Goal: Information Seeking & Learning: Compare options

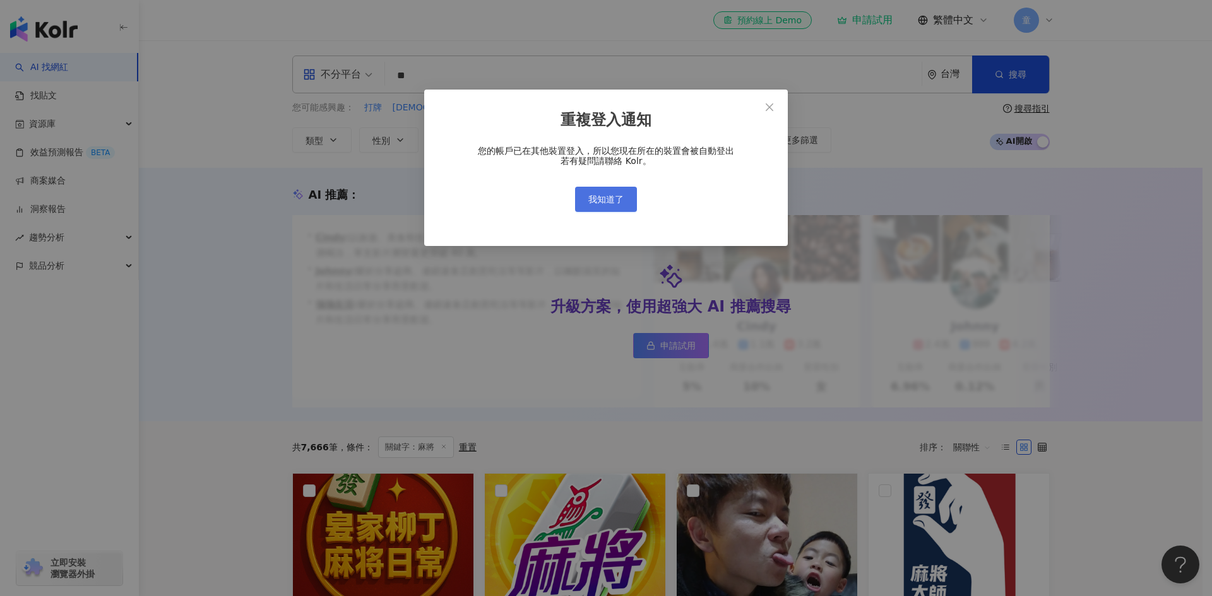
click at [615, 204] on span "我知道了" at bounding box center [605, 199] width 35 height 10
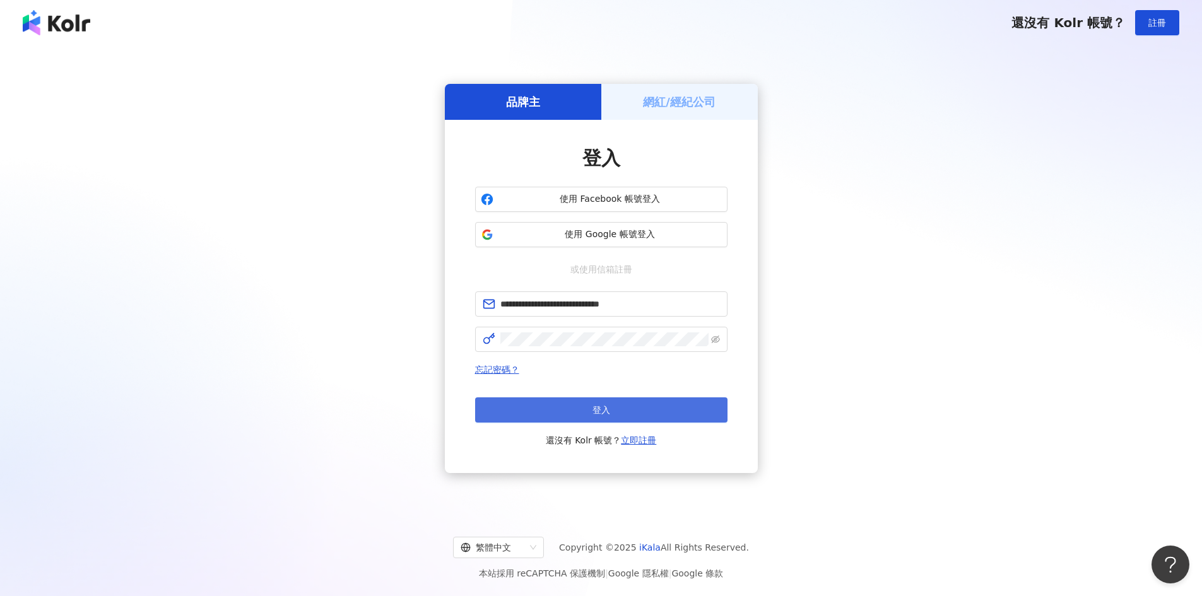
click at [670, 407] on button "登入" at bounding box center [601, 410] width 252 height 25
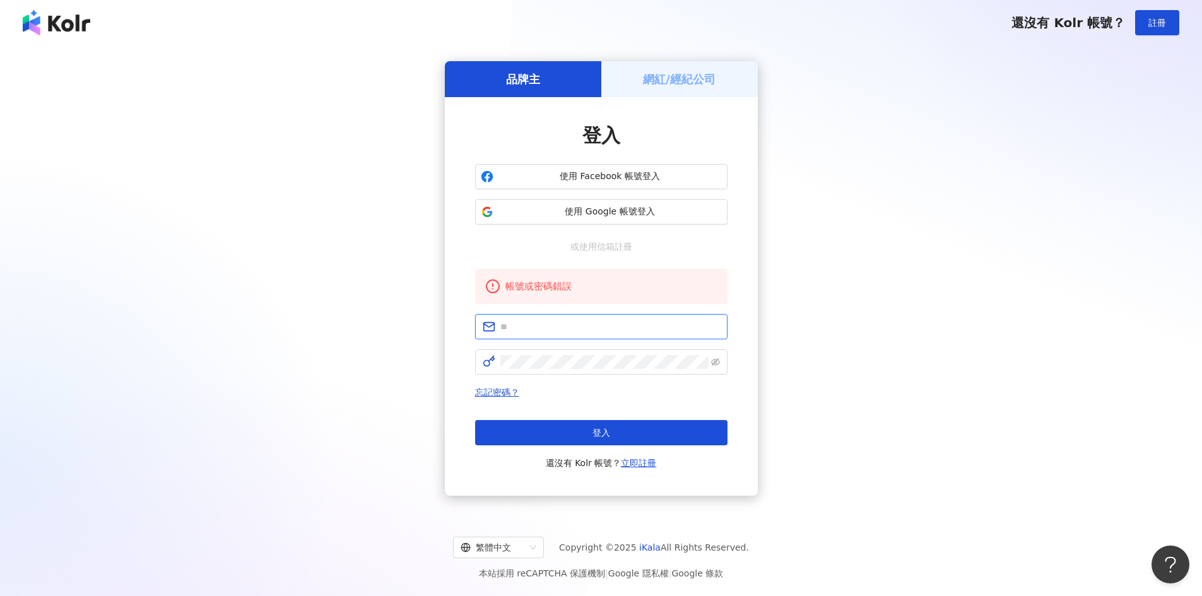
type input "**********"
click at [658, 221] on button "使用 Google 帳號登入" at bounding box center [601, 211] width 252 height 25
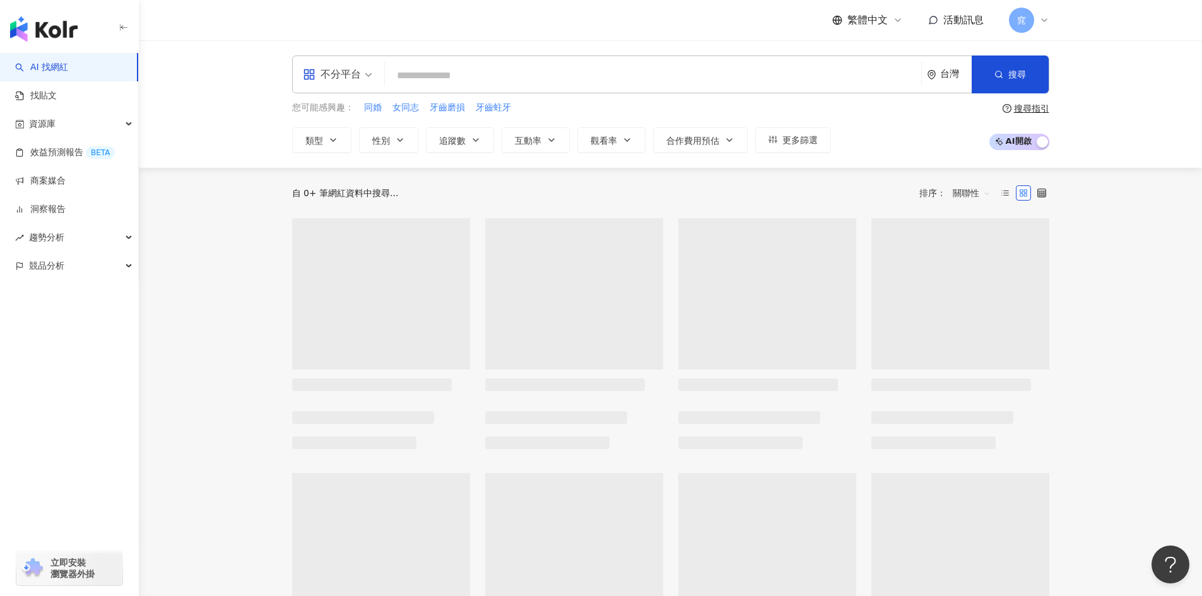
click at [576, 72] on input "search" at bounding box center [653, 76] width 526 height 24
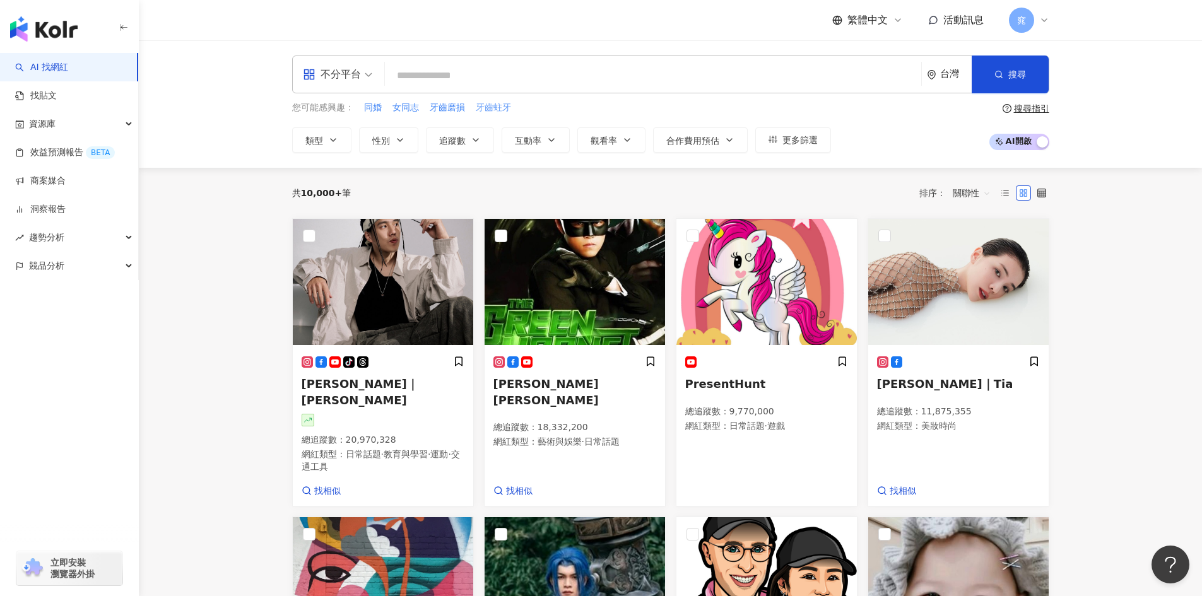
click at [500, 107] on span "牙齒蛀牙" at bounding box center [493, 108] width 35 height 13
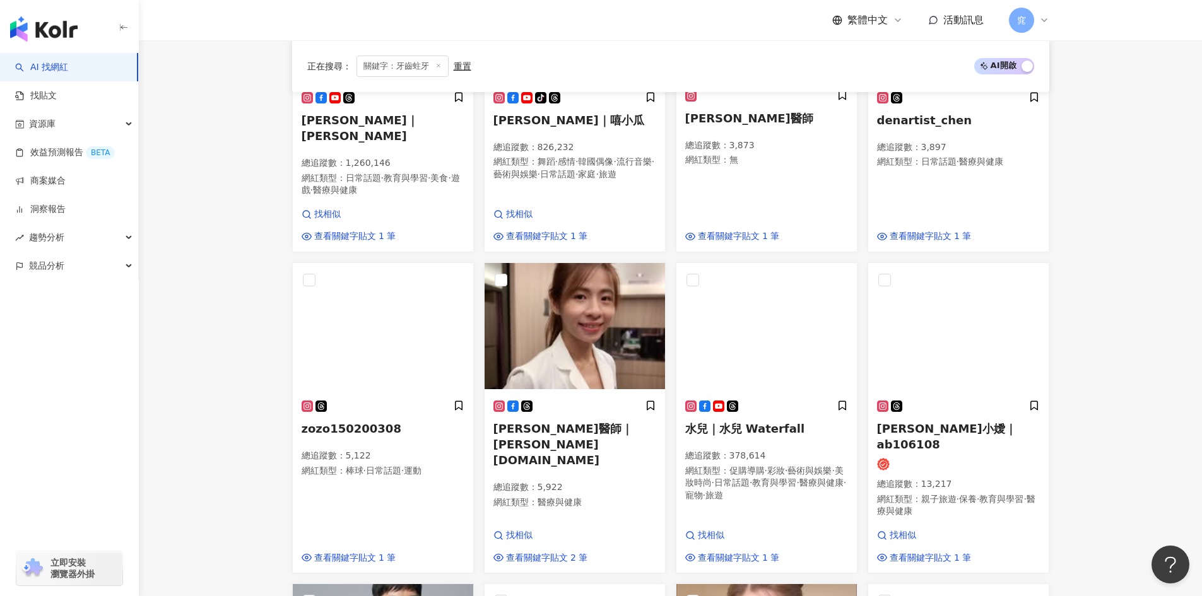
scroll to position [613, 0]
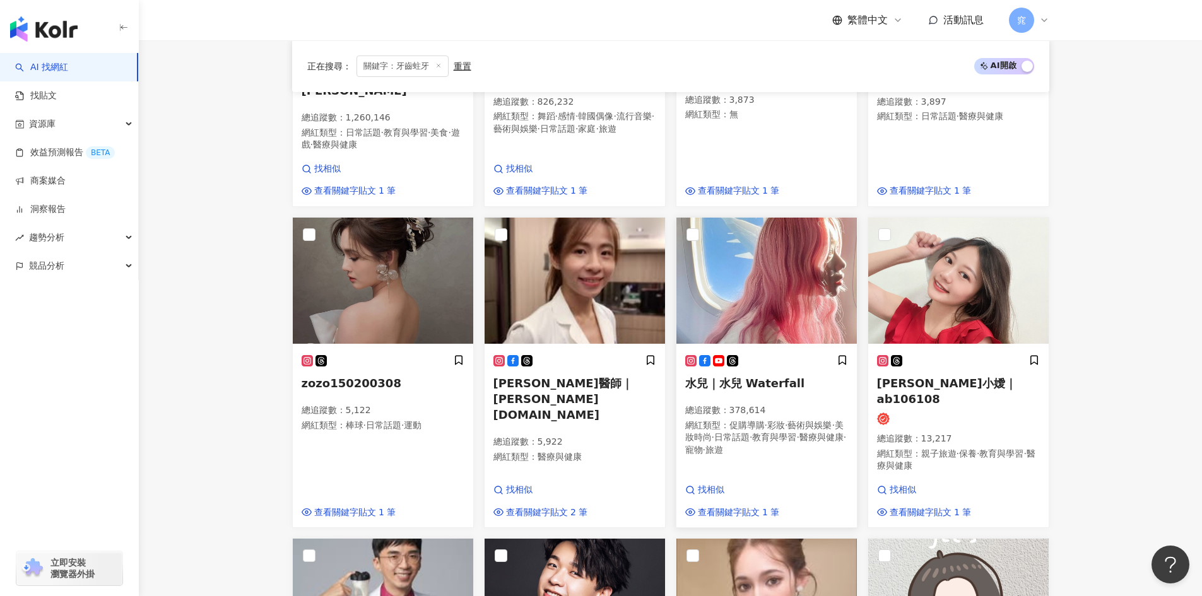
click at [763, 277] on img at bounding box center [766, 281] width 180 height 126
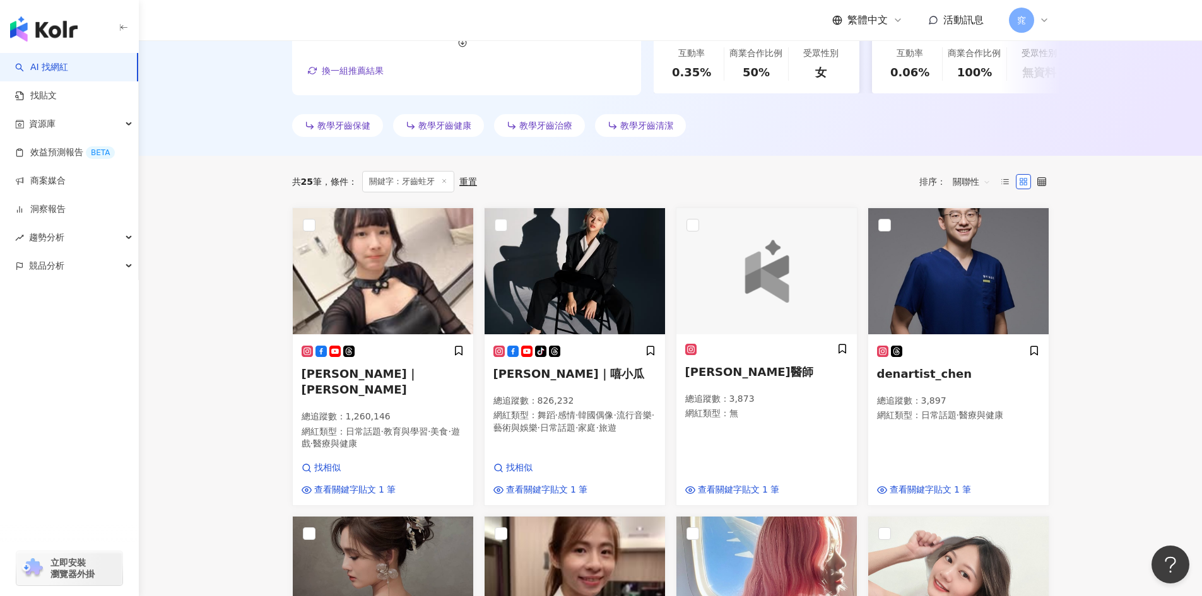
scroll to position [316, 0]
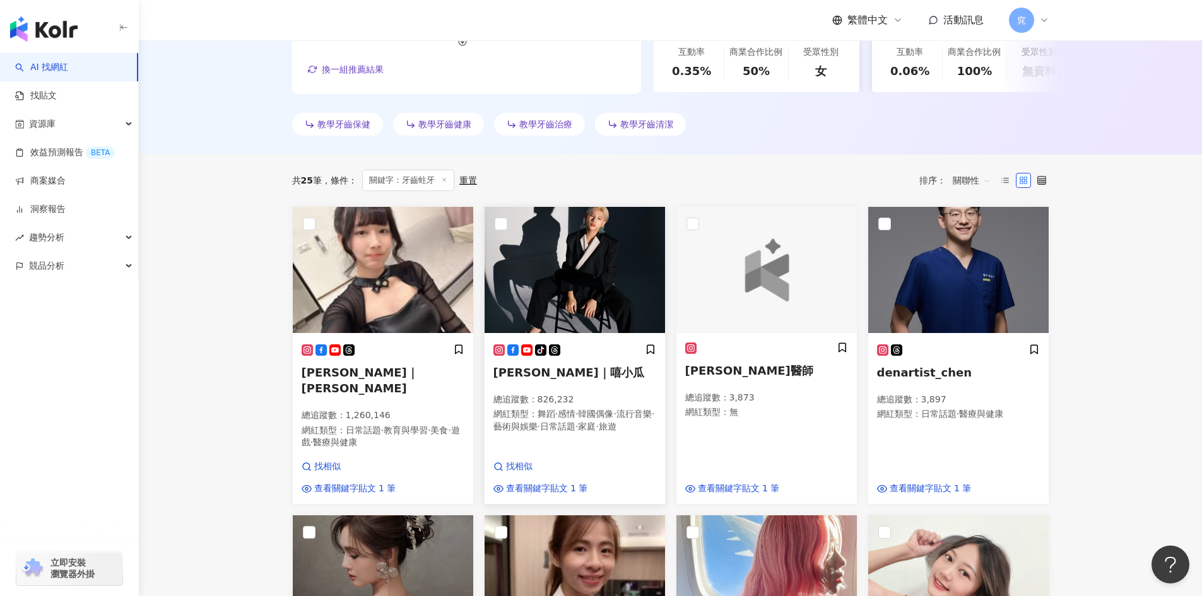
click at [565, 297] on img at bounding box center [575, 270] width 180 height 126
click at [420, 392] on div "陸子玄Lois｜陸子玄 總追蹤數 ： 1,260,146 網紅類型 ： 日常話題 · 教育與學習 · 美食 · 遊戲 · 醫療與健康" at bounding box center [383, 402] width 163 height 117
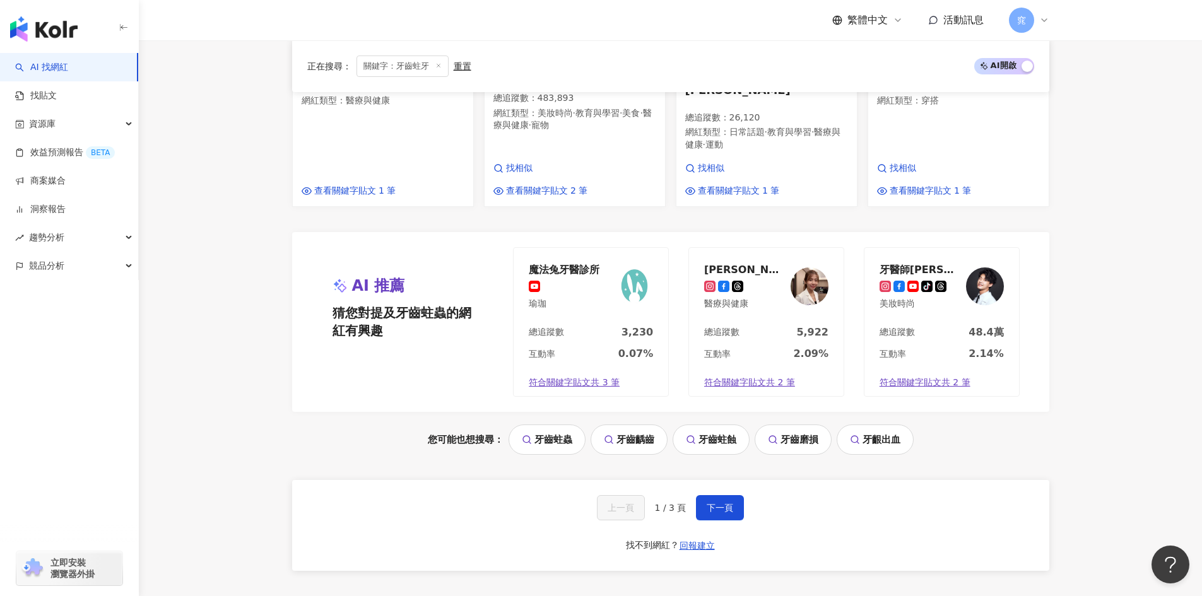
scroll to position [1262, 0]
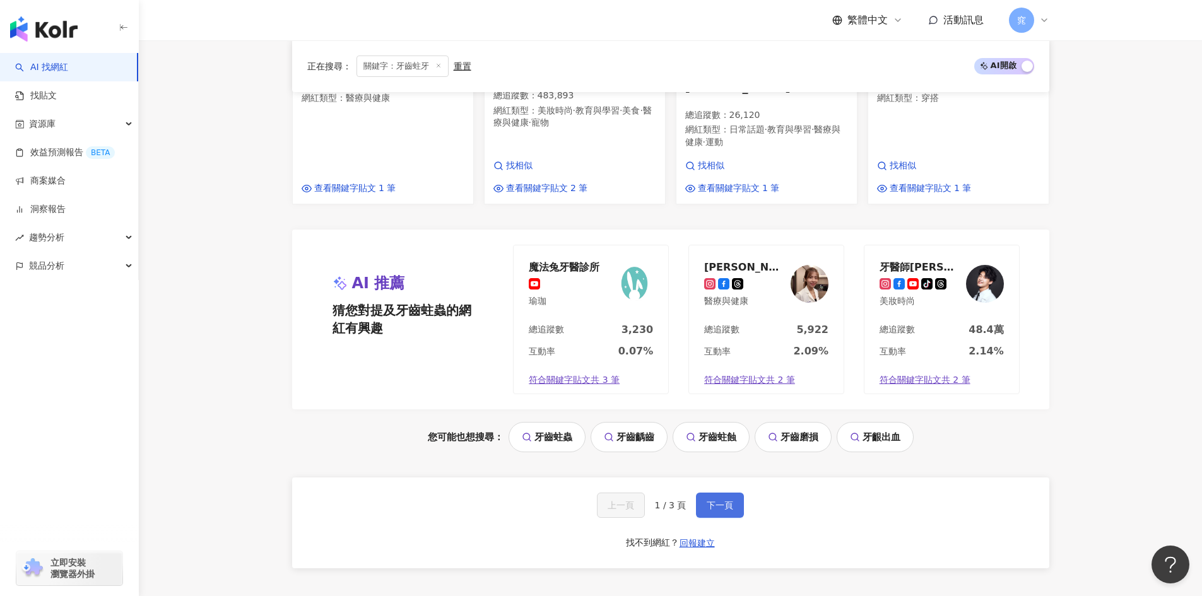
click at [724, 500] on span "下一頁" at bounding box center [720, 505] width 27 height 10
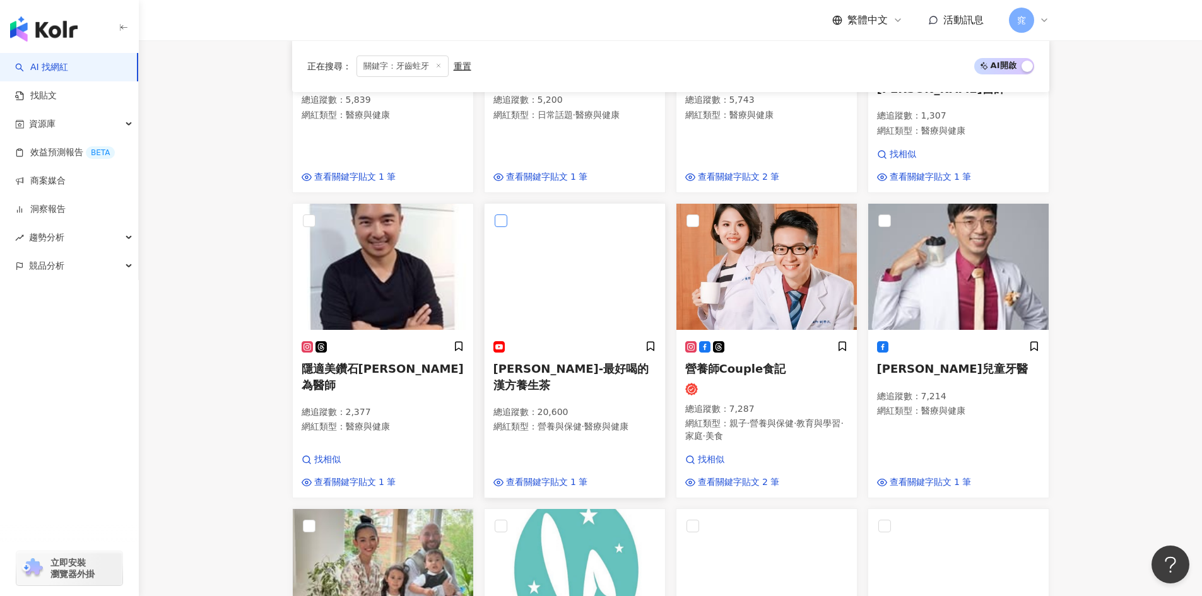
scroll to position [0, 0]
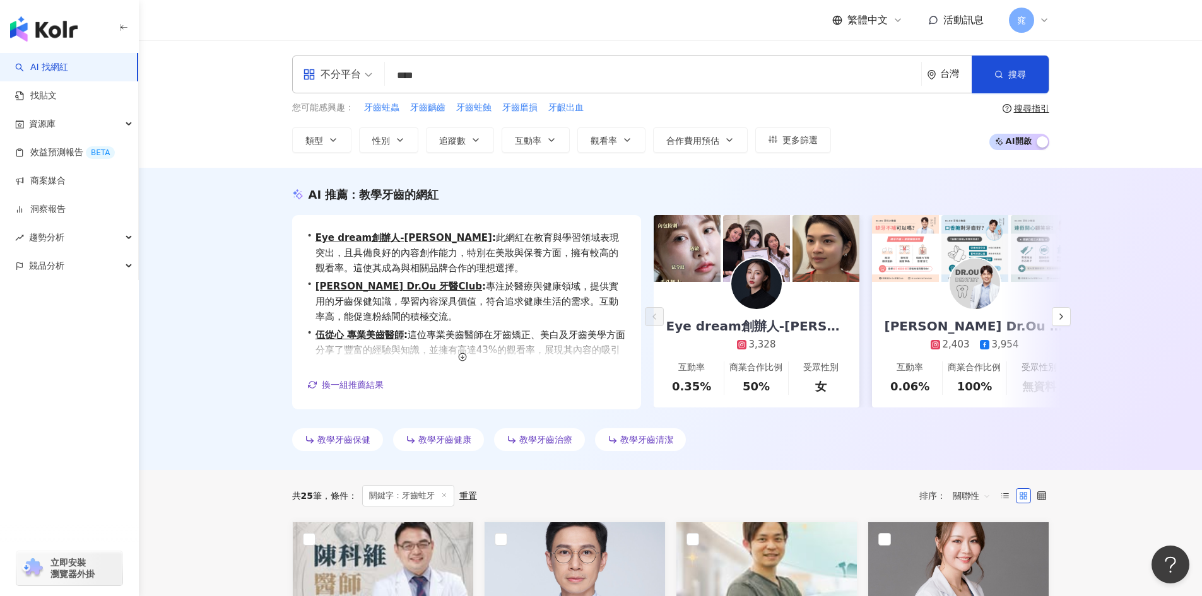
click at [451, 78] on input "****" at bounding box center [653, 76] width 526 height 24
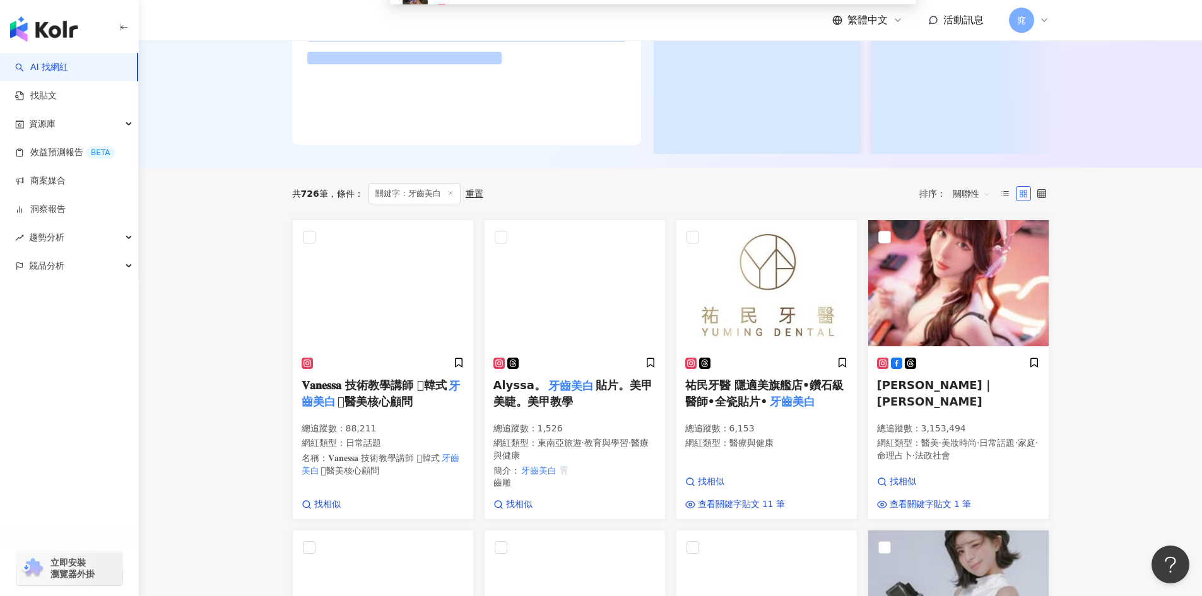
scroll to position [252, 0]
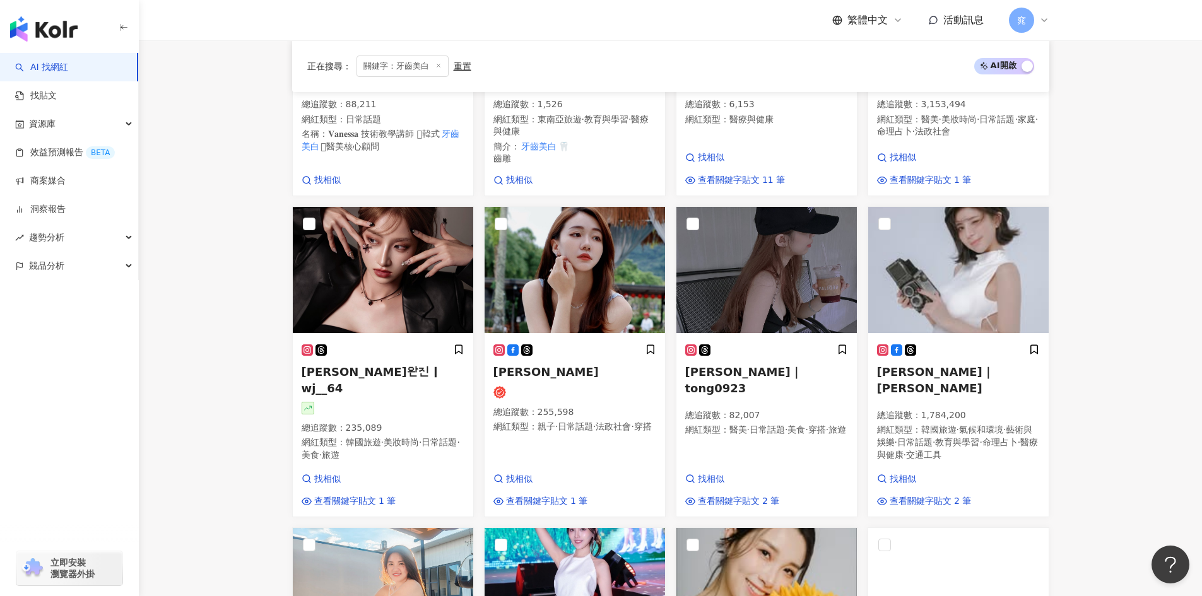
scroll to position [639, 0]
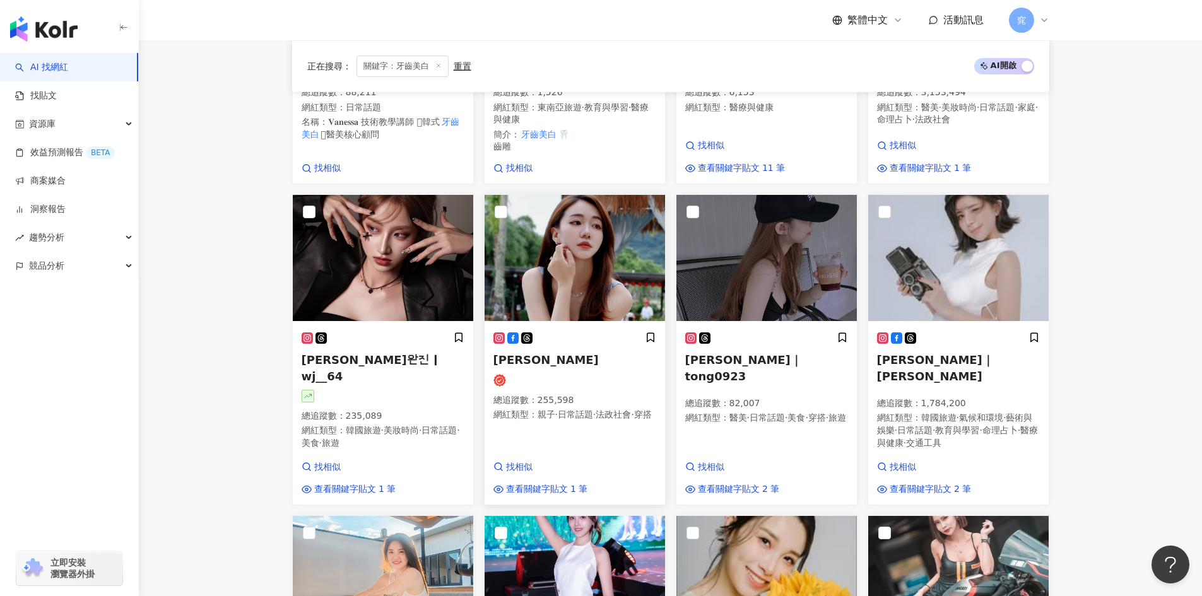
click at [577, 266] on img at bounding box center [575, 258] width 180 height 126
click at [899, 360] on span "小米恩｜Mina" at bounding box center [935, 367] width 117 height 29
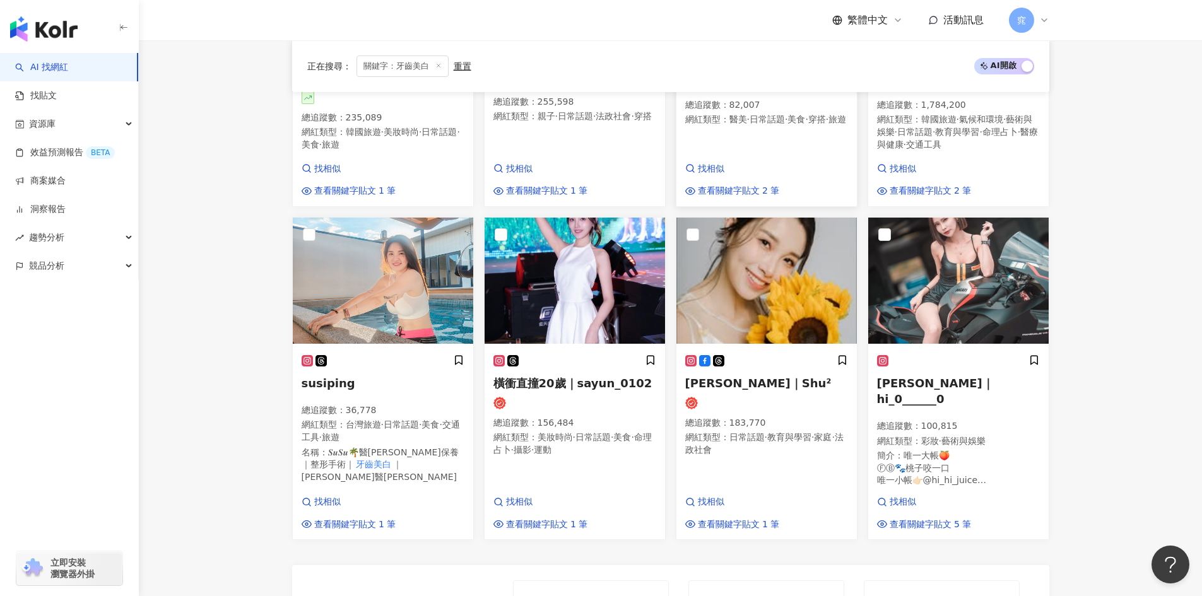
scroll to position [954, 0]
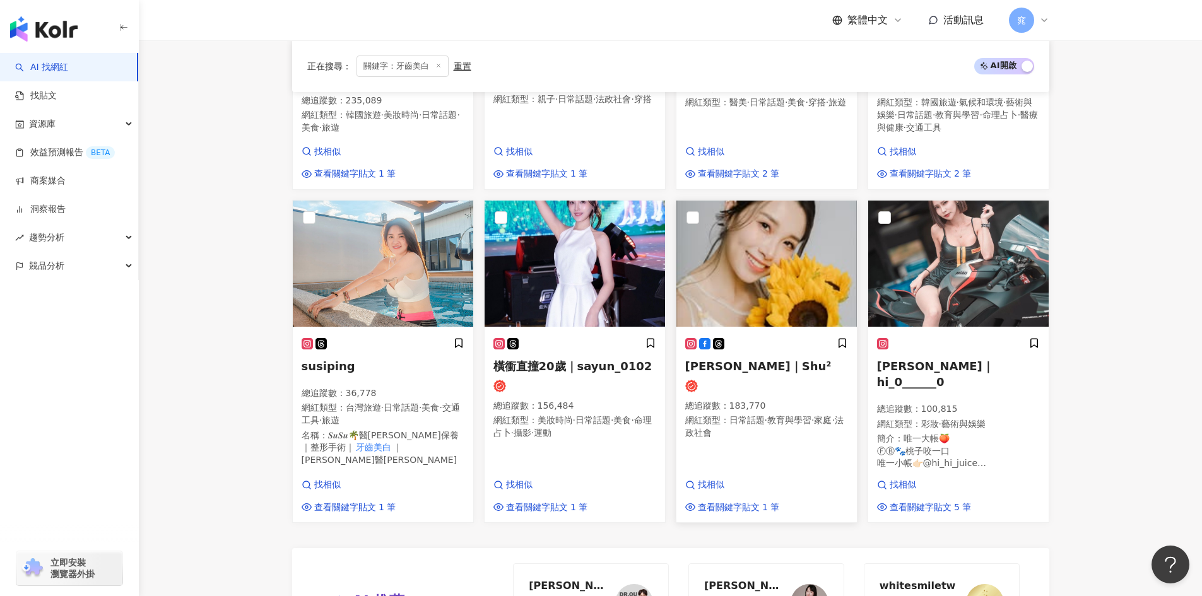
click at [772, 304] on img at bounding box center [766, 264] width 180 height 126
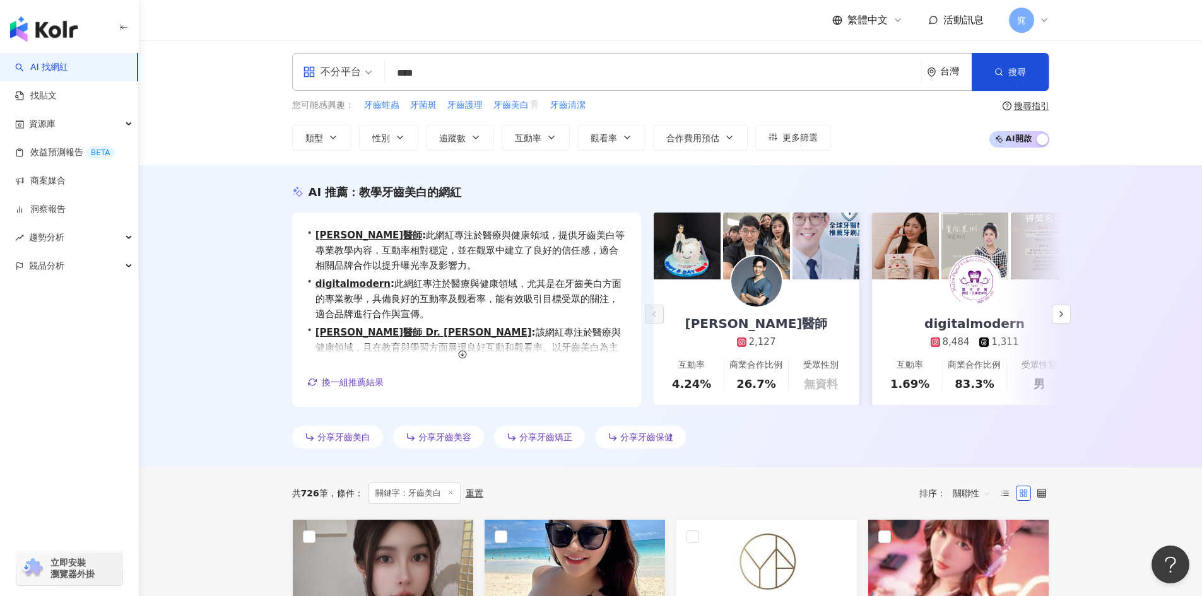
scroll to position [0, 0]
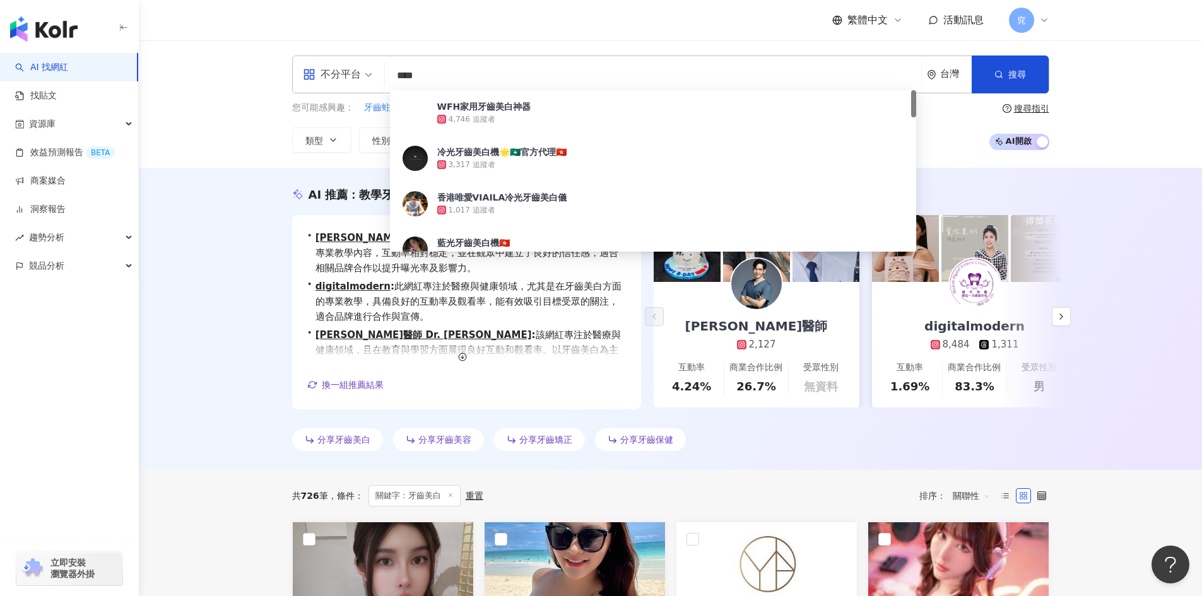
drag, startPoint x: 445, startPoint y: 72, endPoint x: 387, endPoint y: 78, distance: 57.7
click at [387, 78] on div "不分平台 **** 台灣 搜尋 c1db8a71-455e-4271-bb6c-f588841425de WFH家用牙齒美白神器 4,746 追蹤者 冷光牙齒…" at bounding box center [670, 75] width 757 height 38
type input "***"
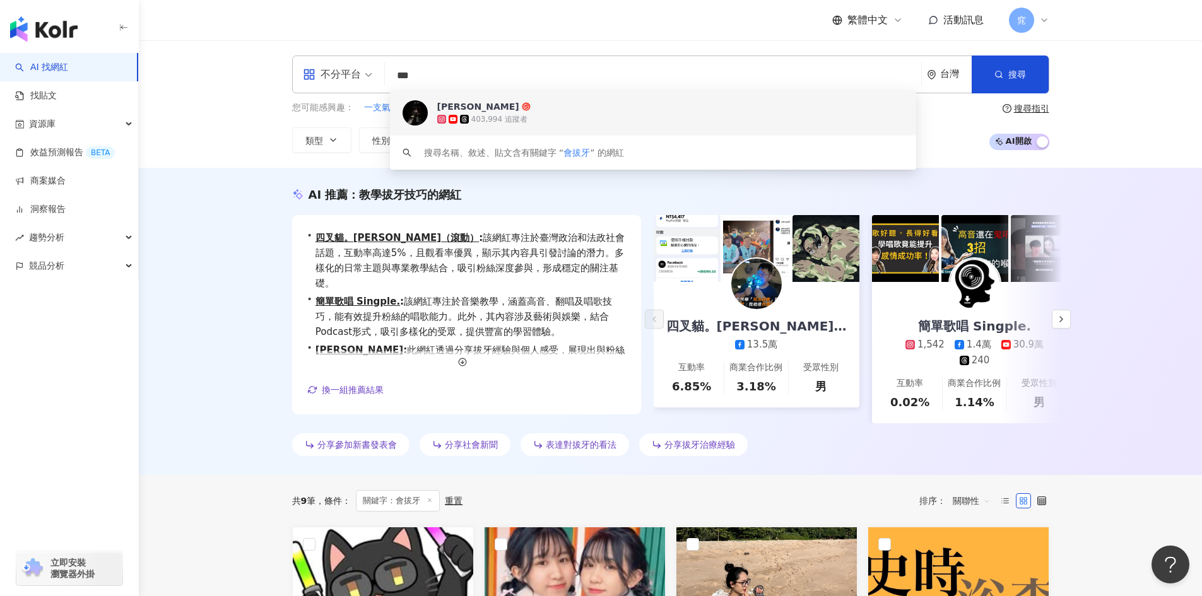
drag, startPoint x: 444, startPoint y: 76, endPoint x: 374, endPoint y: 68, distance: 71.2
click at [374, 68] on div "不分平台 *** 台灣 搜尋 8ec54fc8-d931-4315-b0b8-77f6fdee3903 keyword 吳善文 403,994 追蹤者 搜尋名…" at bounding box center [670, 75] width 757 height 38
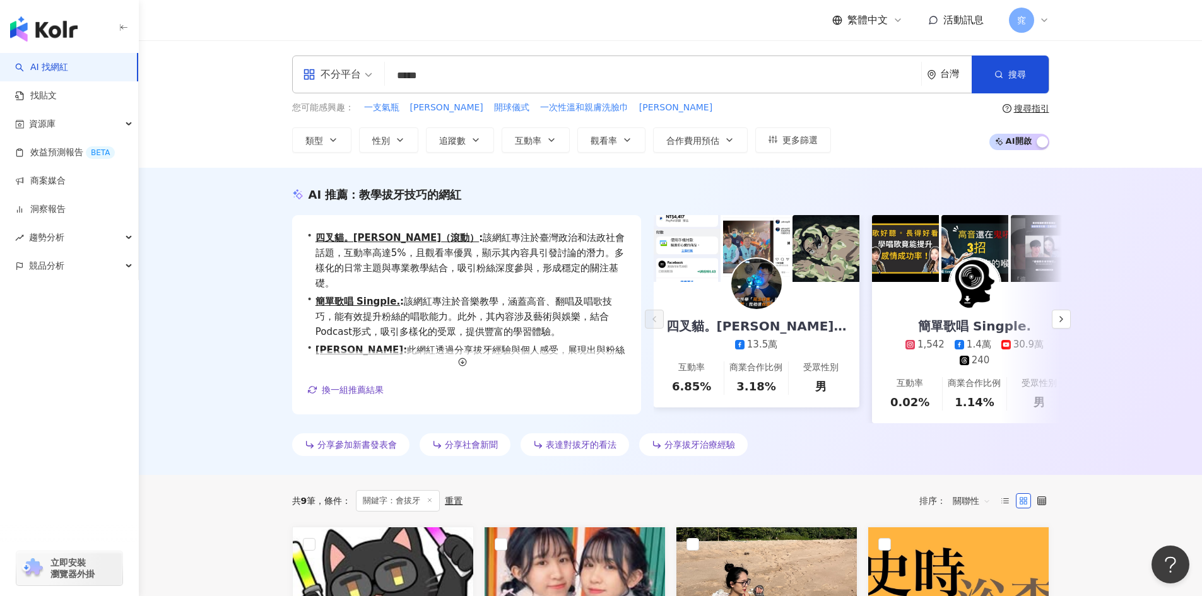
type input "****"
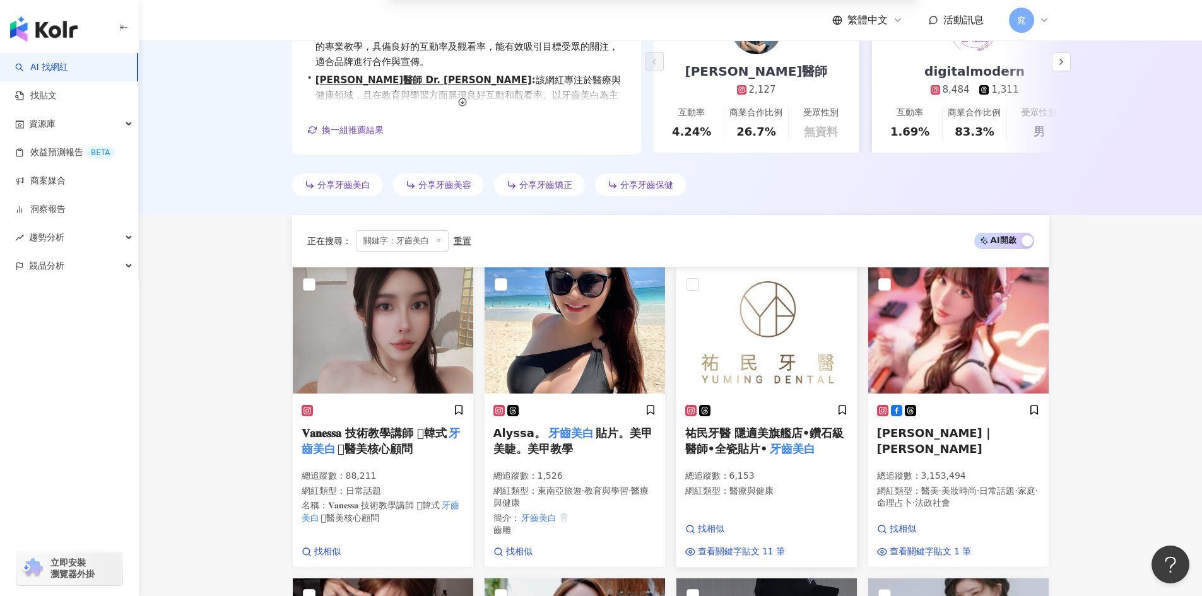
scroll to position [1383, 0]
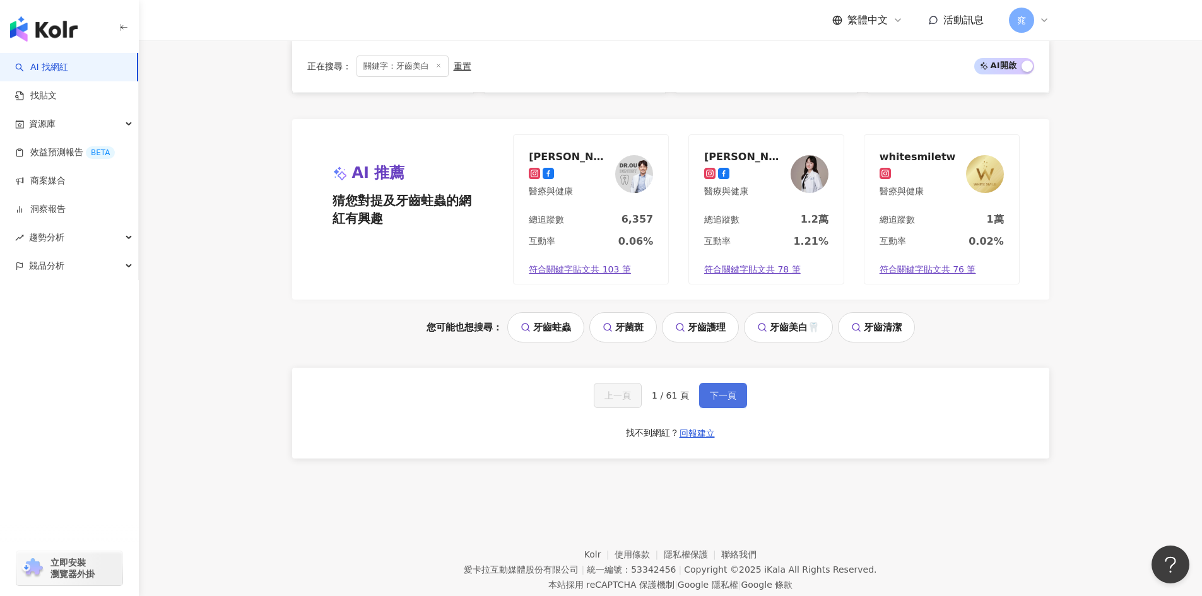
click at [717, 391] on span "下一頁" at bounding box center [723, 396] width 27 height 10
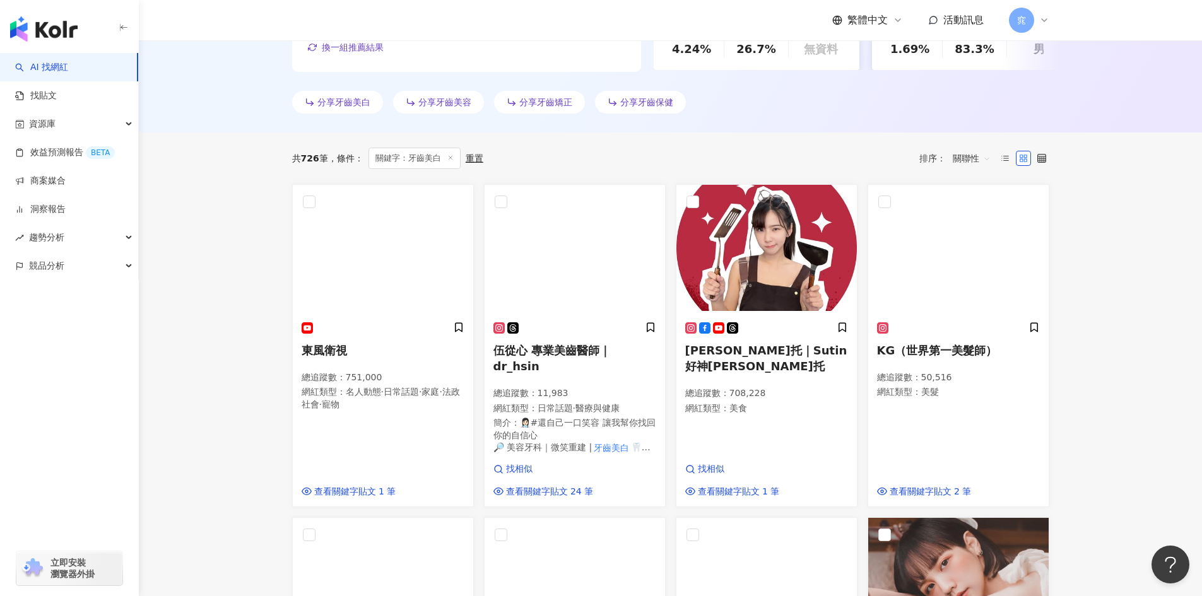
scroll to position [316, 0]
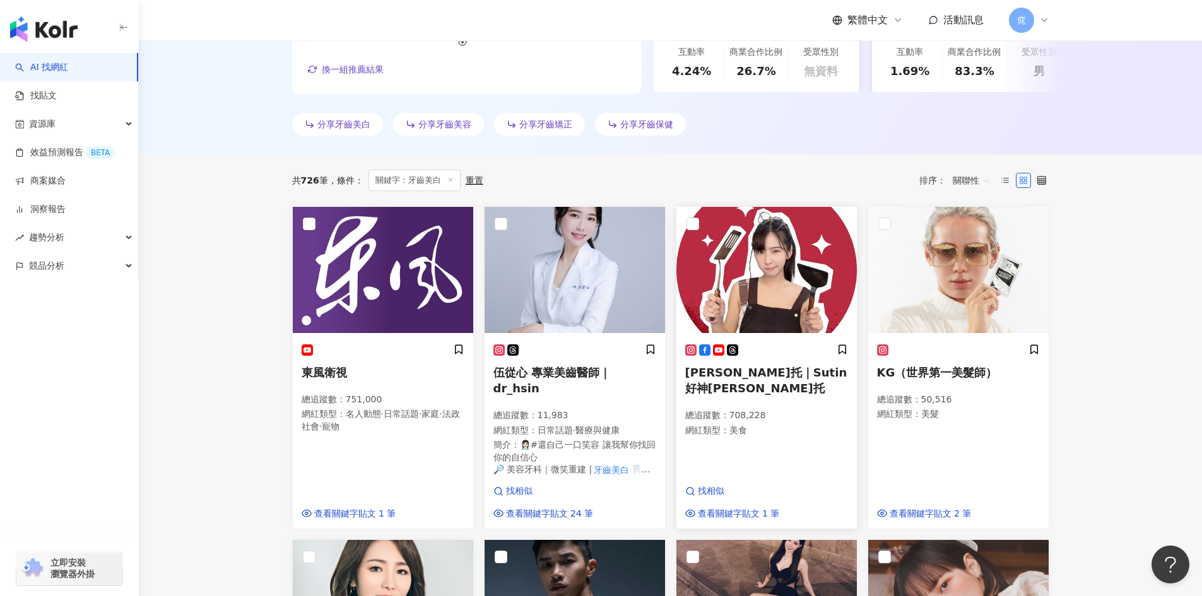
click at [772, 373] on span "Su Tin蘇托托｜Sutin好神阿托托" at bounding box center [766, 380] width 162 height 29
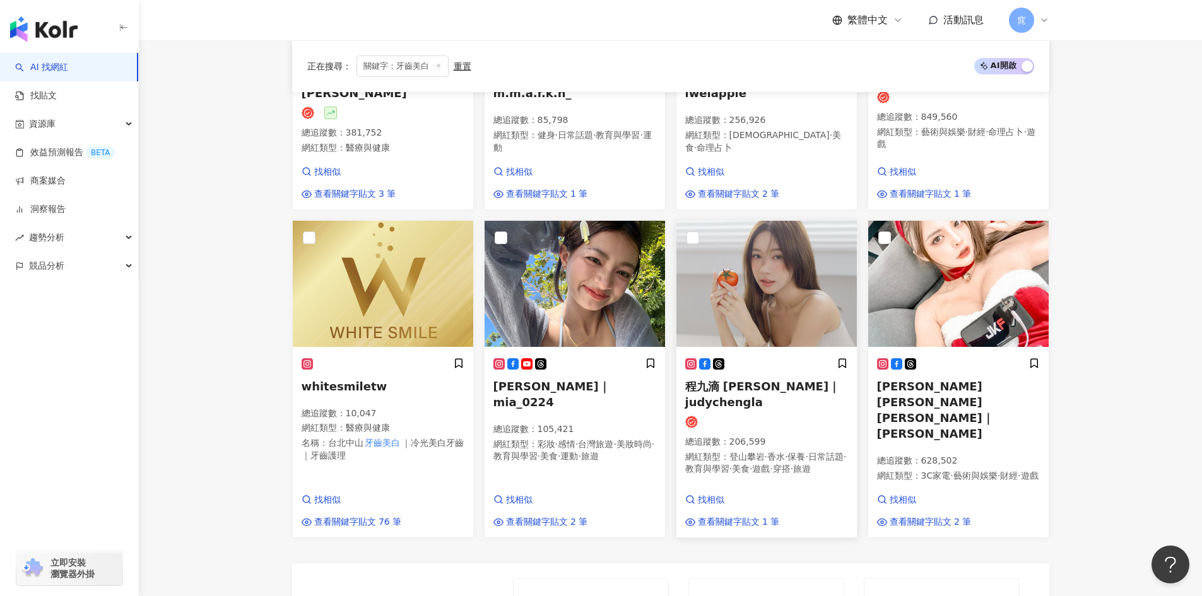
scroll to position [947, 0]
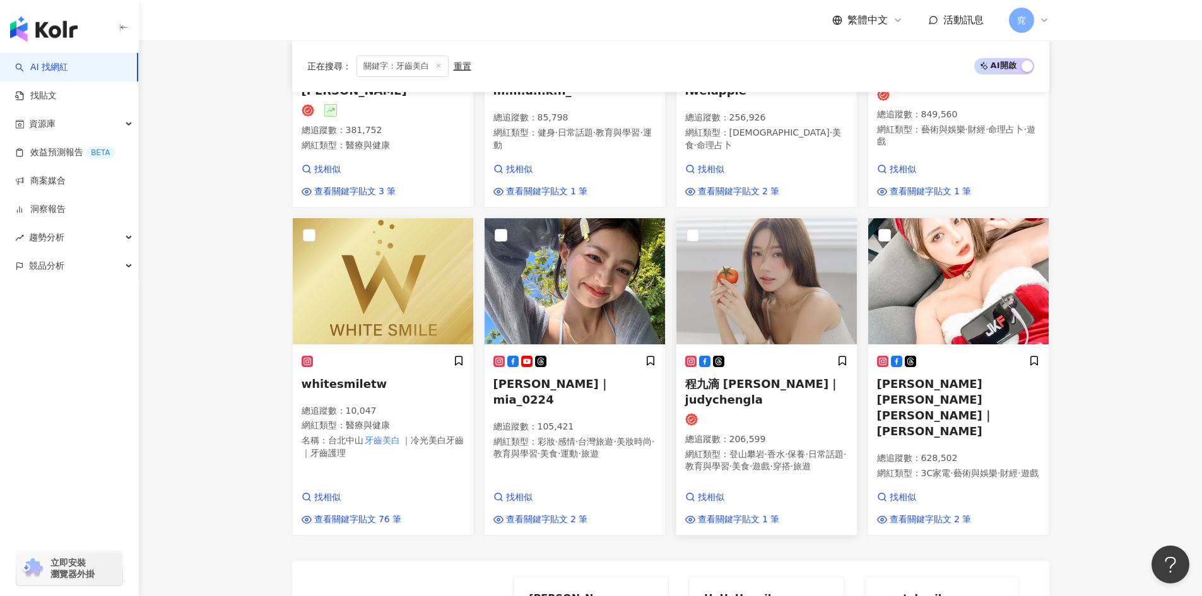
click at [743, 377] on span "程九滴 Judy Cheng｜judychengla" at bounding box center [762, 391] width 155 height 29
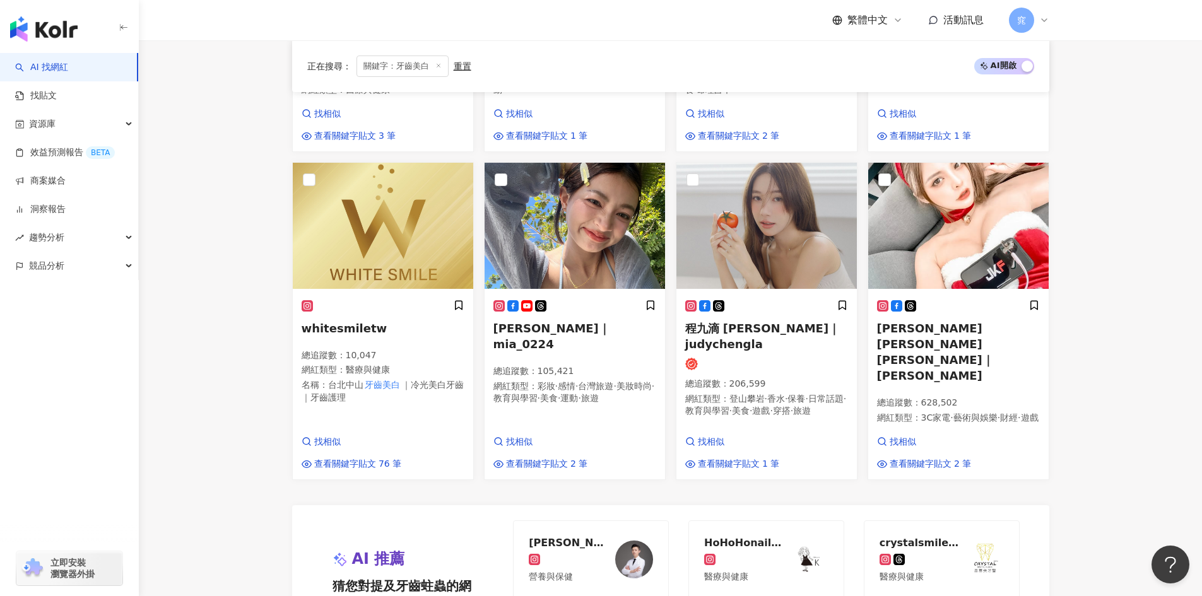
scroll to position [1010, 0]
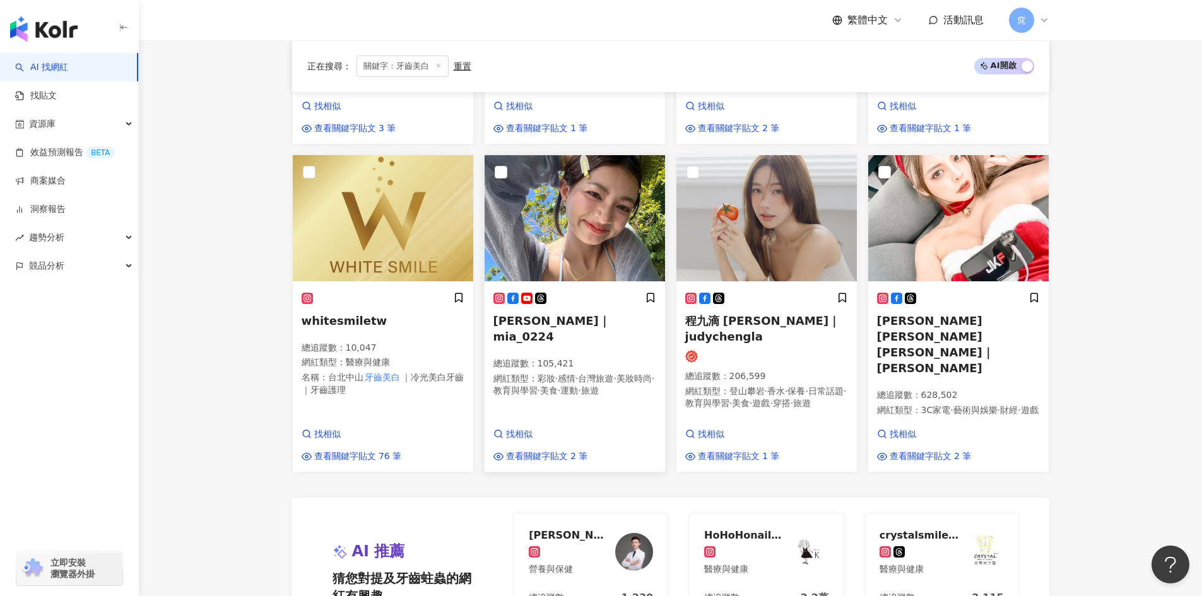
click at [588, 314] on span "莊語珊-羽姍｜mia_0224" at bounding box center [551, 328] width 117 height 29
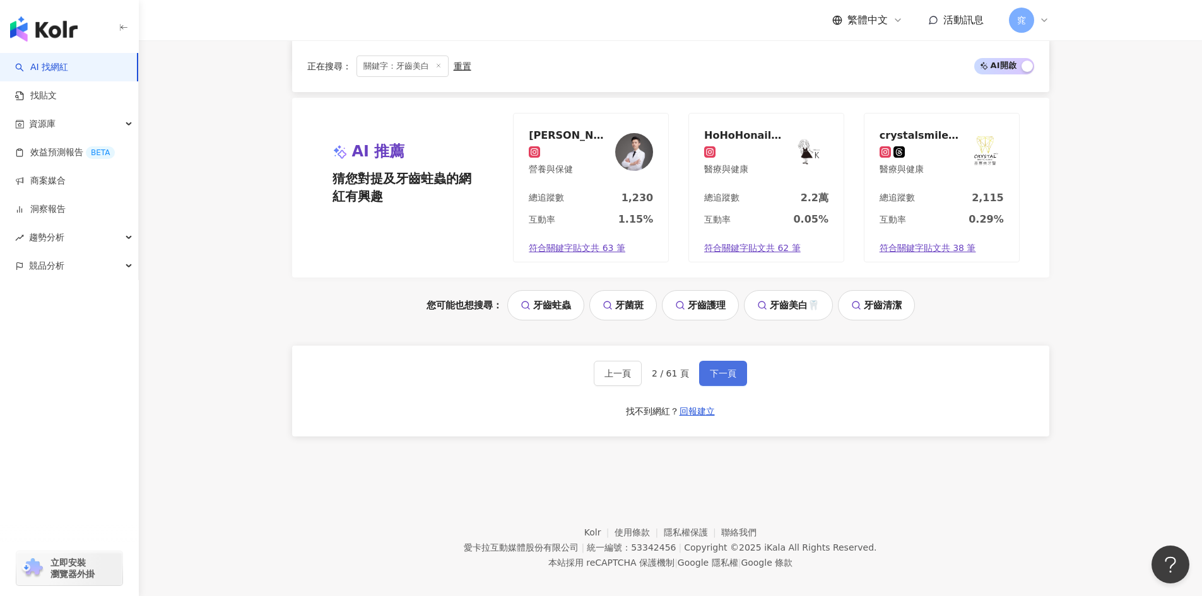
click at [727, 369] on span "下一頁" at bounding box center [723, 374] width 27 height 10
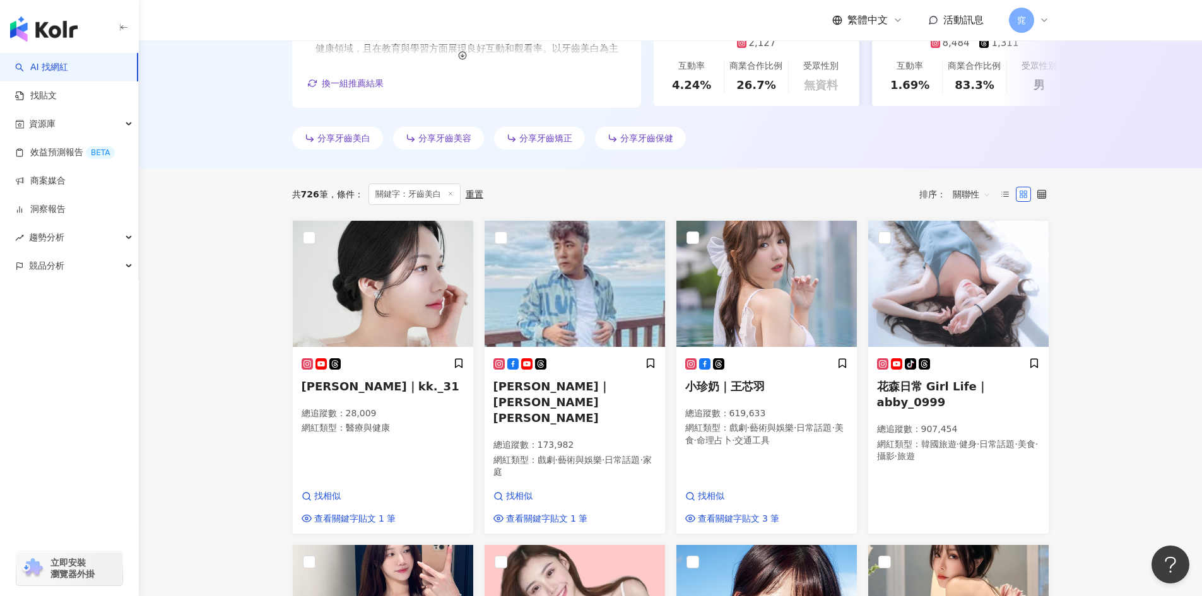
scroll to position [316, 0]
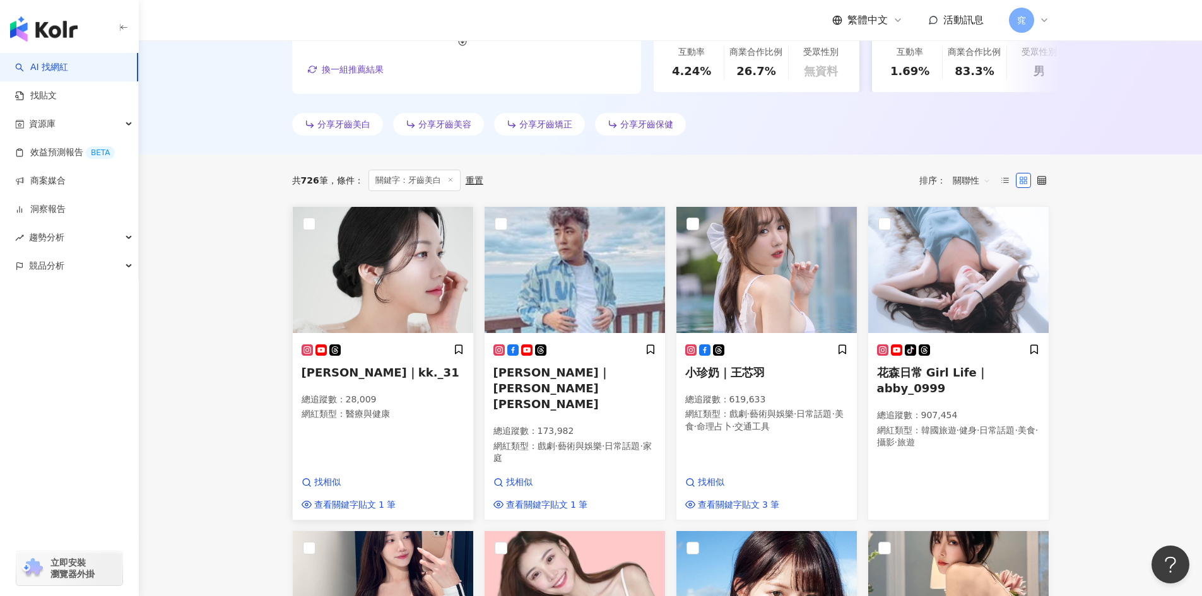
click at [362, 375] on span "Kelly｜kk._31" at bounding box center [381, 372] width 158 height 13
click at [910, 372] on span "花森日常 Girl Life｜abby_0999" at bounding box center [932, 380] width 111 height 29
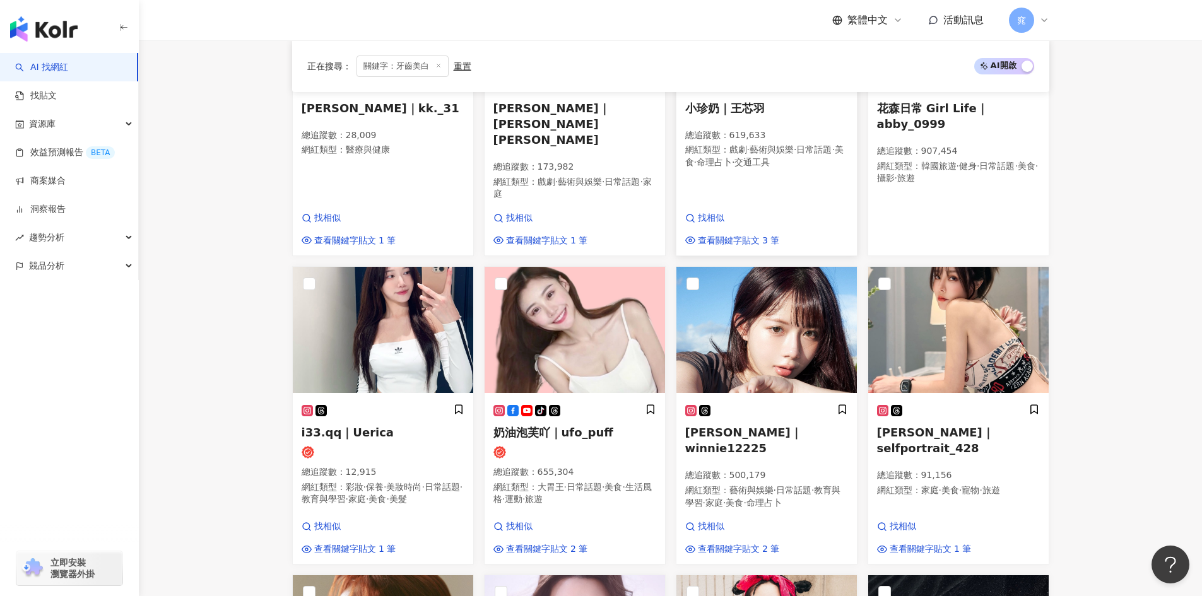
scroll to position [631, 0]
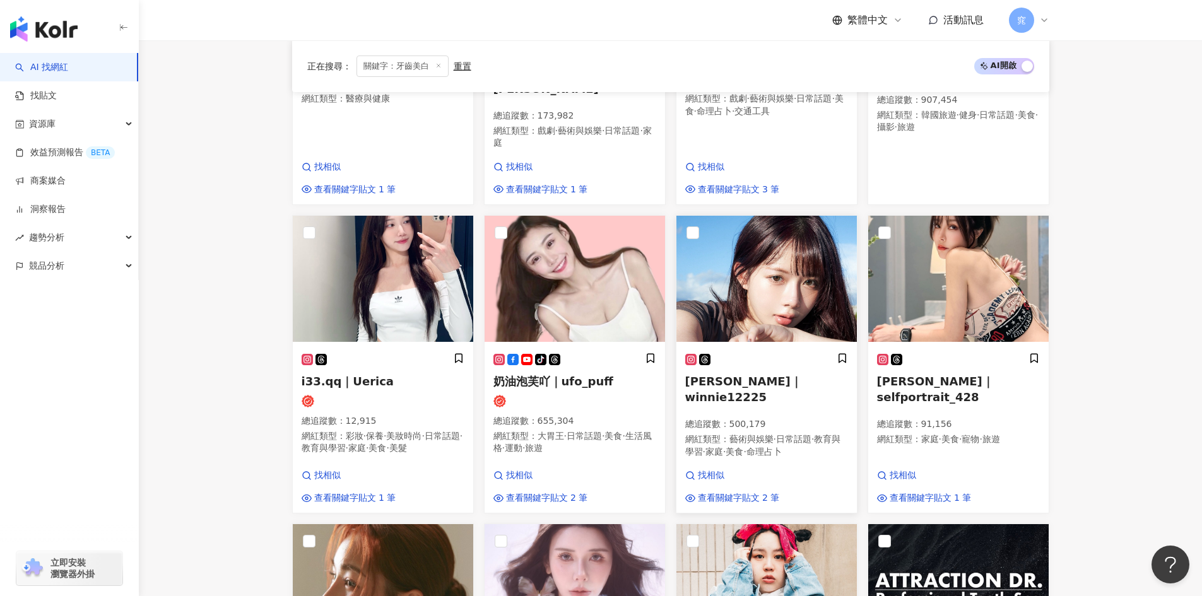
click at [762, 375] on span "倩倩｜winnie12225" at bounding box center [743, 389] width 117 height 29
click at [572, 375] on span "奶油泡芙吖｜ufo_puff" at bounding box center [553, 381] width 120 height 13
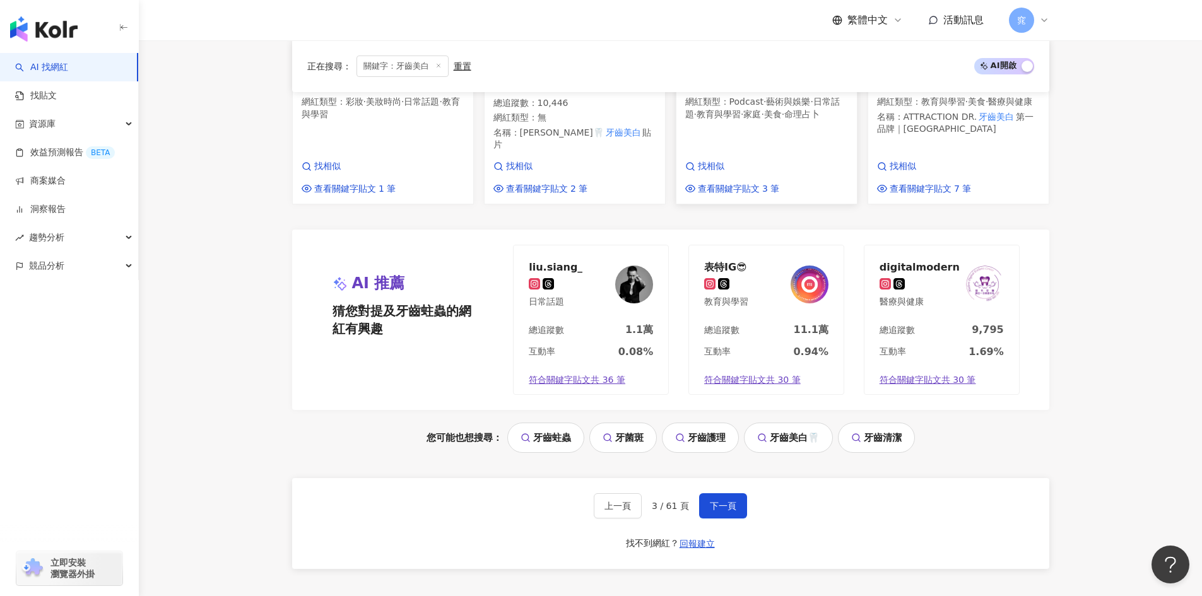
scroll to position [1262, 0]
click at [724, 500] on span "下一頁" at bounding box center [723, 505] width 27 height 10
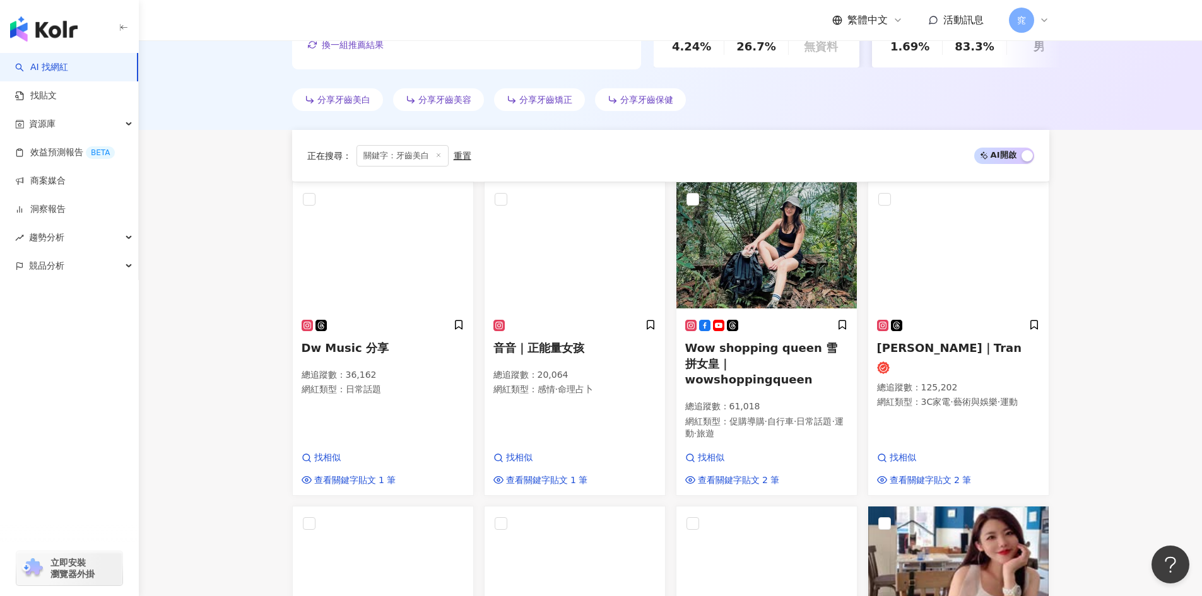
scroll to position [310, 0]
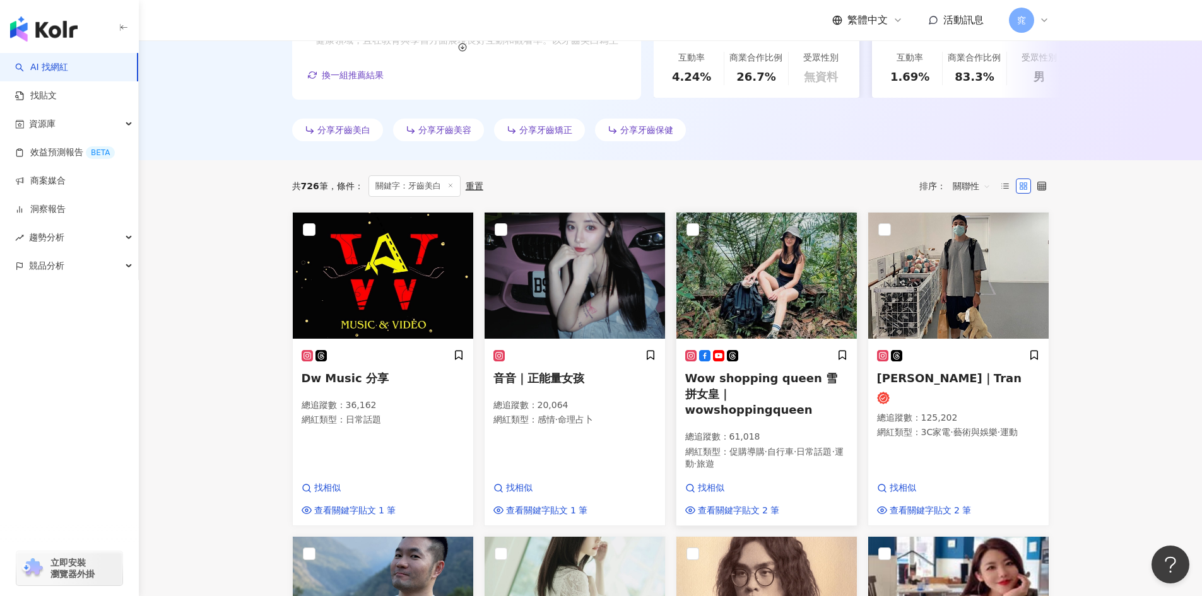
click at [786, 375] on span "Wow shopping queen 雪拼女皇｜wowshoppingqueen" at bounding box center [761, 394] width 152 height 45
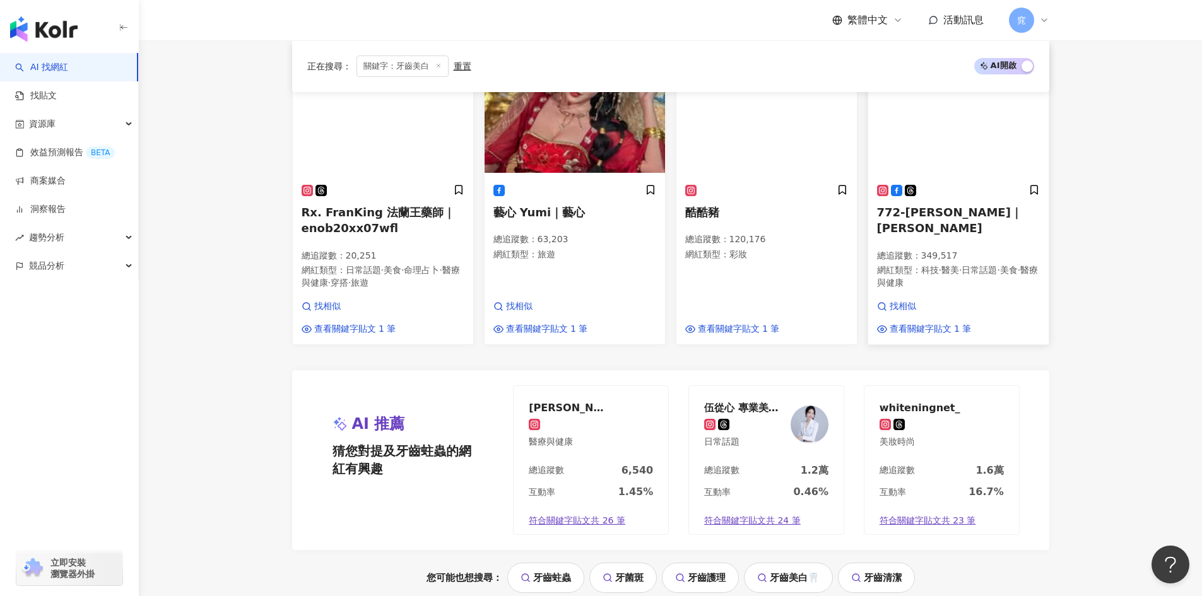
scroll to position [1193, 0]
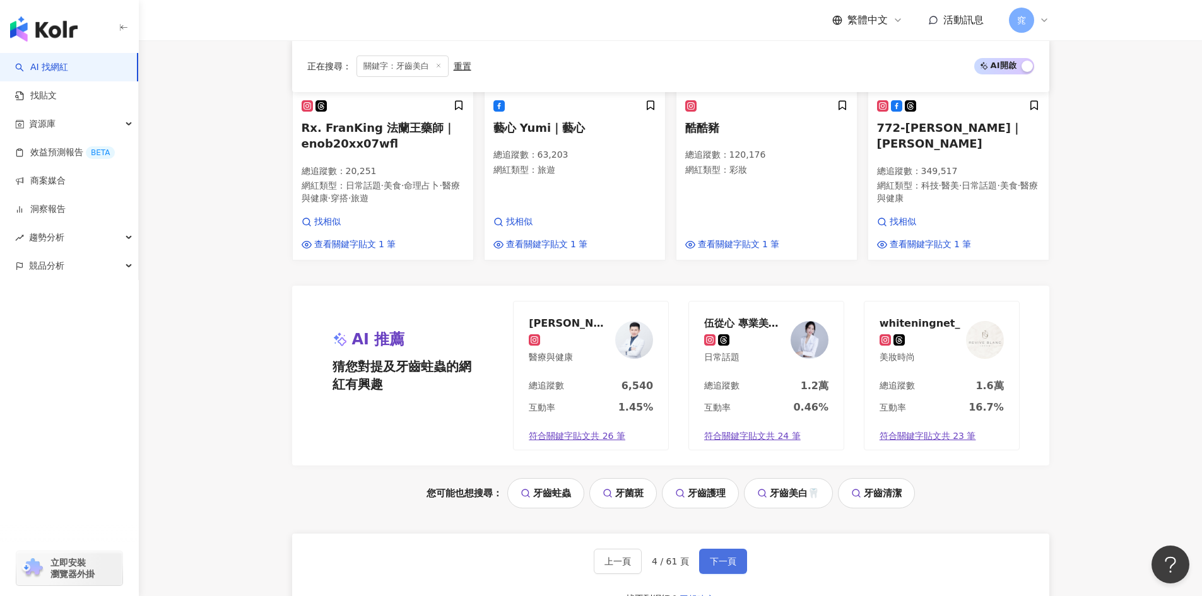
click at [730, 557] on span "下一頁" at bounding box center [723, 562] width 27 height 10
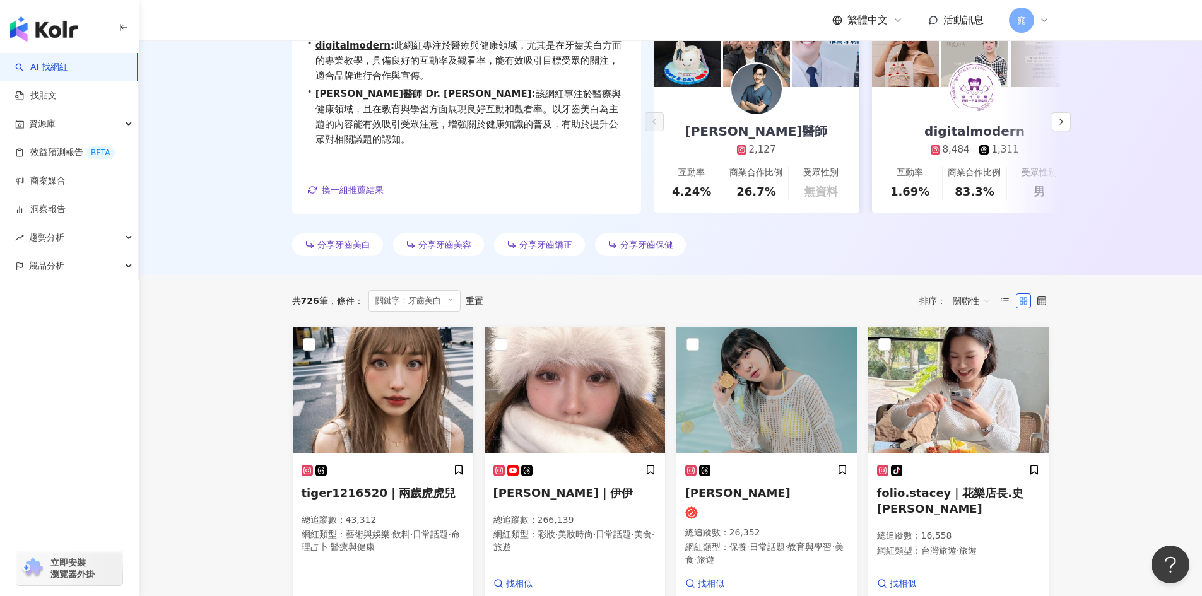
scroll to position [252, 0]
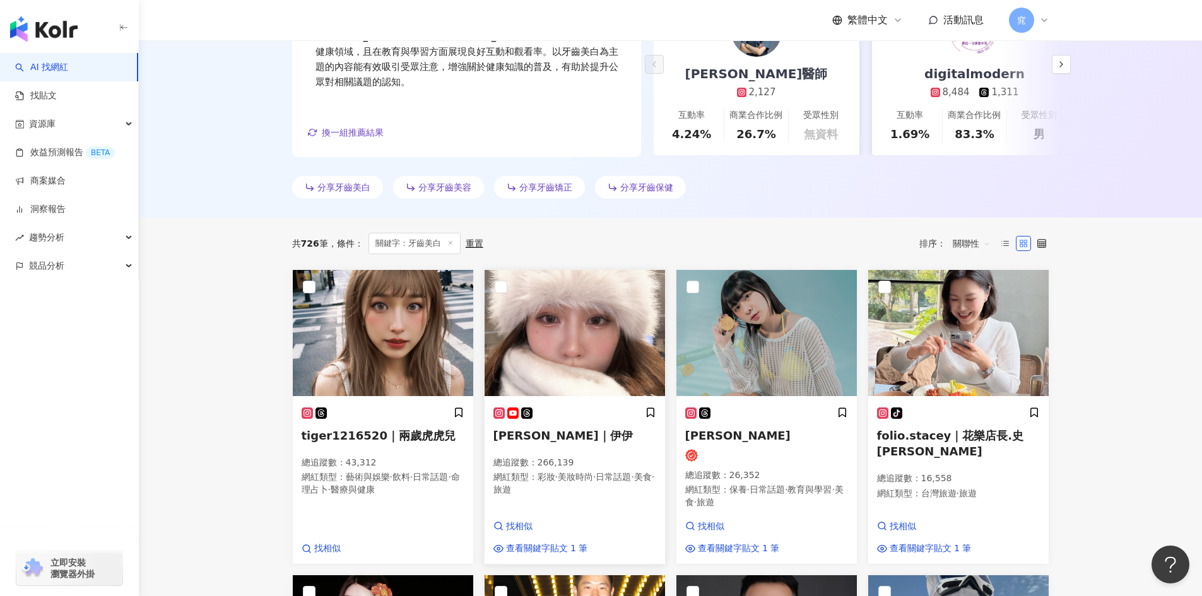
click at [534, 437] on span "蕭伊｜伊伊" at bounding box center [562, 435] width 139 height 13
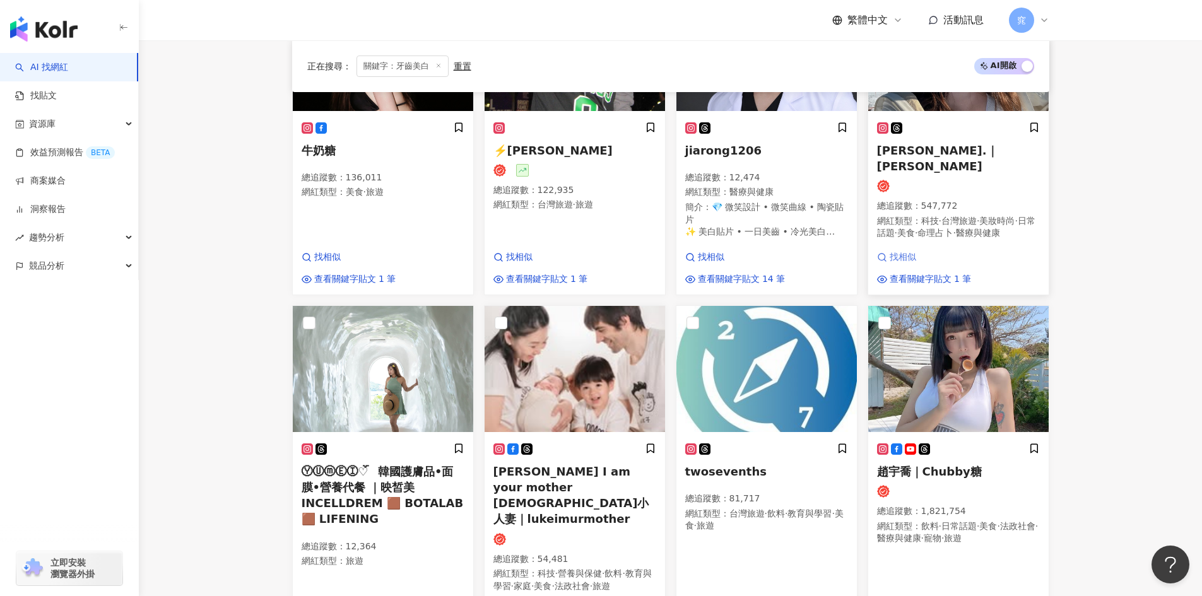
scroll to position [947, 0]
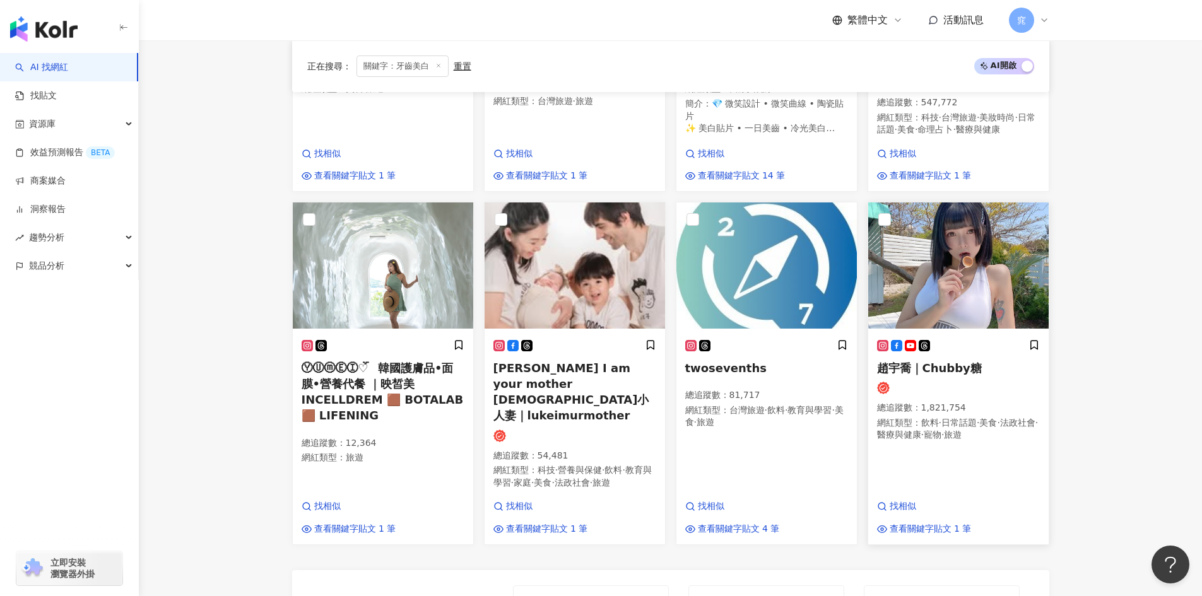
click at [964, 367] on span "趙宇喬｜Chubby糖" at bounding box center [929, 368] width 105 height 13
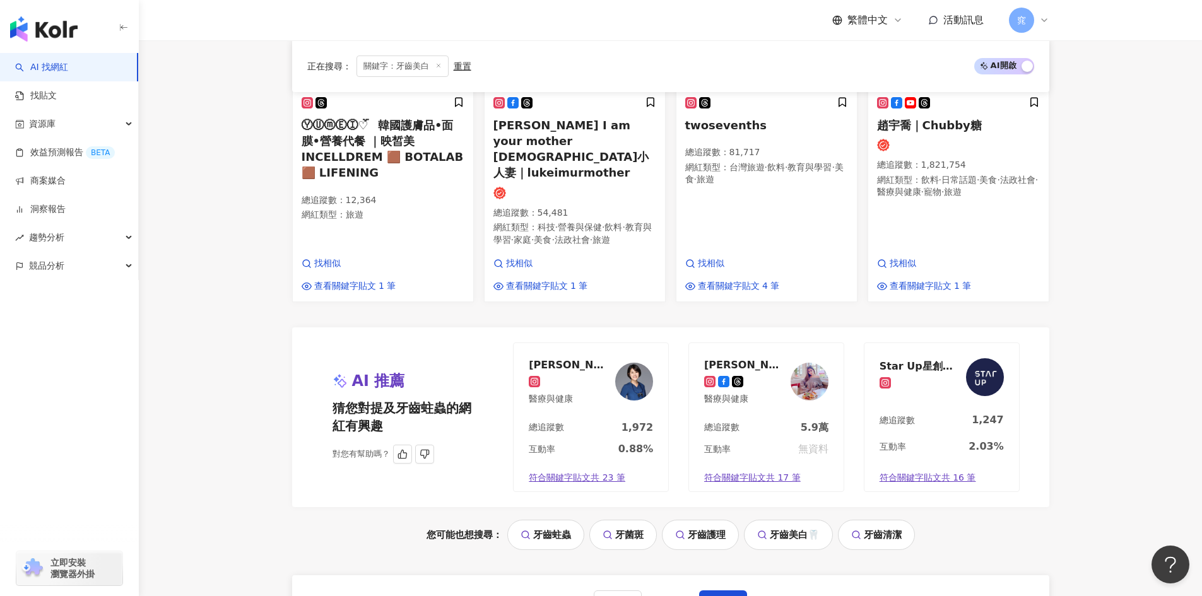
scroll to position [1262, 0]
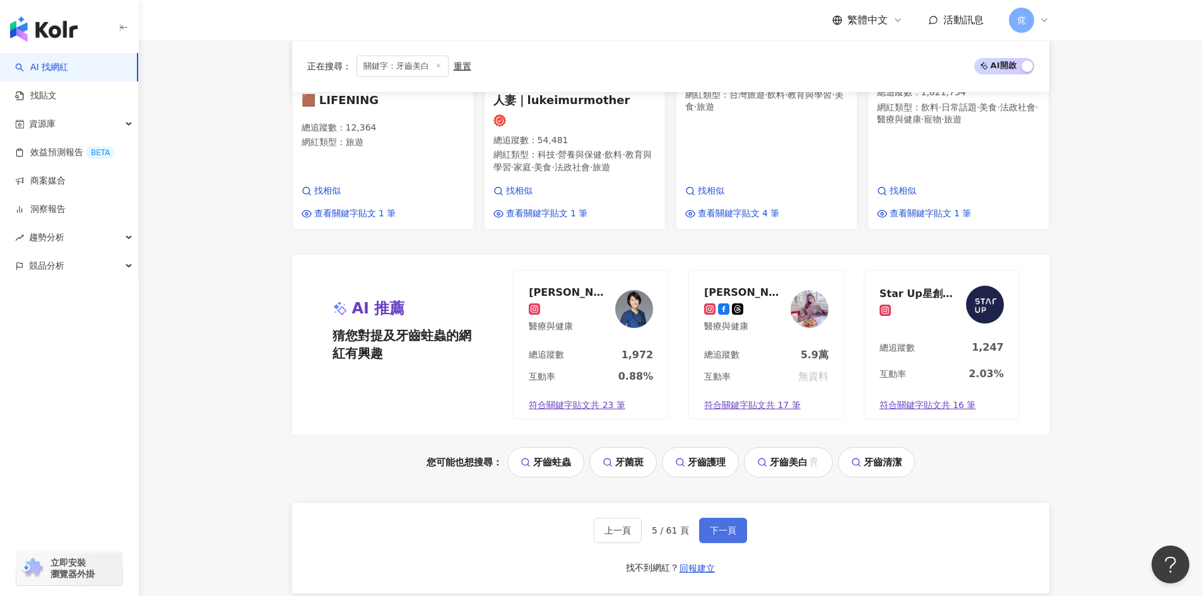
click at [737, 518] on button "下一頁" at bounding box center [723, 530] width 48 height 25
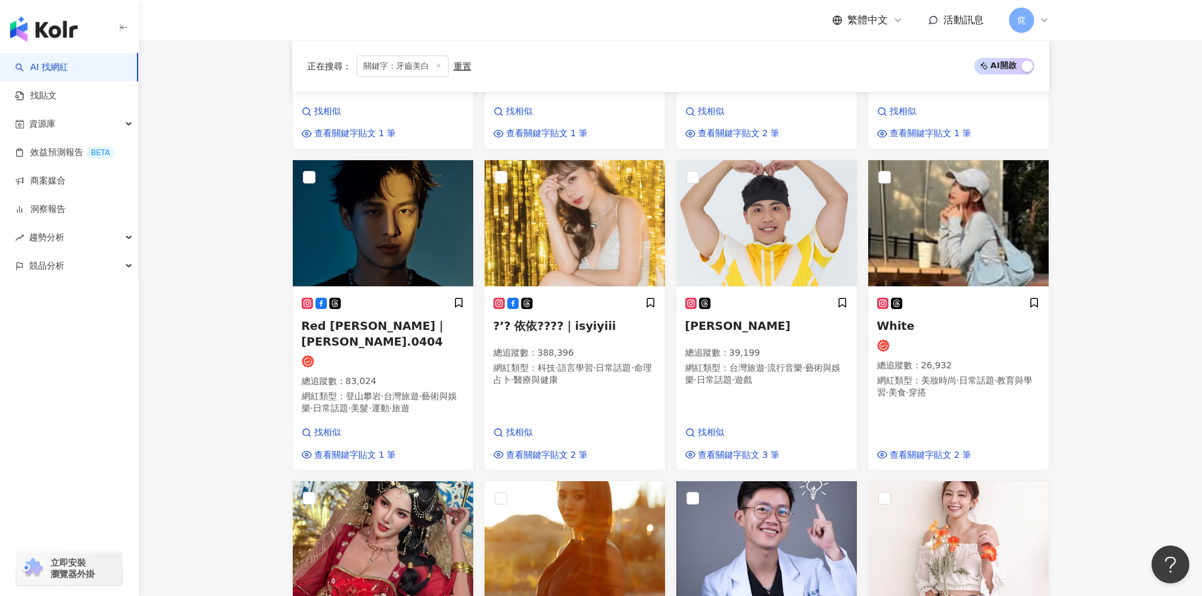
scroll to position [688, 0]
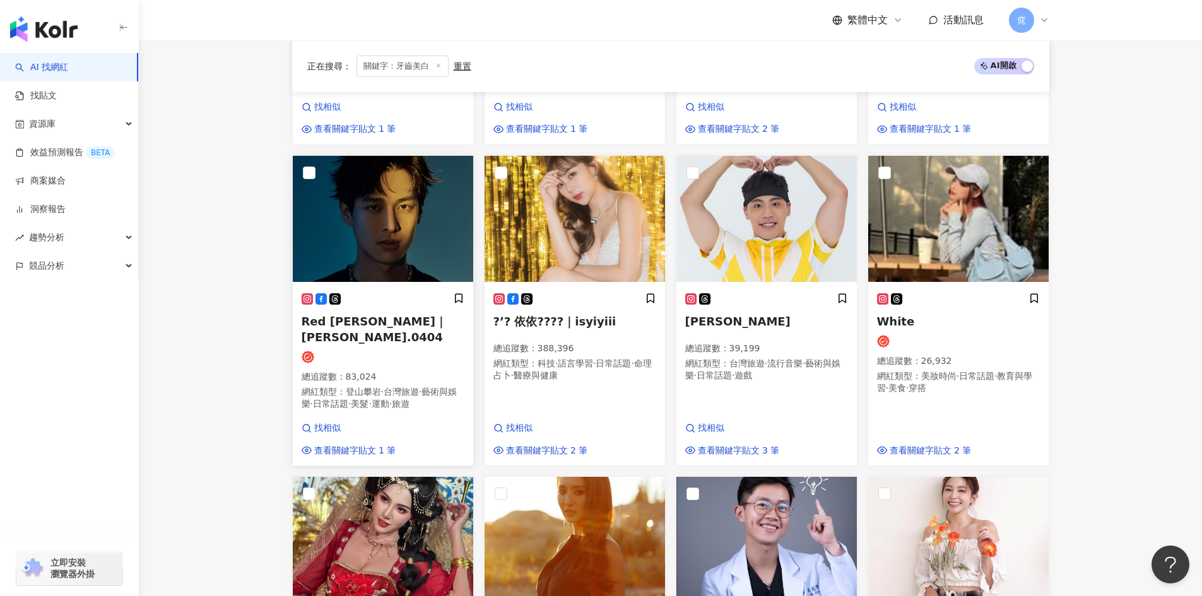
click at [379, 315] on span "Red 黃學宏｜huang.0404" at bounding box center [375, 329] width 146 height 29
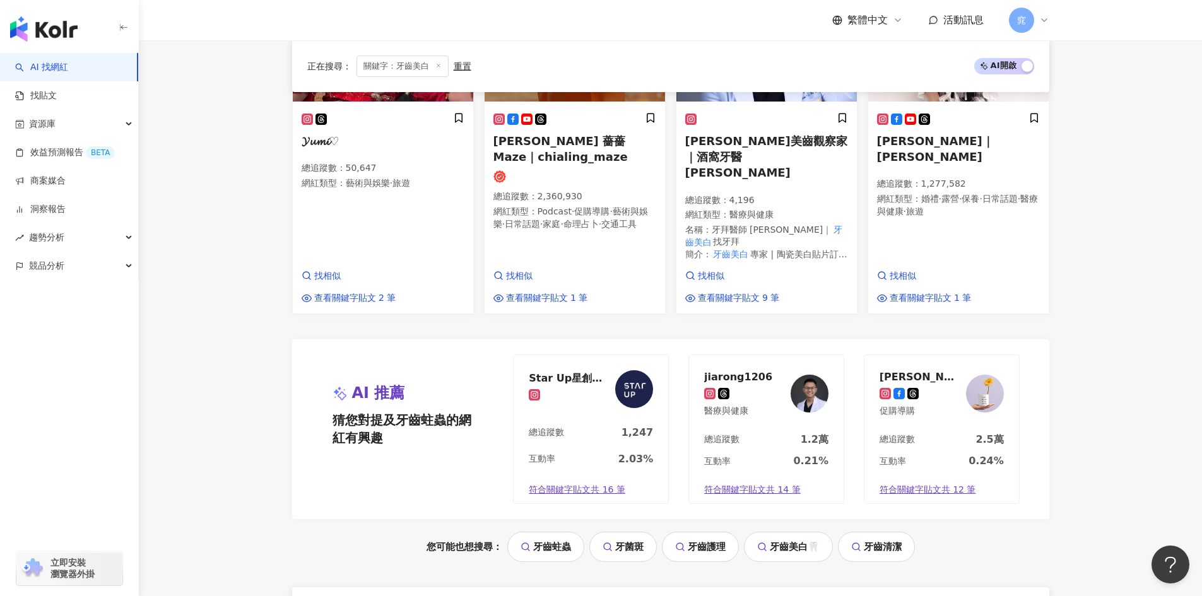
scroll to position [1193, 0]
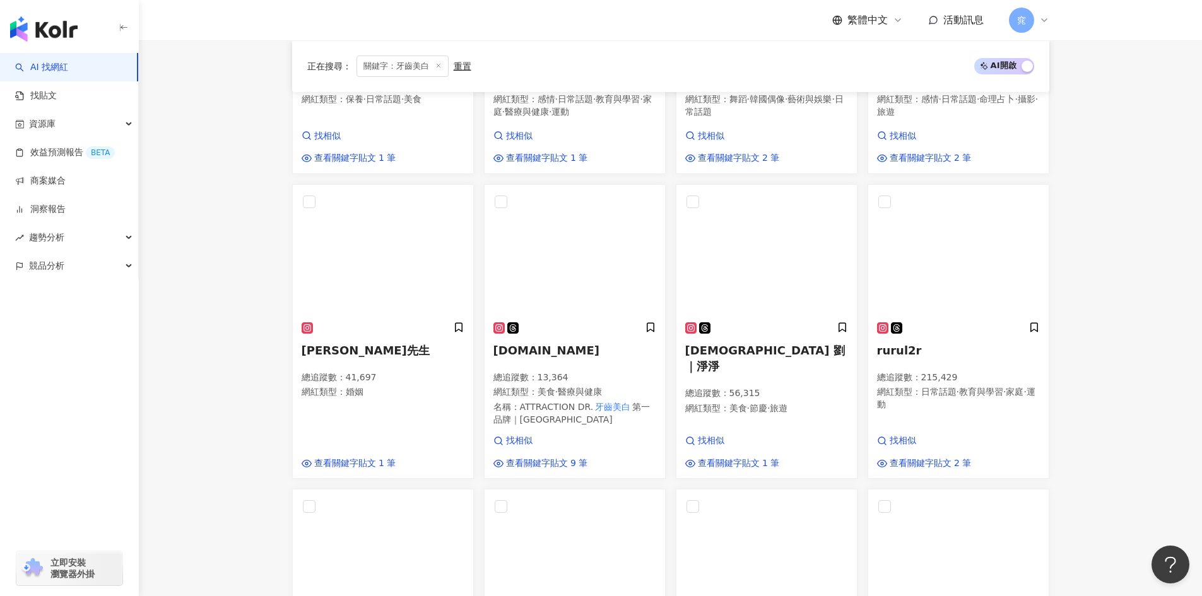
scroll to position [757, 0]
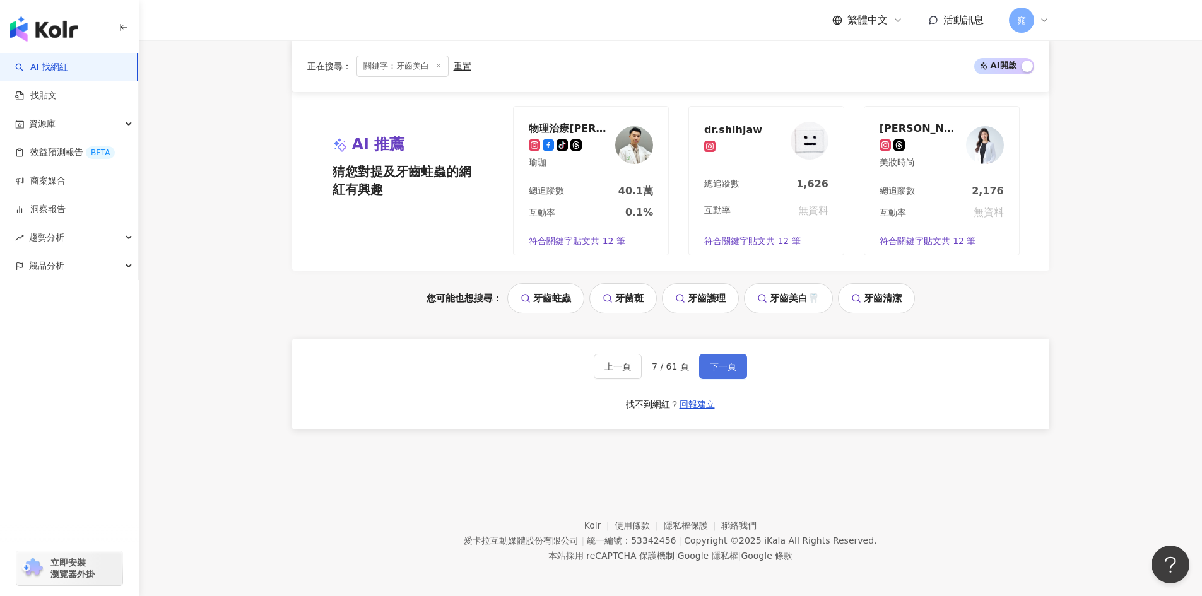
click at [714, 362] on span "下一頁" at bounding box center [723, 367] width 27 height 10
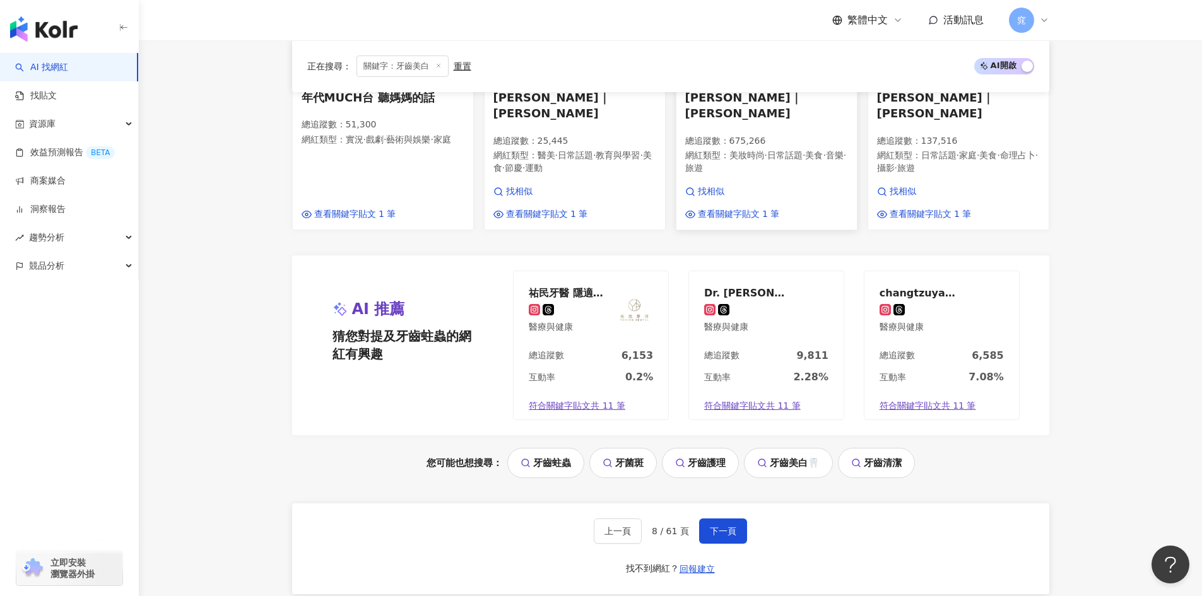
scroll to position [1211, 0]
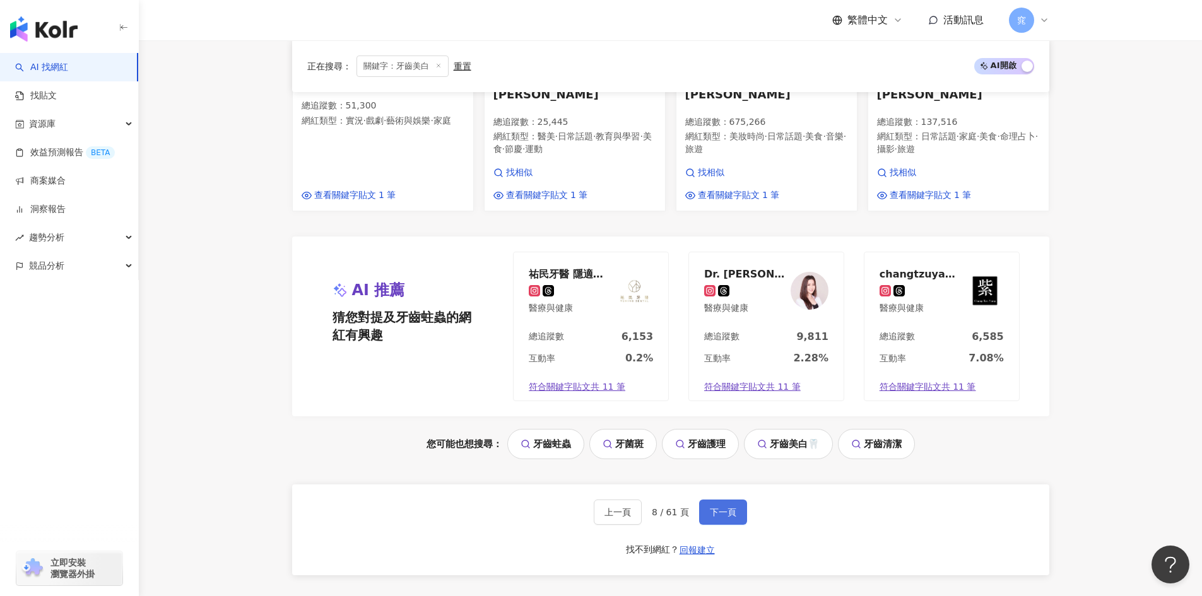
click at [733, 507] on span "下一頁" at bounding box center [723, 512] width 27 height 10
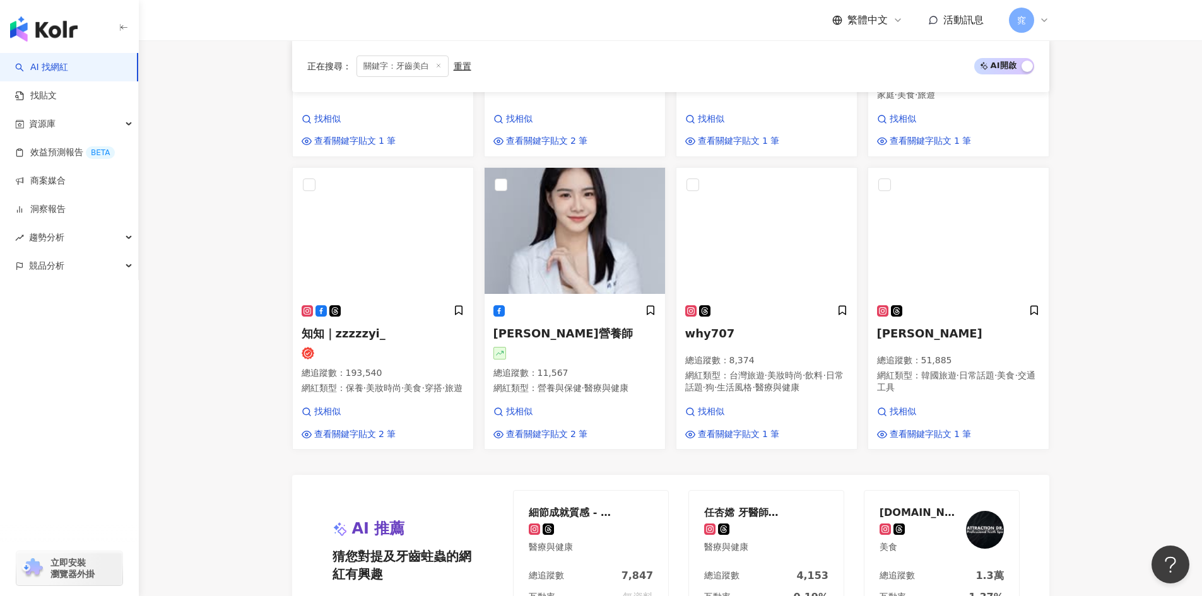
scroll to position [947, 0]
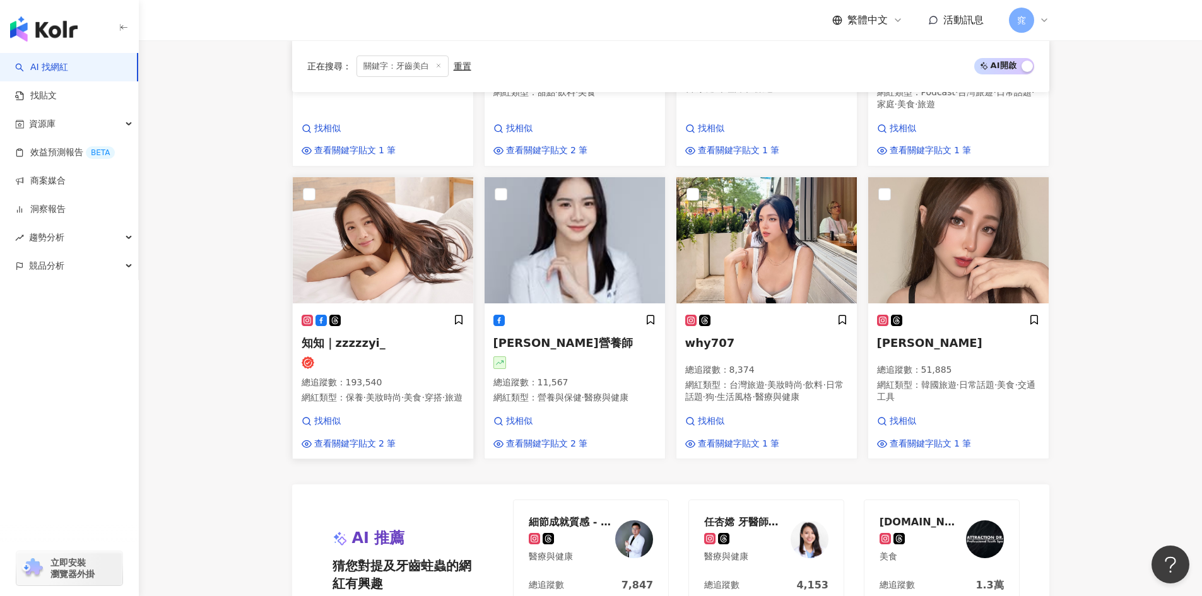
click at [363, 343] on span "知知｜zzzzzyi_" at bounding box center [344, 342] width 84 height 13
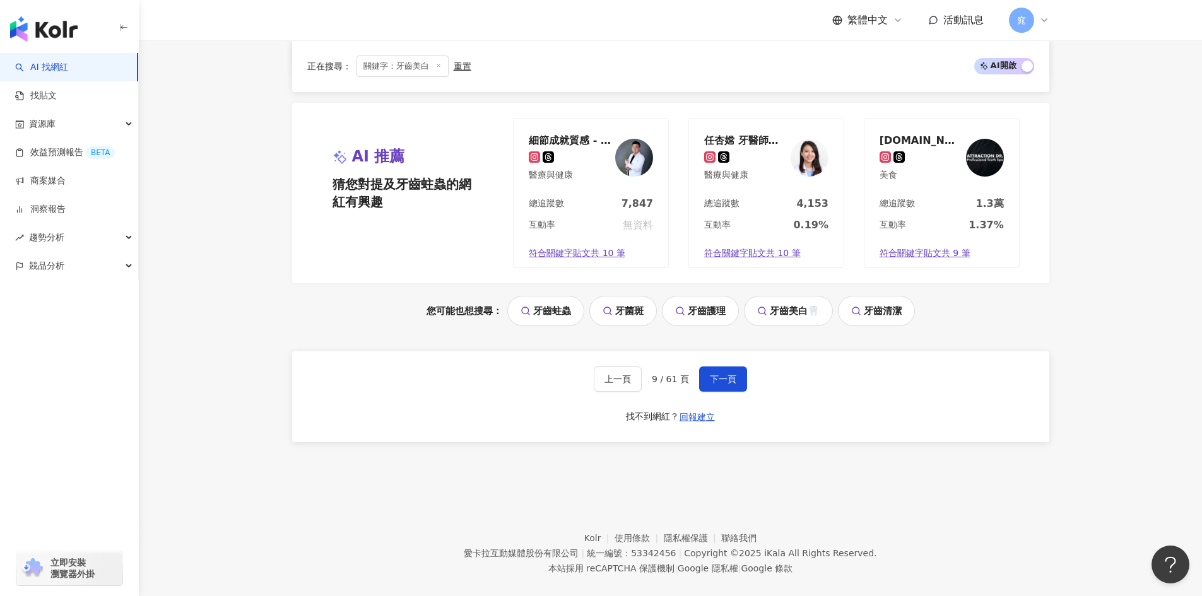
scroll to position [1357, 0]
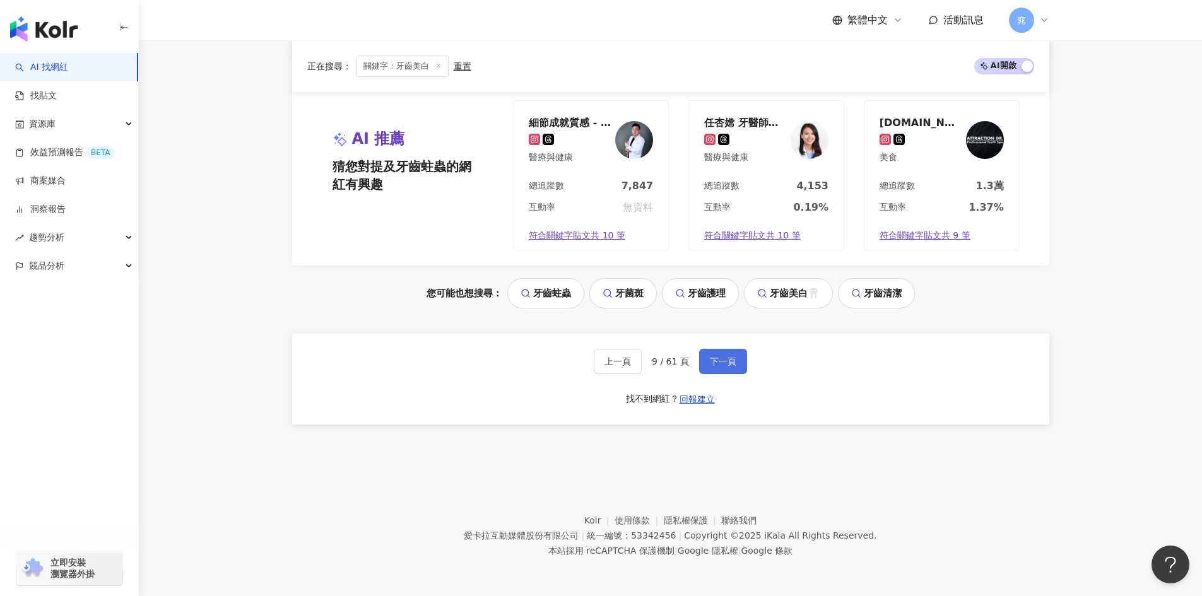
click at [721, 366] on span "下一頁" at bounding box center [723, 362] width 27 height 10
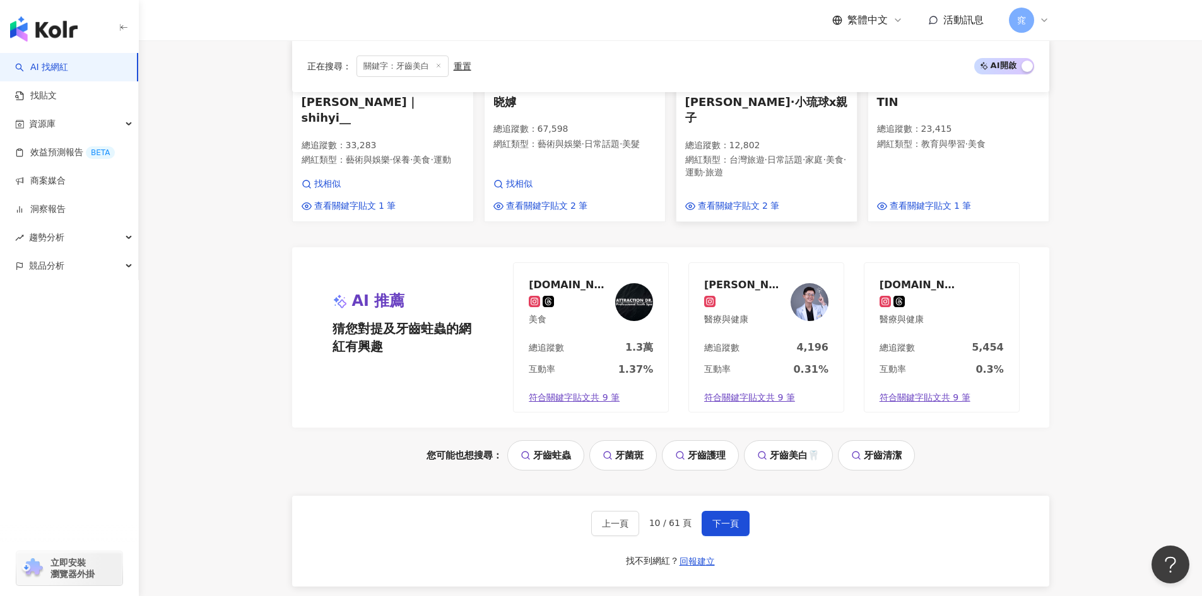
scroll to position [1262, 0]
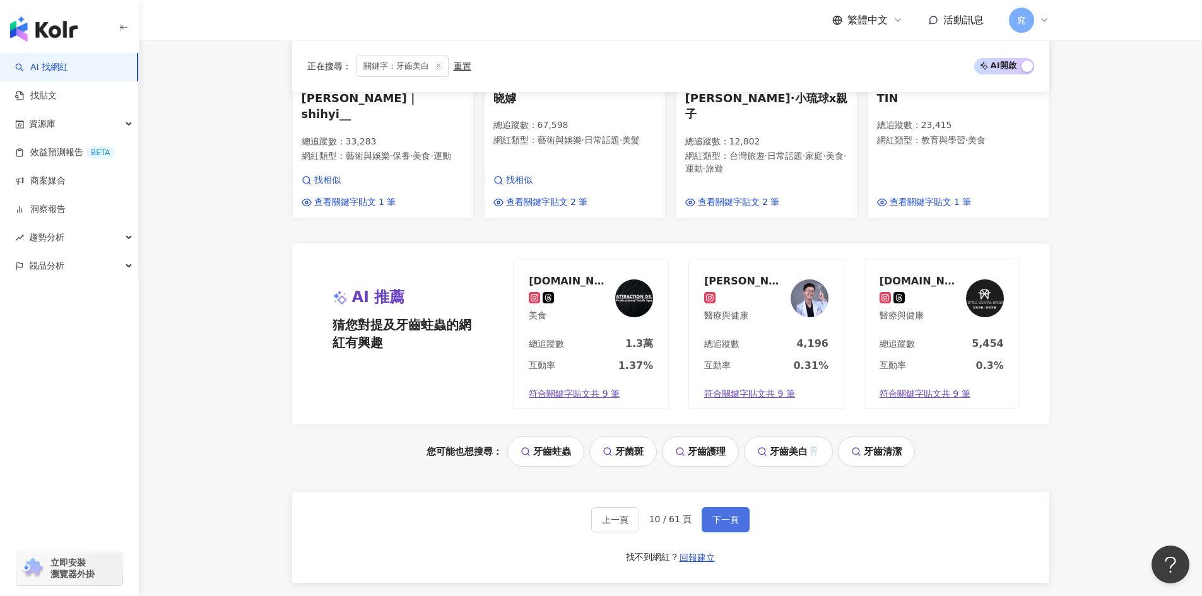
click at [735, 517] on span "下一頁" at bounding box center [725, 520] width 27 height 10
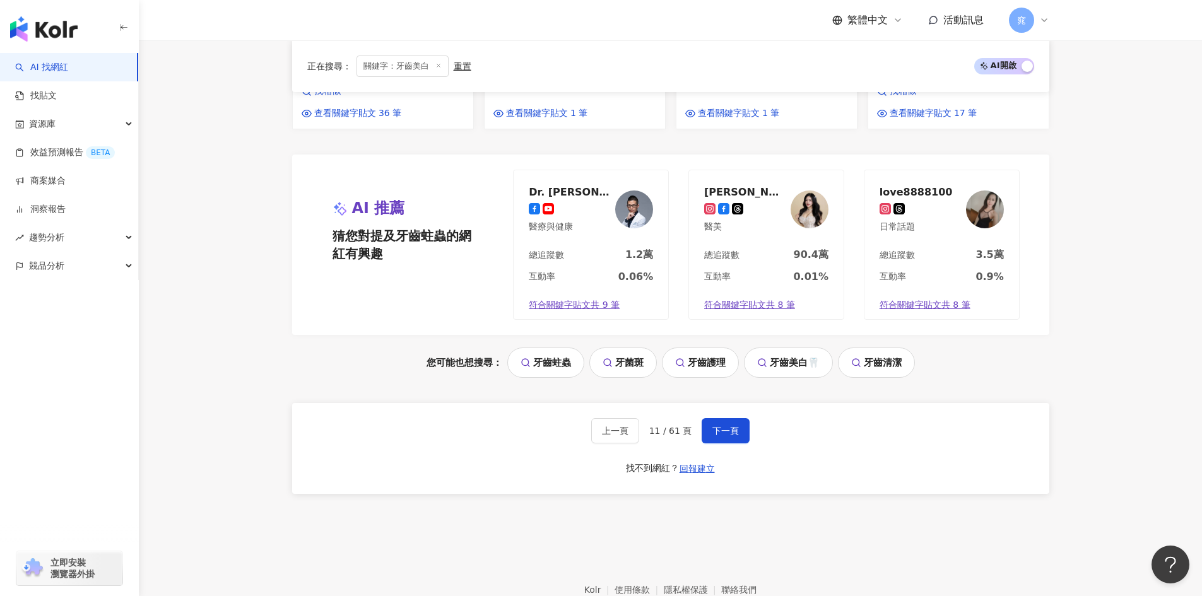
scroll to position [1325, 0]
click at [731, 418] on button "下一頁" at bounding box center [726, 430] width 48 height 25
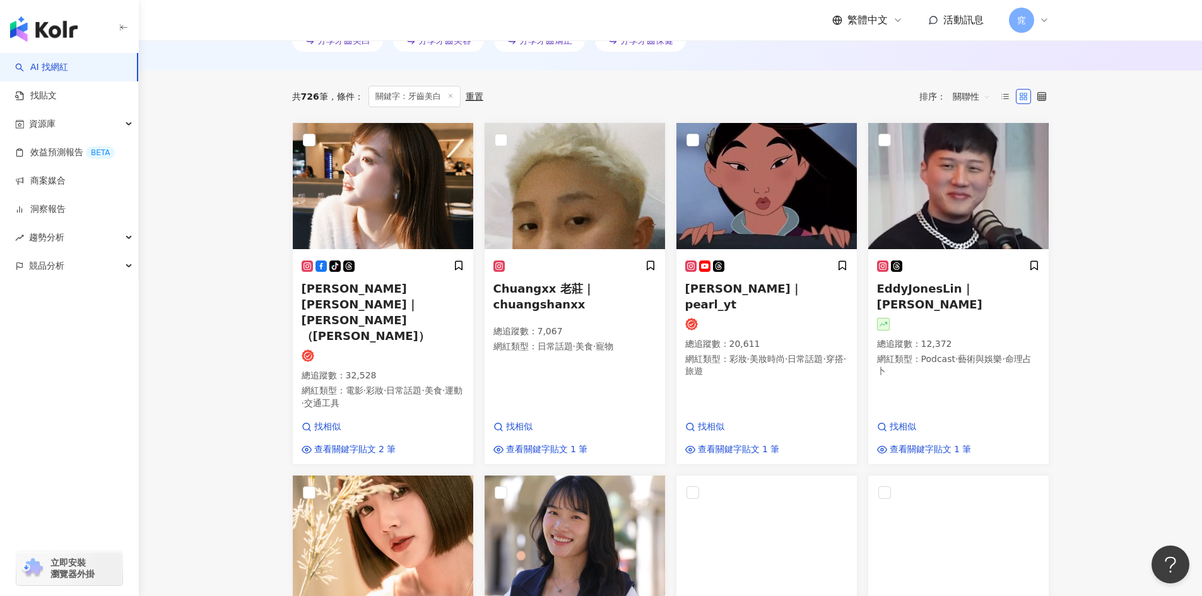
scroll to position [404, 0]
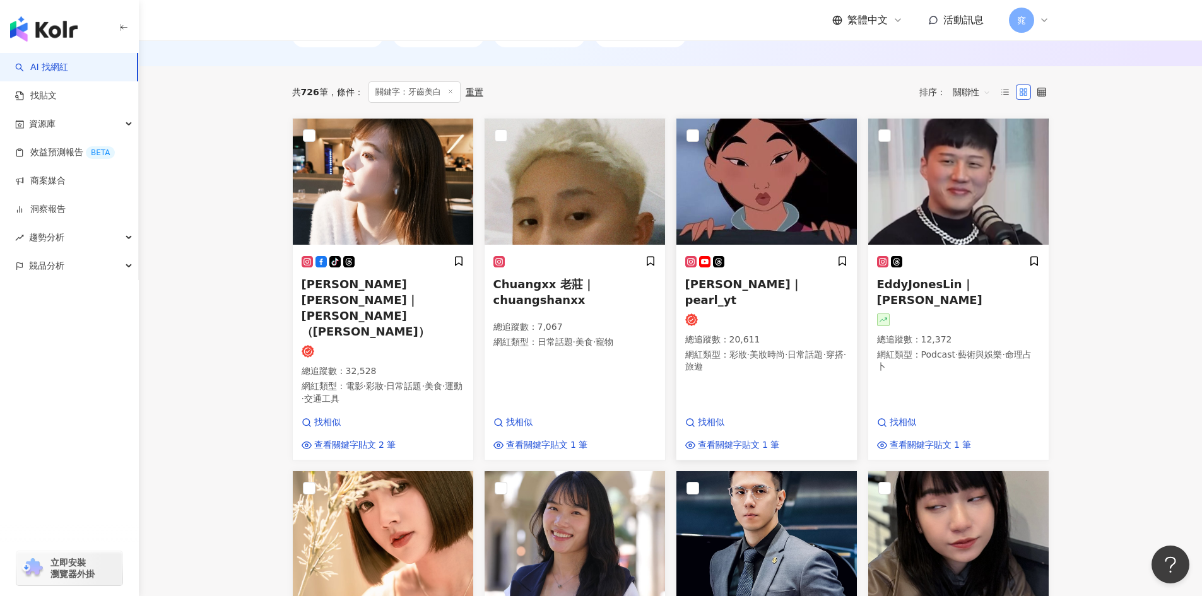
click at [753, 288] on span "彭郁彤｜pearl_yt" at bounding box center [743, 292] width 117 height 29
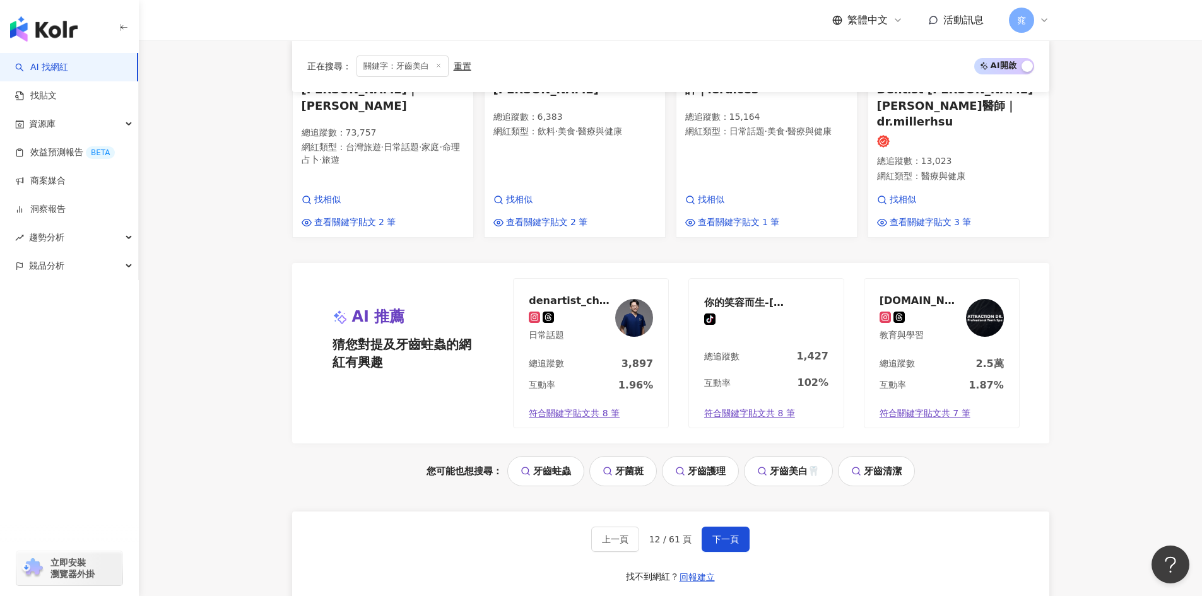
scroll to position [1287, 0]
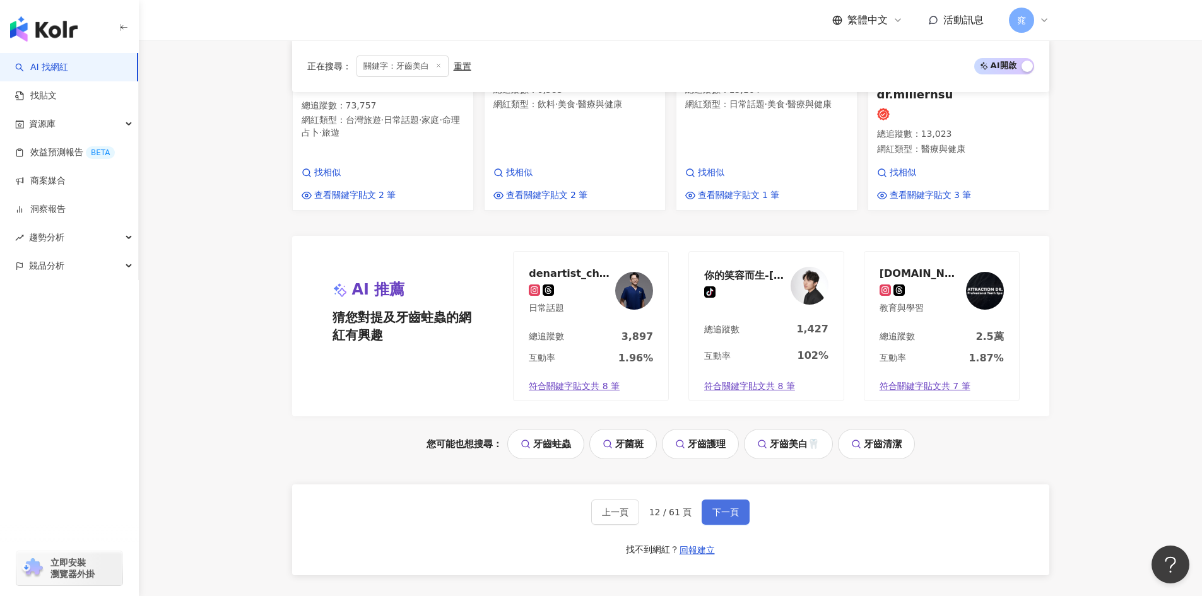
click at [728, 500] on button "下一頁" at bounding box center [726, 512] width 48 height 25
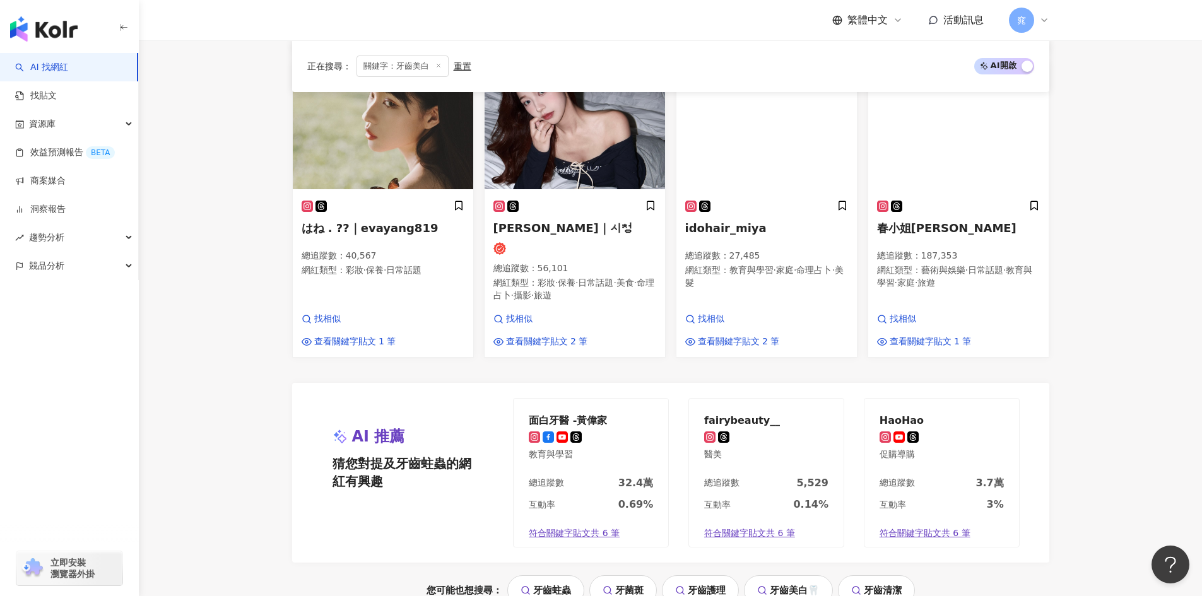
scroll to position [1262, 0]
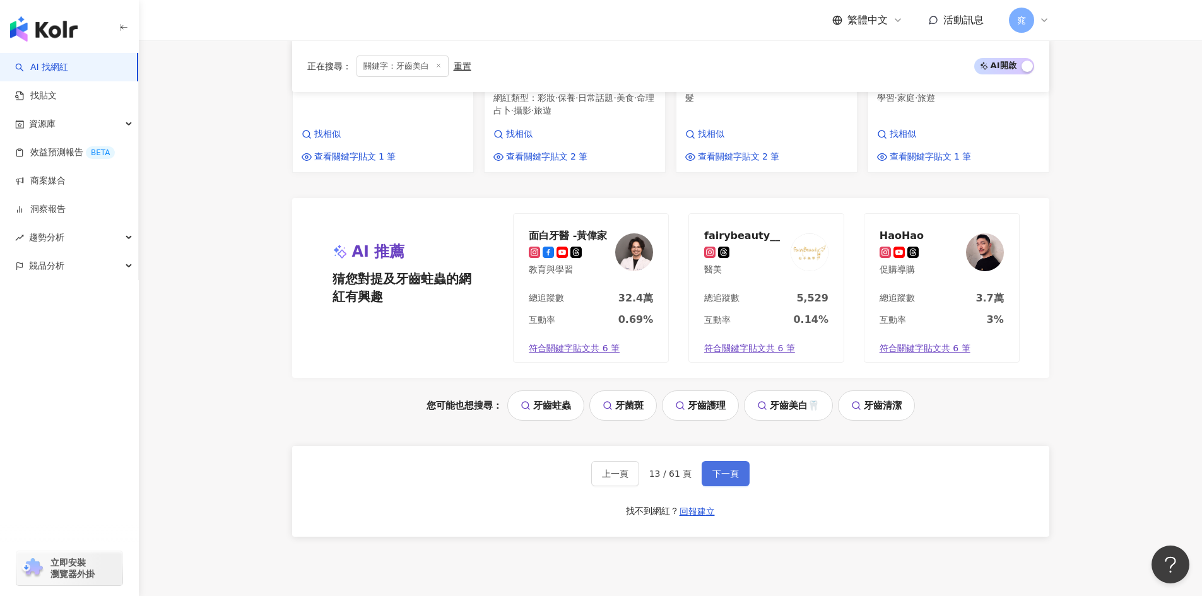
click at [731, 469] on span "下一頁" at bounding box center [725, 474] width 27 height 10
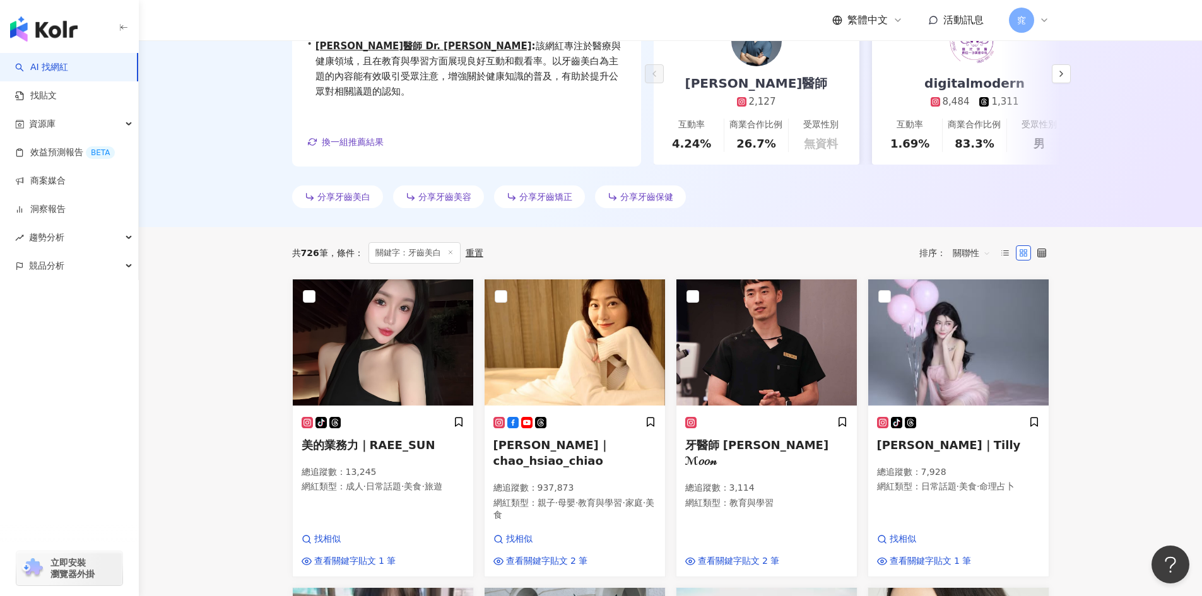
scroll to position [316, 0]
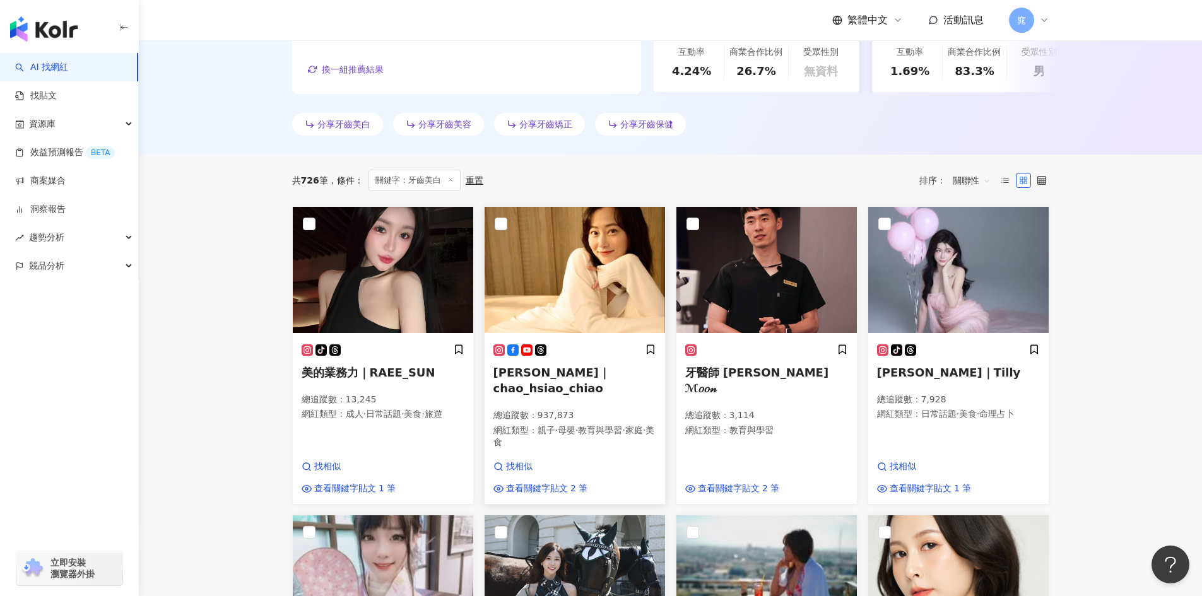
click at [610, 371] on span "趙小僑｜chao_hsiao_chiao" at bounding box center [551, 380] width 117 height 29
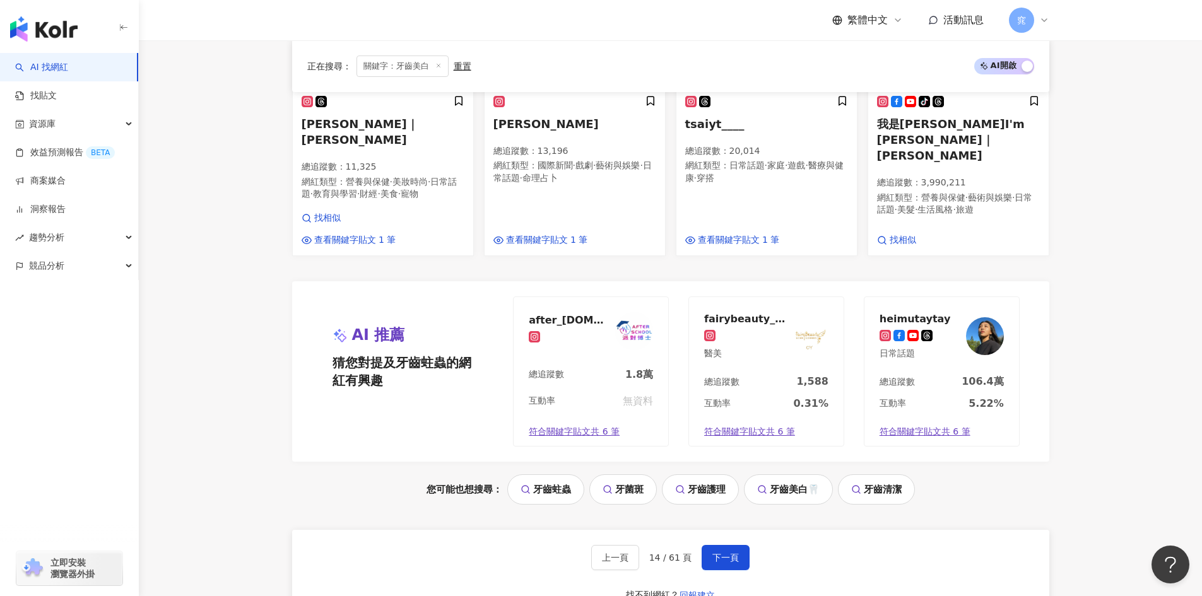
scroll to position [1199, 0]
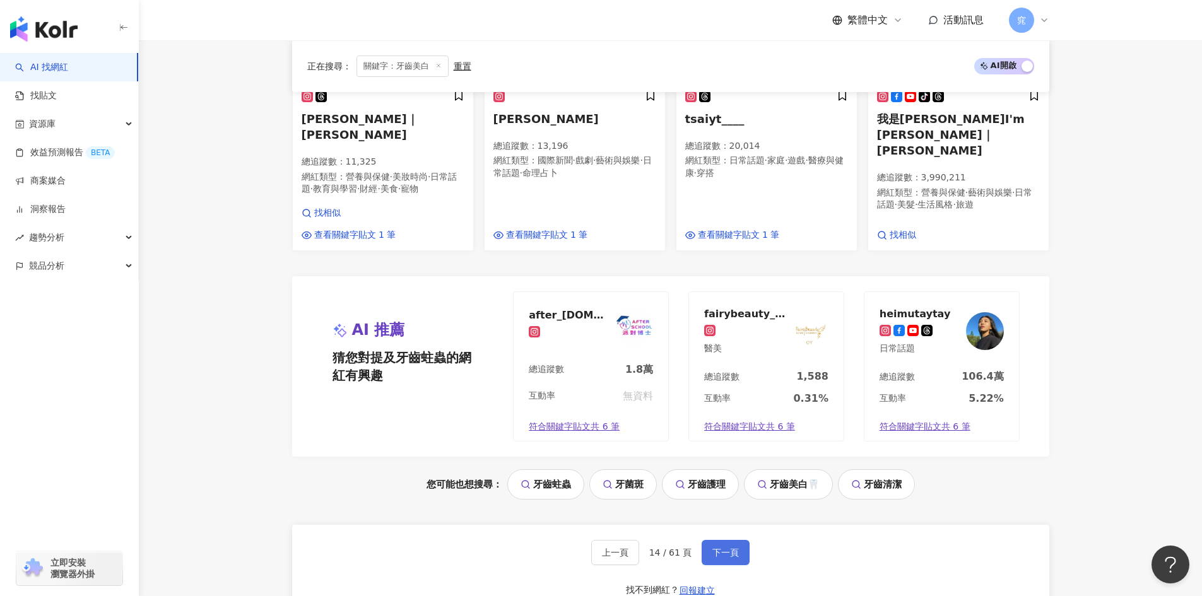
click at [721, 548] on span "下一頁" at bounding box center [725, 553] width 27 height 10
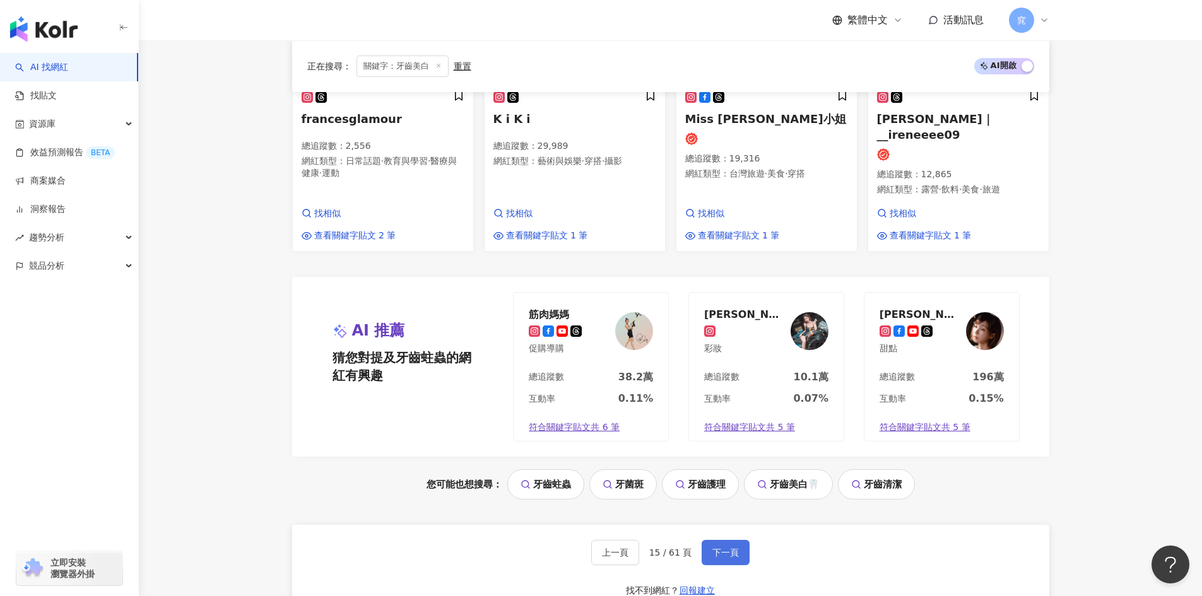
click at [724, 548] on span "下一頁" at bounding box center [725, 553] width 27 height 10
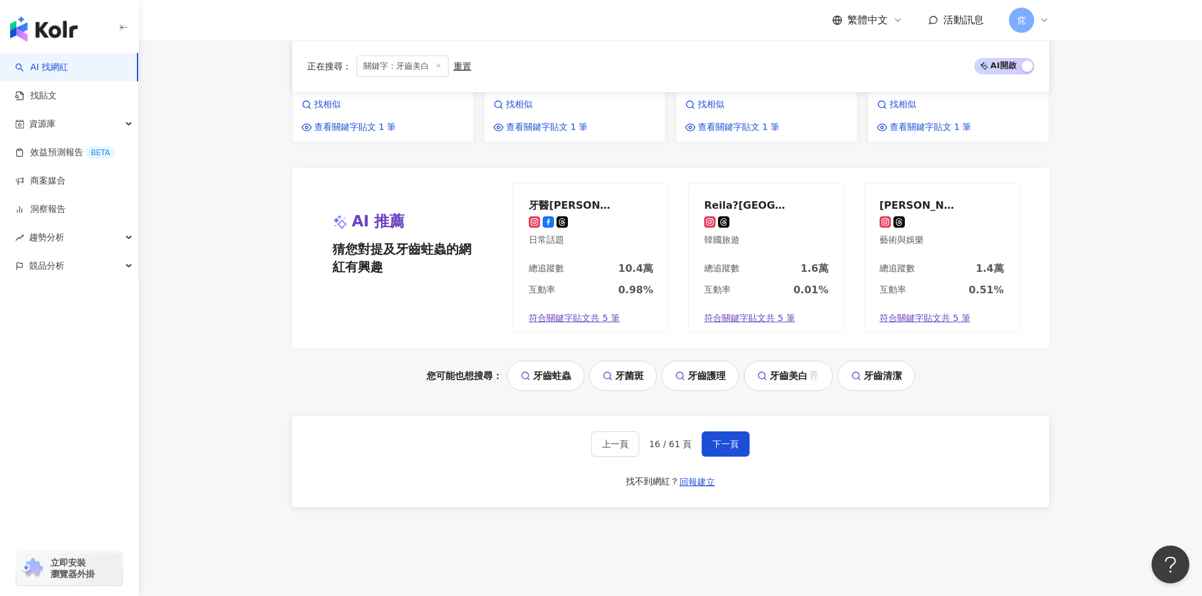
scroll to position [1325, 0]
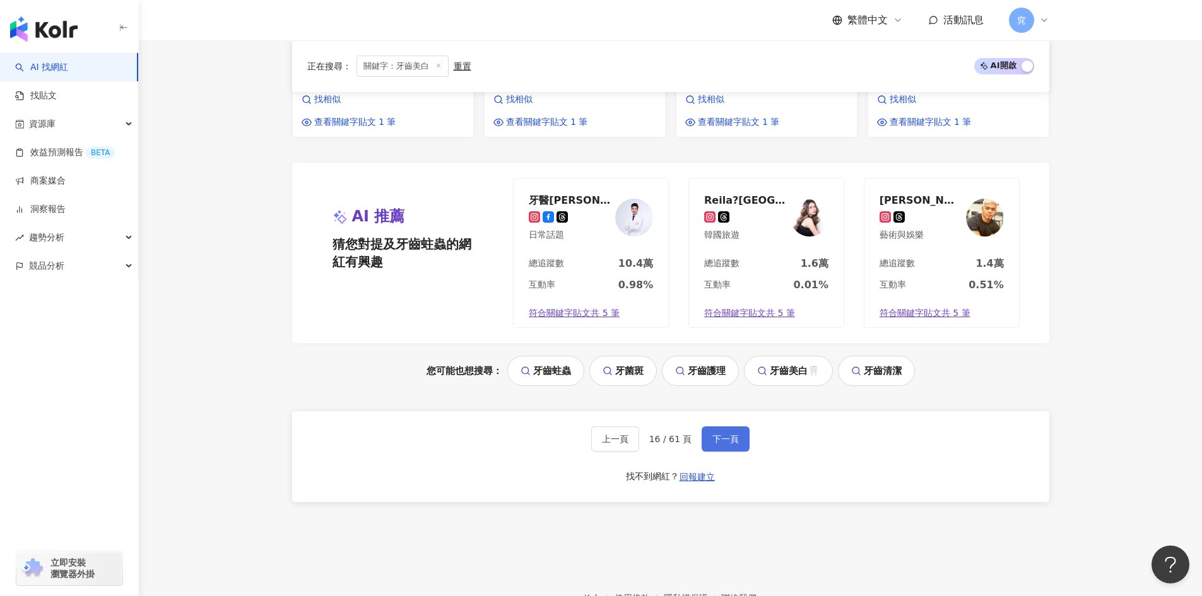
click at [735, 434] on span "下一頁" at bounding box center [725, 439] width 27 height 10
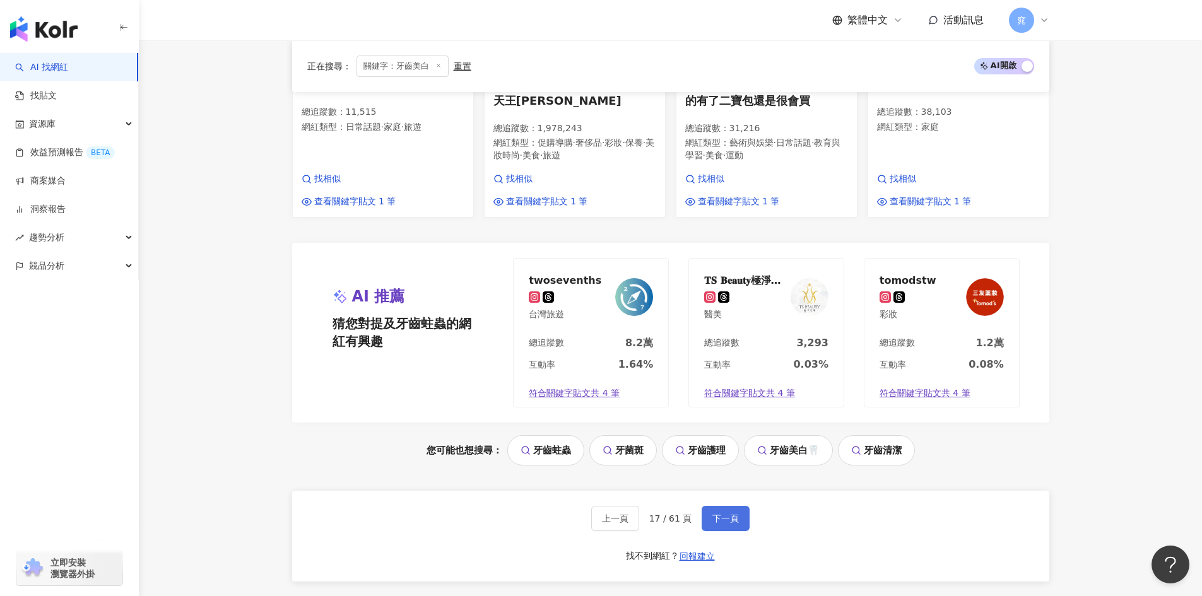
scroll to position [1262, 0]
click at [735, 505] on button "下一頁" at bounding box center [726, 517] width 48 height 25
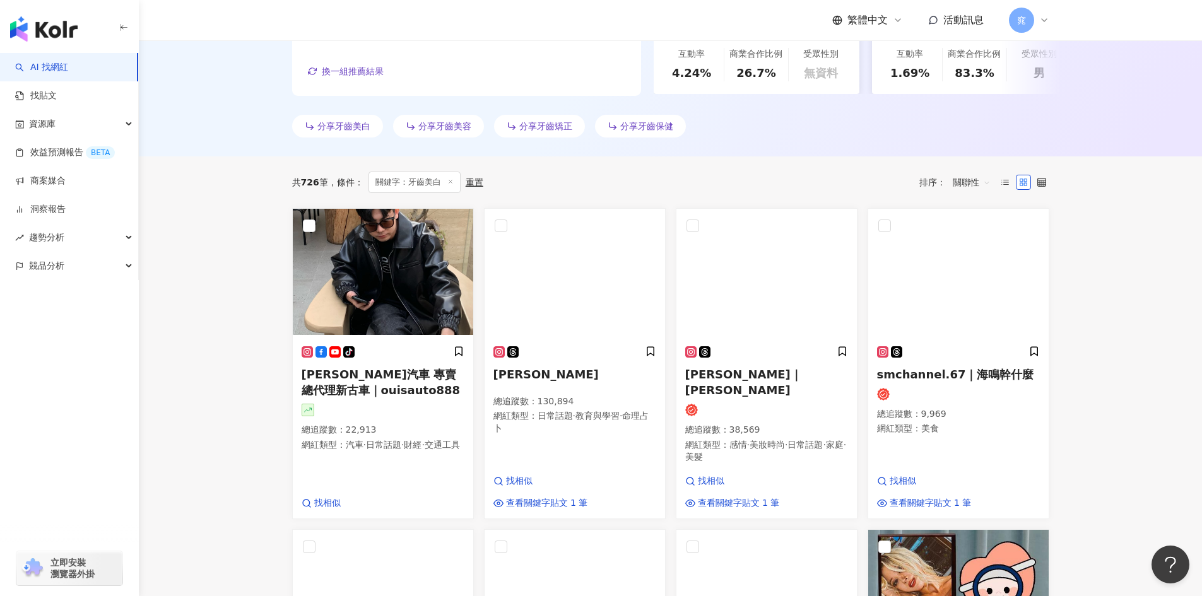
scroll to position [316, 0]
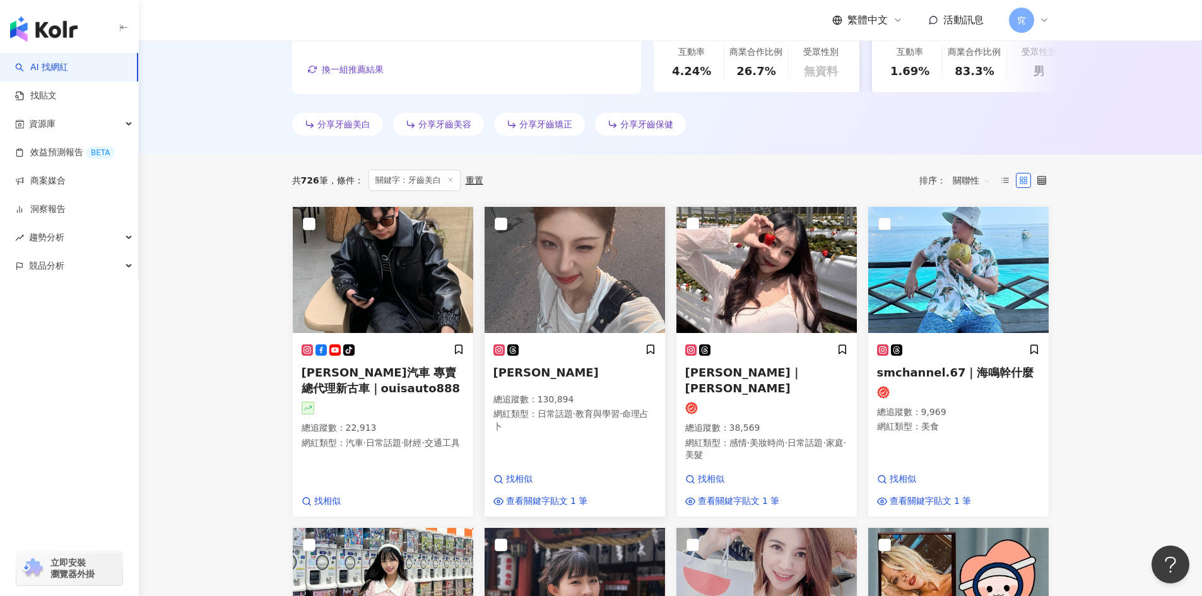
click at [499, 350] on icon at bounding box center [499, 350] width 3 height 3
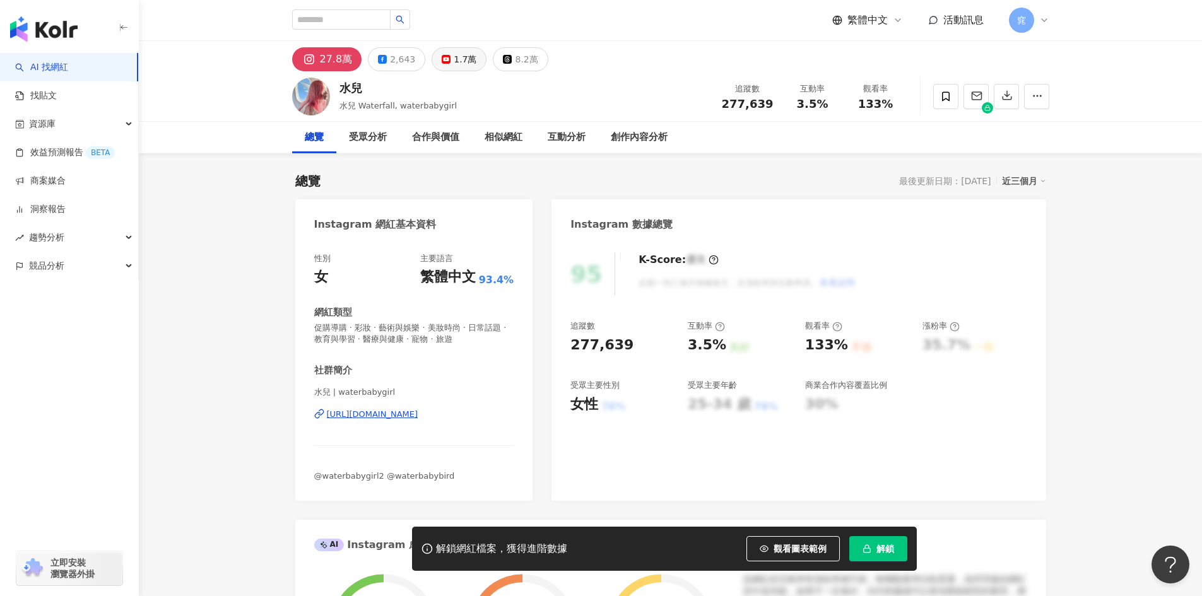
click at [454, 63] on div "1.7萬" at bounding box center [465, 59] width 23 height 18
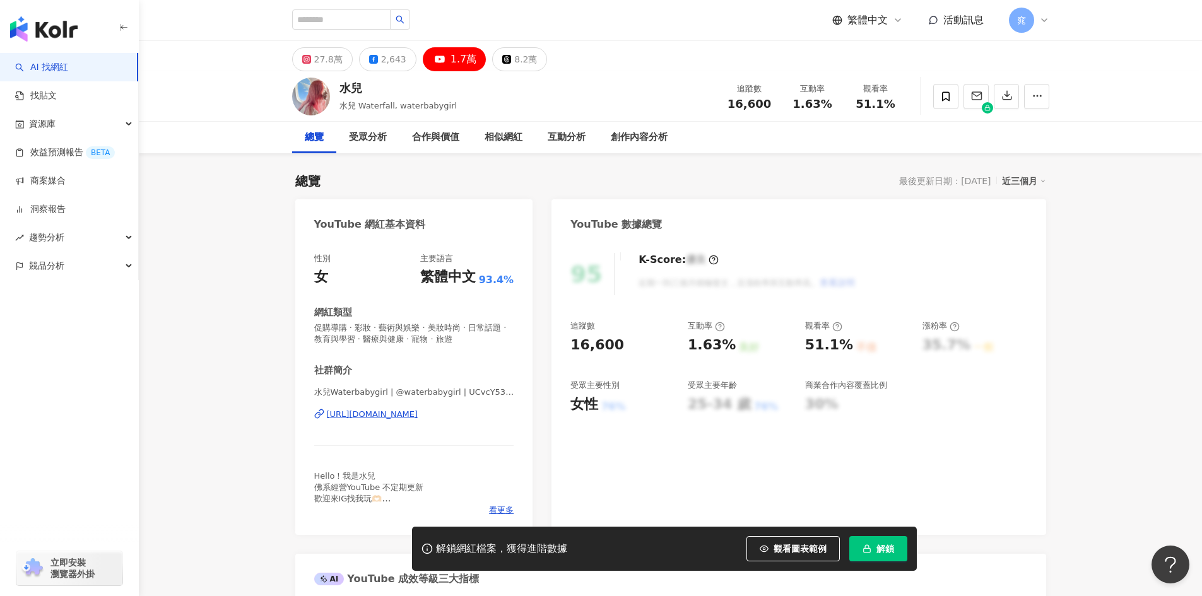
scroll to position [126, 0]
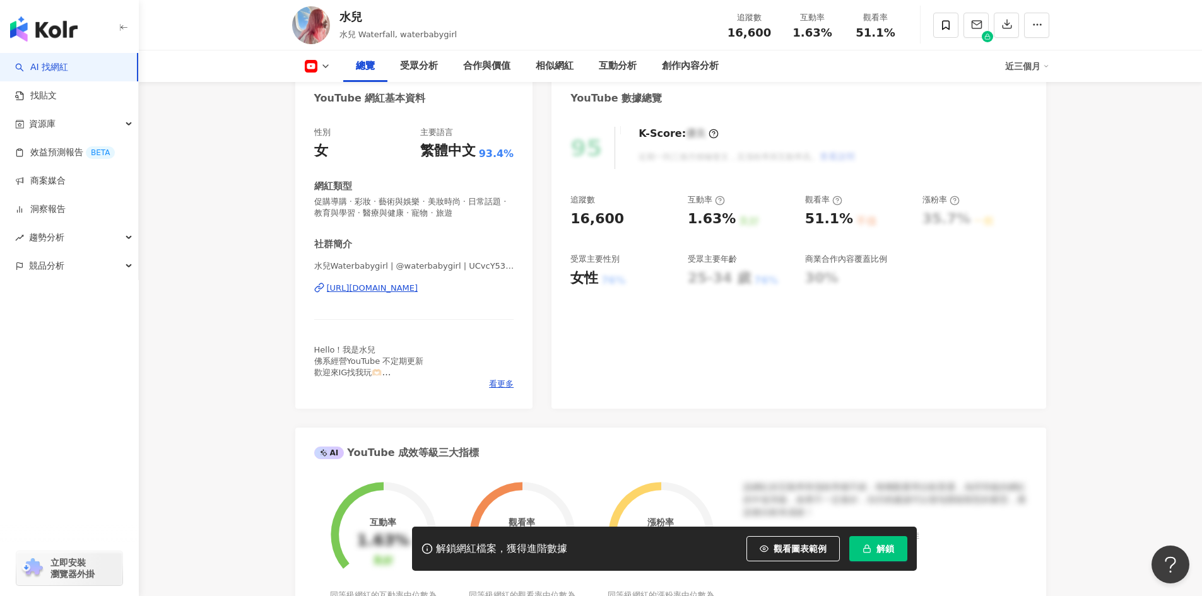
click at [418, 289] on div "https://www.youtube.com/channel/UCvcY53UlorSzHmXqhs6Eezg" at bounding box center [372, 288] width 91 height 11
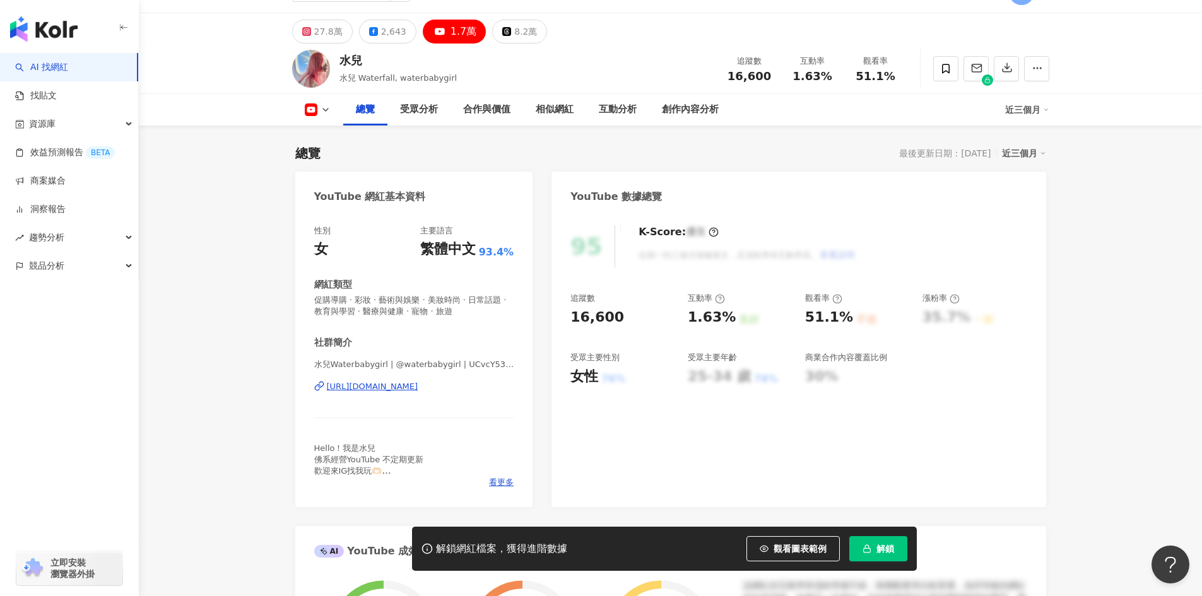
scroll to position [0, 0]
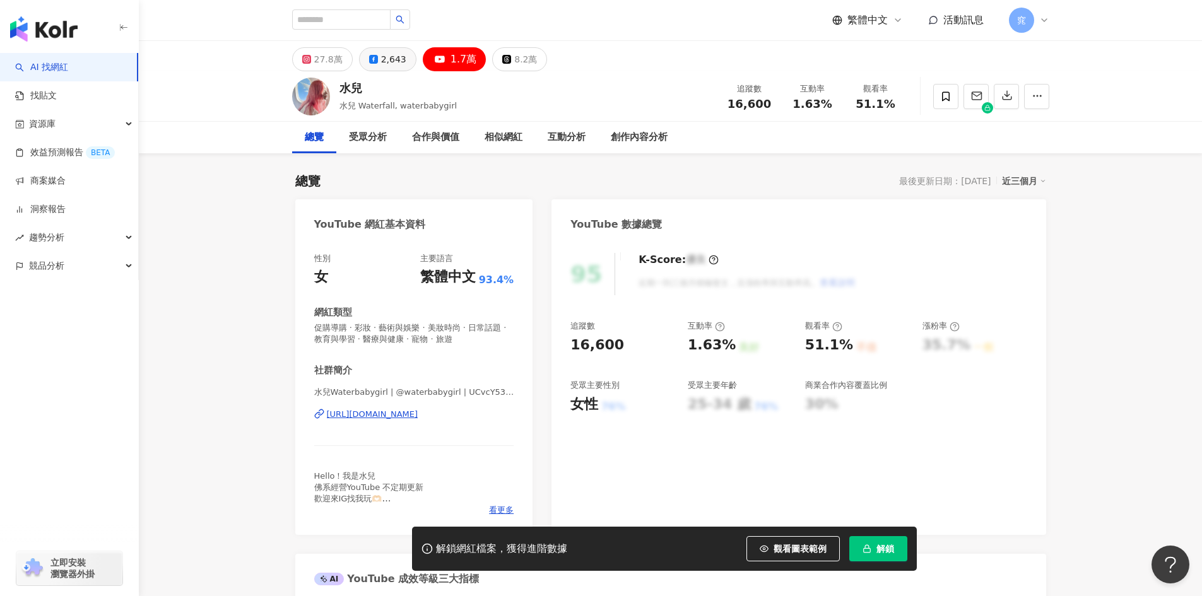
click at [390, 60] on div "2,643" at bounding box center [393, 59] width 25 height 18
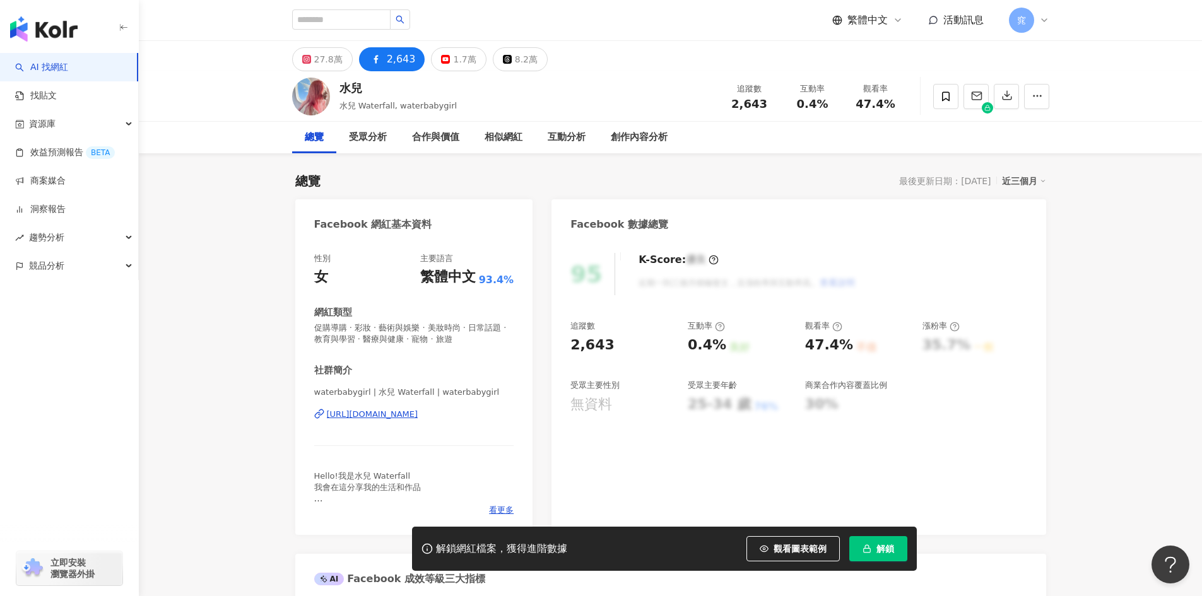
click at [418, 418] on div "https://www.facebook.com/944397308953835" at bounding box center [372, 414] width 91 height 11
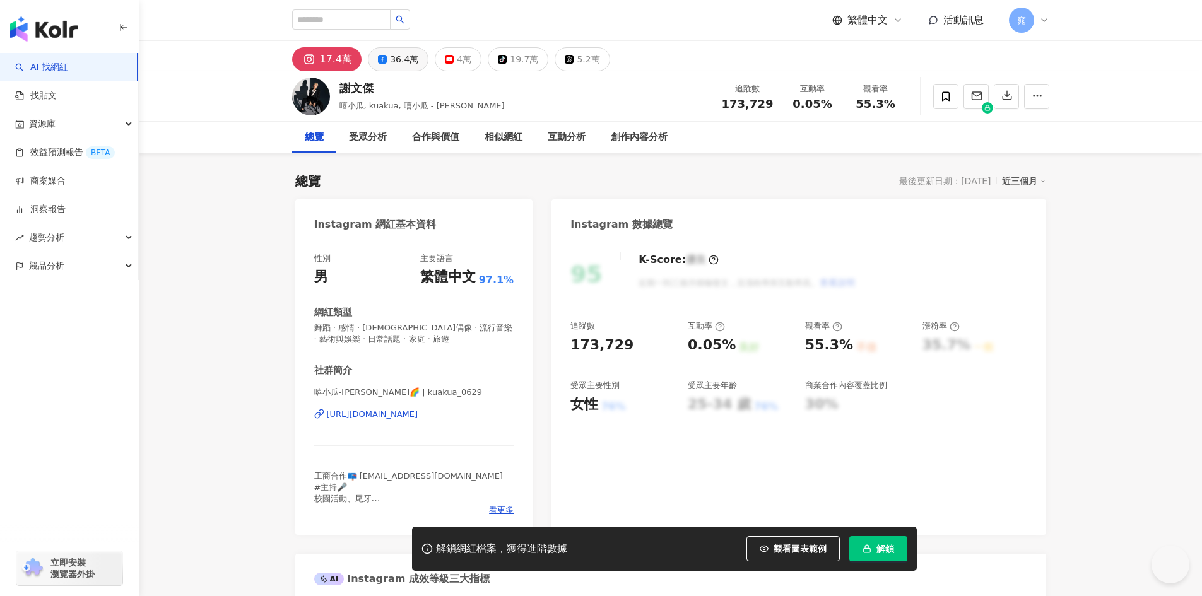
click at [394, 59] on div "36.4萬" at bounding box center [404, 59] width 28 height 18
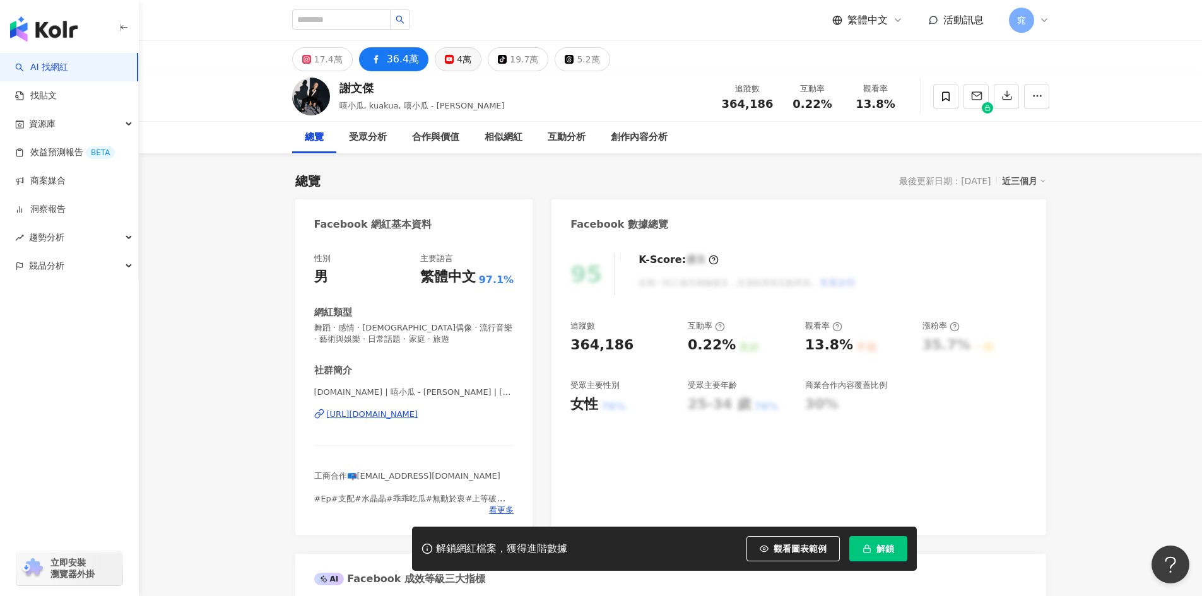
click at [459, 64] on div "4萬" at bounding box center [464, 59] width 15 height 18
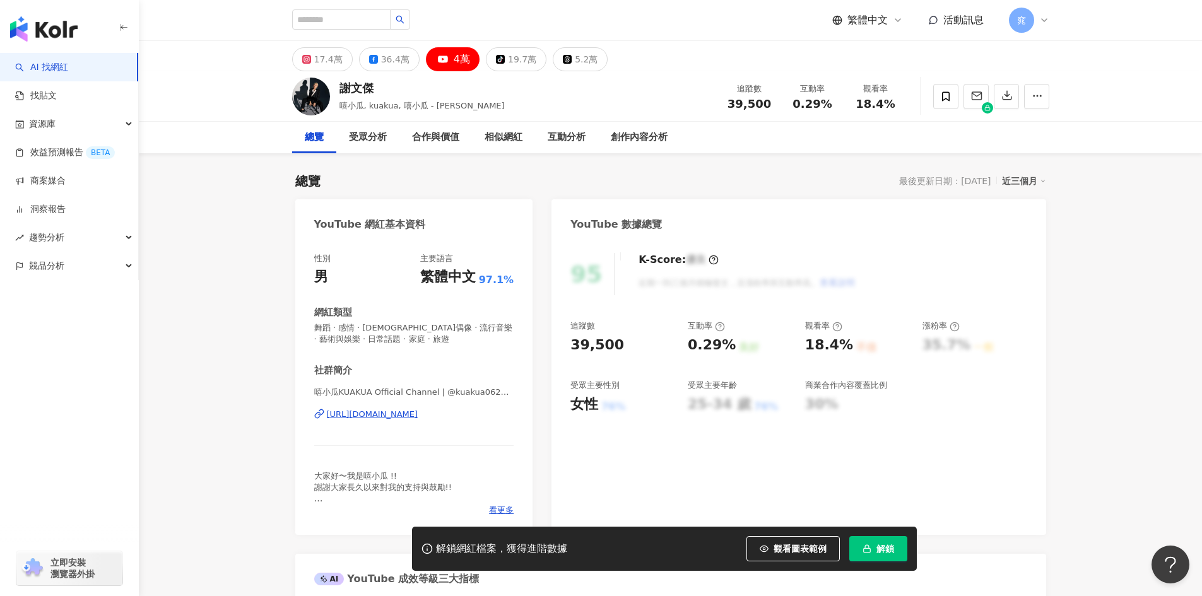
click at [418, 415] on div "https://www.youtube.com/channel/UC40EQ4YbqUOK3OBf4qy9Uqg" at bounding box center [372, 414] width 91 height 11
drag, startPoint x: 339, startPoint y: 109, endPoint x: 362, endPoint y: 108, distance: 22.7
click at [362, 108] on span "嘻小瓜, kuakua, 嘻小瓜 - 謝文傑 kuakua" at bounding box center [421, 105] width 165 height 9
copy span "嘻小瓜"
drag, startPoint x: 571, startPoint y: 345, endPoint x: 632, endPoint y: 343, distance: 61.3
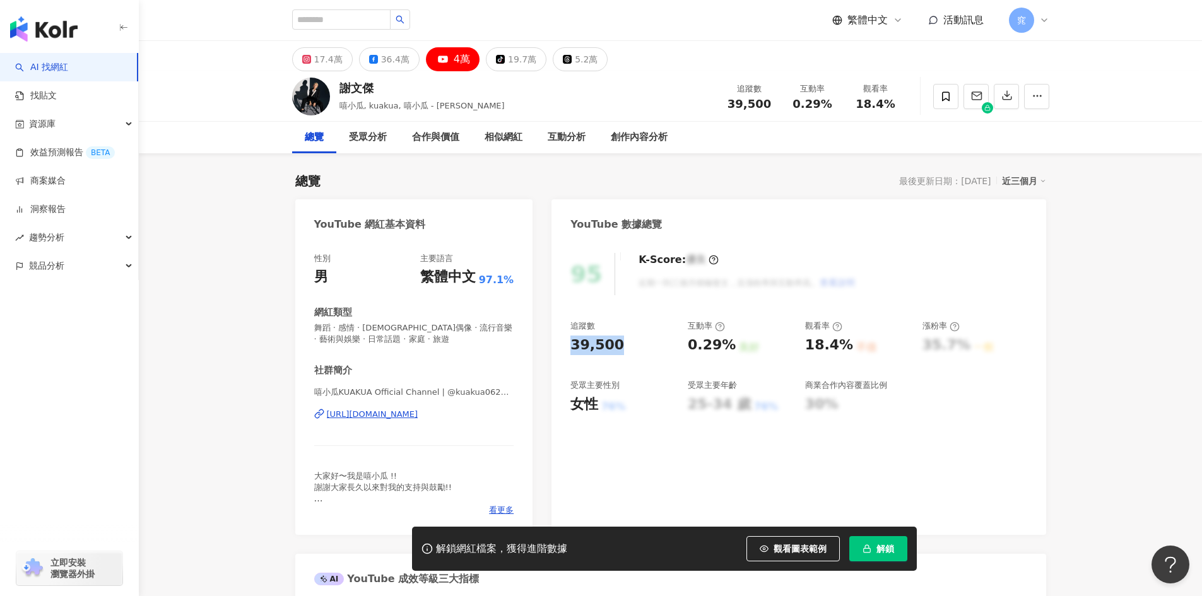
click at [632, 343] on div "39,500" at bounding box center [622, 346] width 105 height 20
copy div "39,500"
click at [685, 345] on div "追蹤數 39,500 互動率 0.29% 良好 觀看率 18.4% 不佳 漲粉率 35.7% 一般 受眾主要性別 女性 76% 受眾主要年齡 25-34 歲 …" at bounding box center [798, 367] width 456 height 93
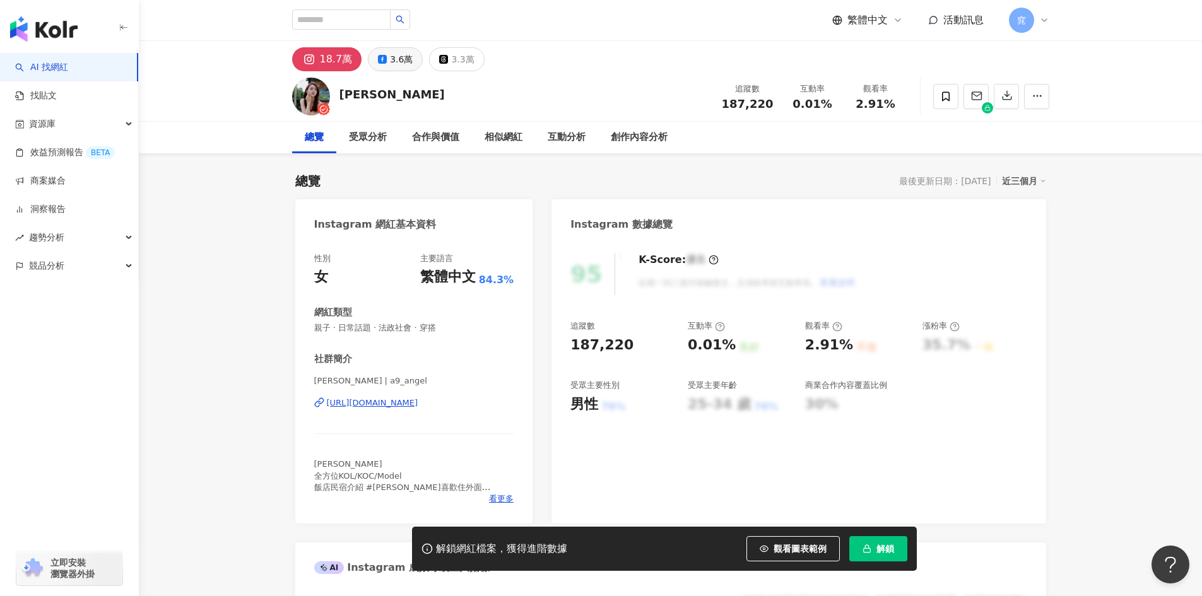
click at [385, 63] on button "3.6萬" at bounding box center [395, 59] width 55 height 24
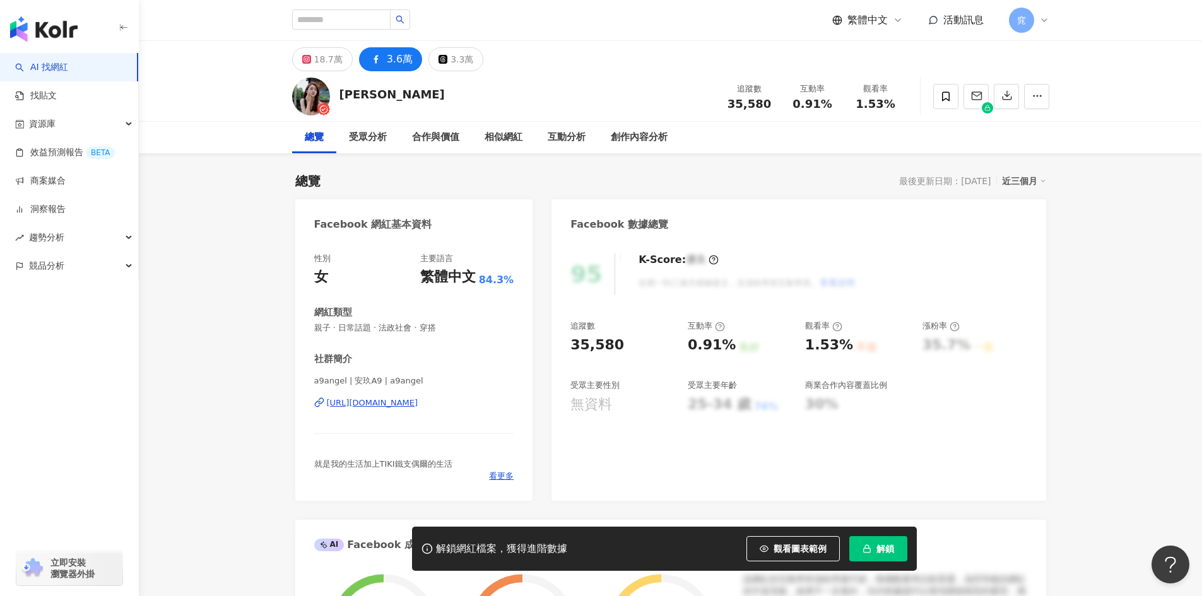
click at [416, 403] on div "https://www.facebook.com/412660486007239" at bounding box center [372, 403] width 91 height 11
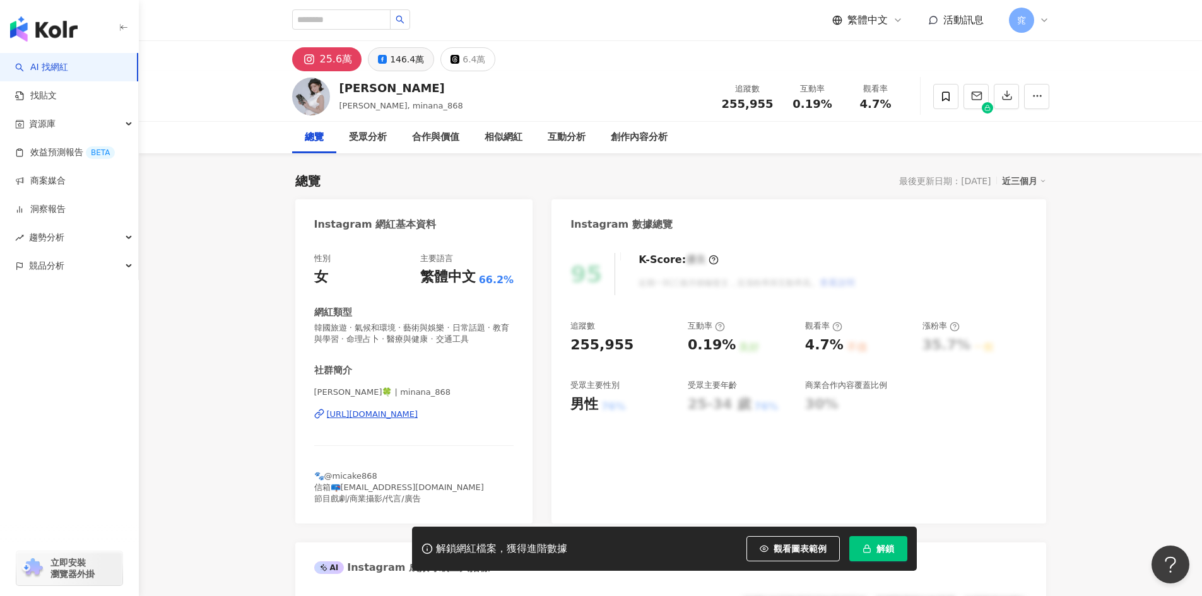
click at [391, 66] on div "146.4萬" at bounding box center [407, 59] width 34 height 18
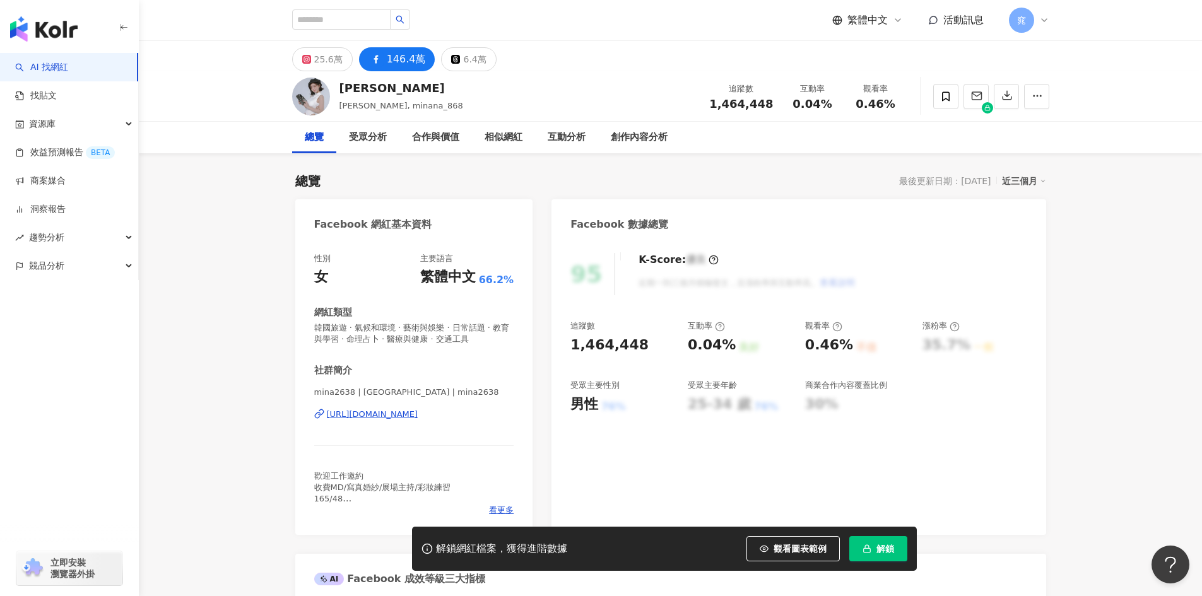
click at [418, 413] on div "https://www.facebook.com/1767104883529503" at bounding box center [372, 414] width 91 height 11
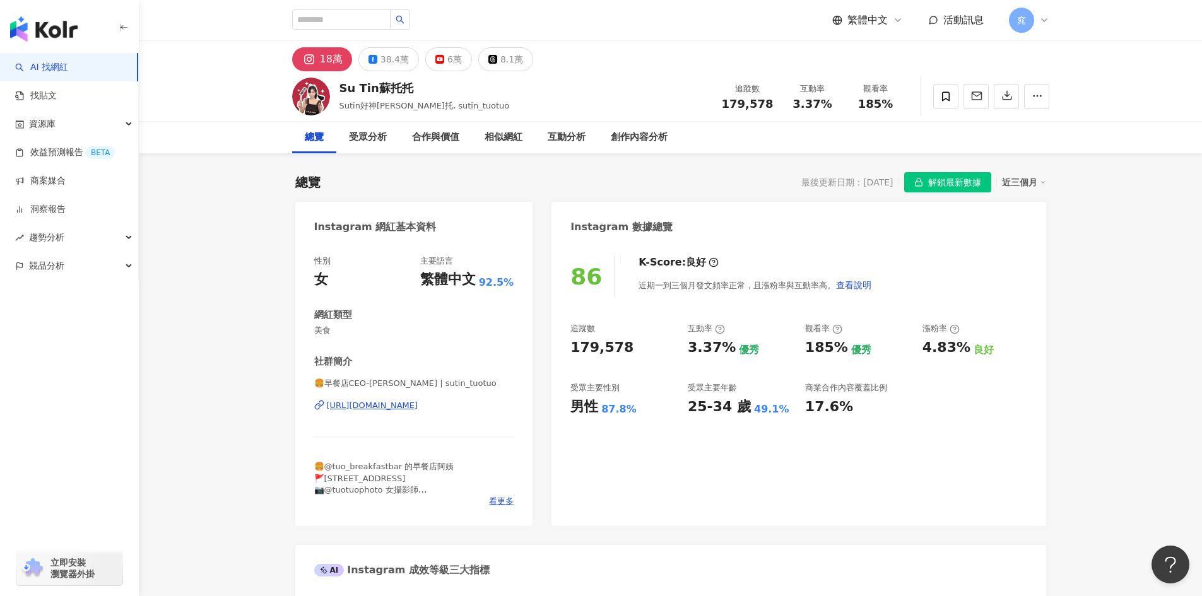
click at [418, 404] on div "[URL][DOMAIN_NAME]" at bounding box center [372, 405] width 91 height 11
drag, startPoint x: 417, startPoint y: 85, endPoint x: 339, endPoint y: 89, distance: 78.4
click at [339, 89] on div "Su Tin蘇托托" at bounding box center [424, 88] width 170 height 16
copy div "Su Tin蘇托托"
click at [572, 347] on div "179,578" at bounding box center [601, 348] width 63 height 20
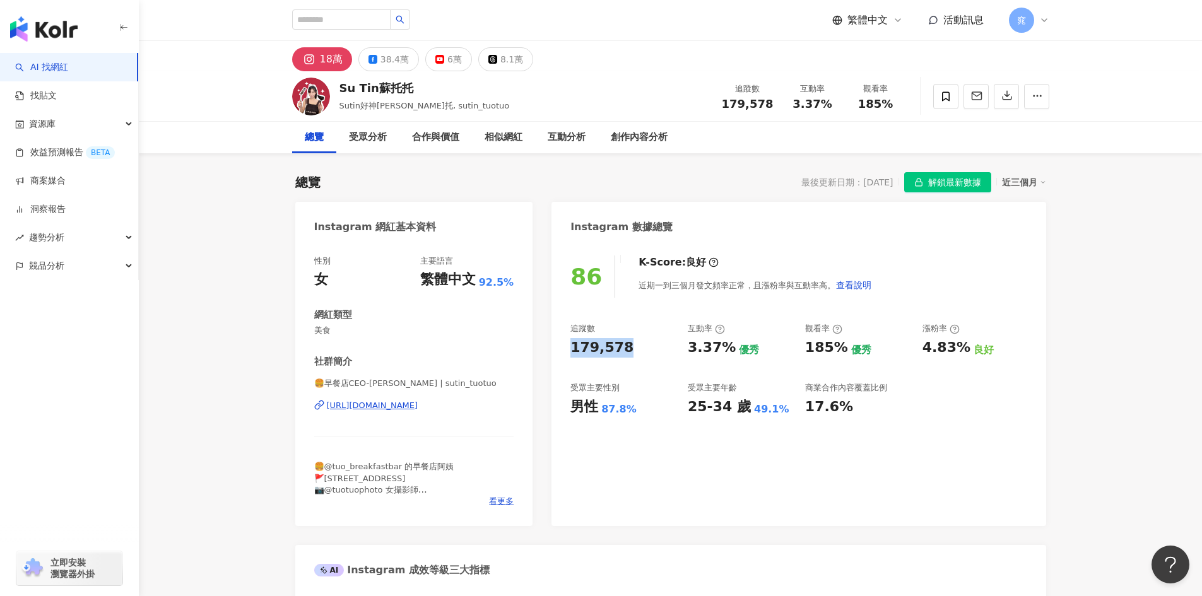
drag, startPoint x: 572, startPoint y: 347, endPoint x: 591, endPoint y: 346, distance: 19.6
click at [591, 346] on div "179,578" at bounding box center [601, 348] width 63 height 20
copy div "179,578"
drag, startPoint x: 689, startPoint y: 348, endPoint x: 727, endPoint y: 346, distance: 37.9
click at [727, 346] on div "3.37%" at bounding box center [712, 348] width 48 height 20
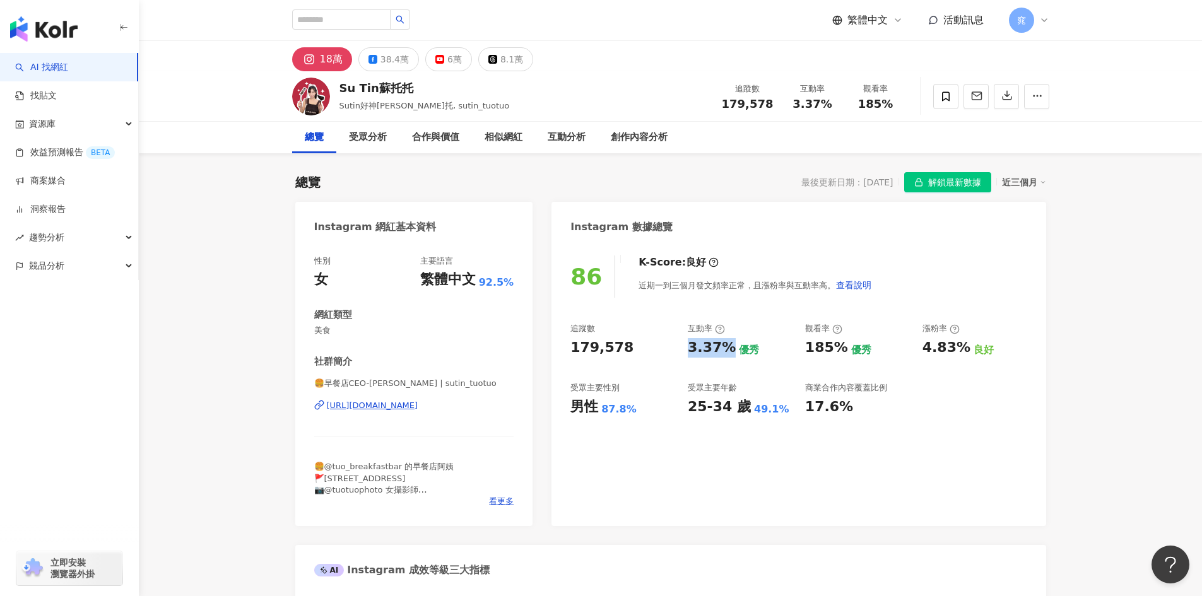
copy div "3.37%"
drag, startPoint x: 807, startPoint y: 348, endPoint x: 838, endPoint y: 347, distance: 30.9
click at [838, 347] on div "185%" at bounding box center [826, 348] width 43 height 20
copy div "185%"
click at [383, 67] on div "38.4萬" at bounding box center [395, 59] width 28 height 18
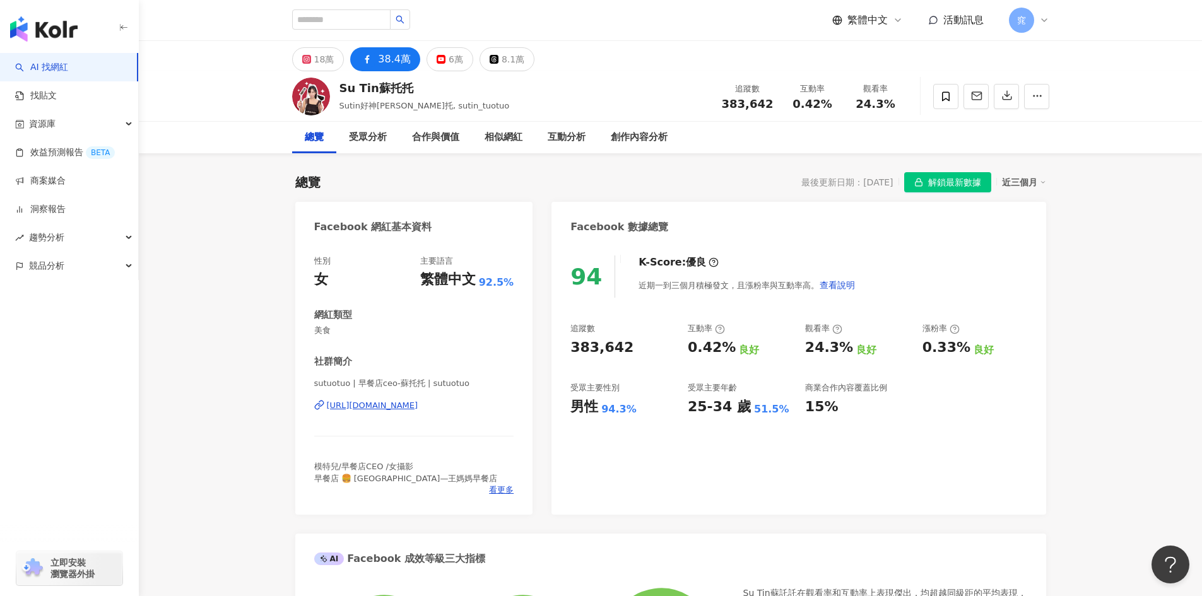
click at [418, 406] on div "https://www.facebook.com/1532118327005275" at bounding box center [372, 405] width 91 height 11
click at [332, 63] on div "18萬" at bounding box center [324, 59] width 20 height 18
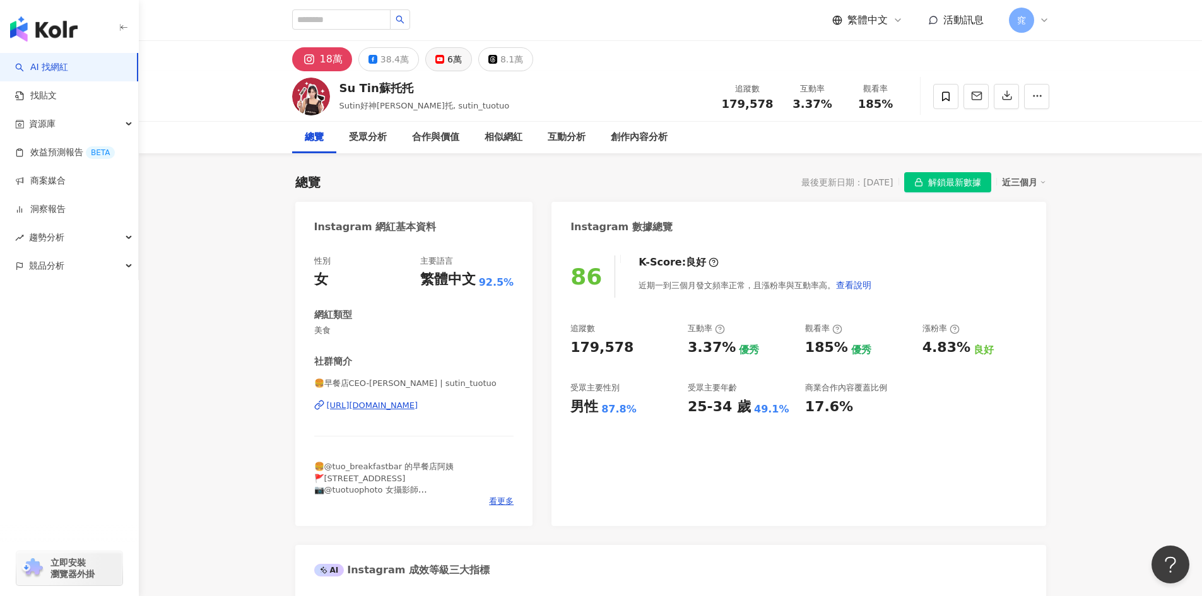
click at [447, 59] on div "6萬" at bounding box center [454, 59] width 15 height 18
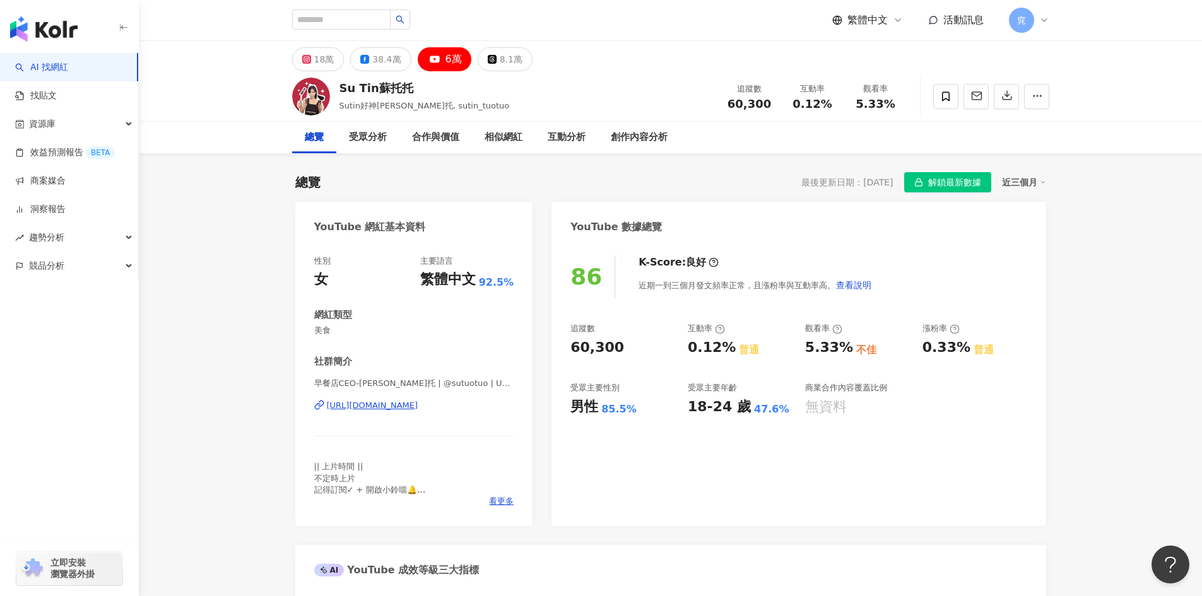
click at [446, 59] on div "6萬" at bounding box center [454, 59] width 16 height 18
click at [446, 62] on div "6萬" at bounding box center [454, 59] width 16 height 18
click at [418, 406] on div "https://www.youtube.com/channel/UC-SMJ8SM55Deun5g4ee21qw" at bounding box center [372, 405] width 91 height 11
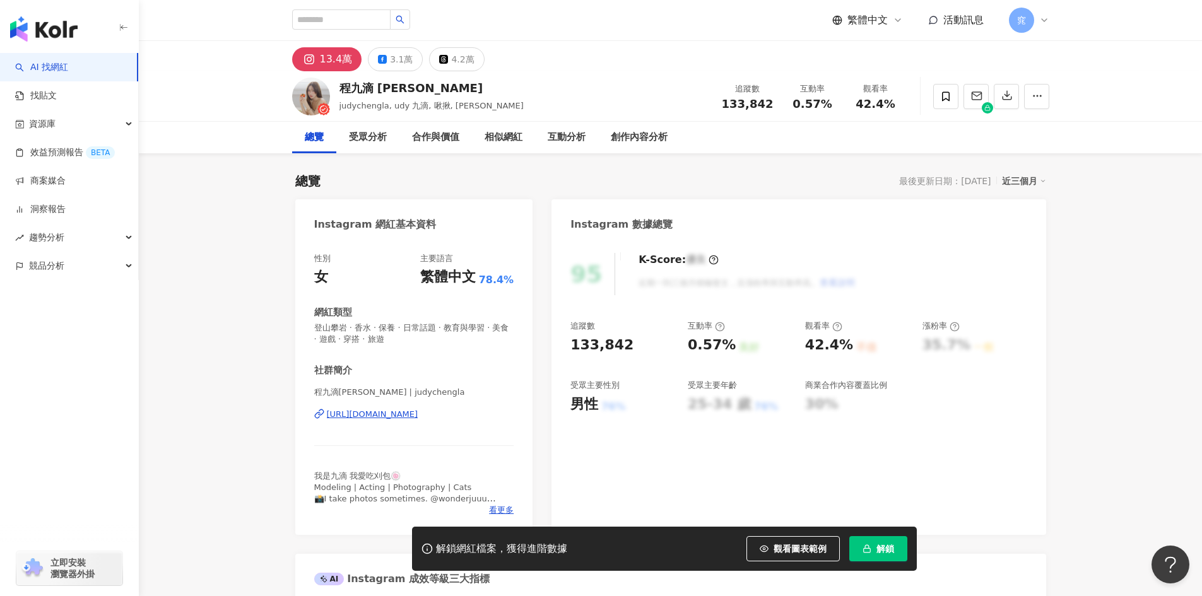
click at [418, 417] on div "https://www.instagram.com/judychengla/" at bounding box center [372, 414] width 91 height 11
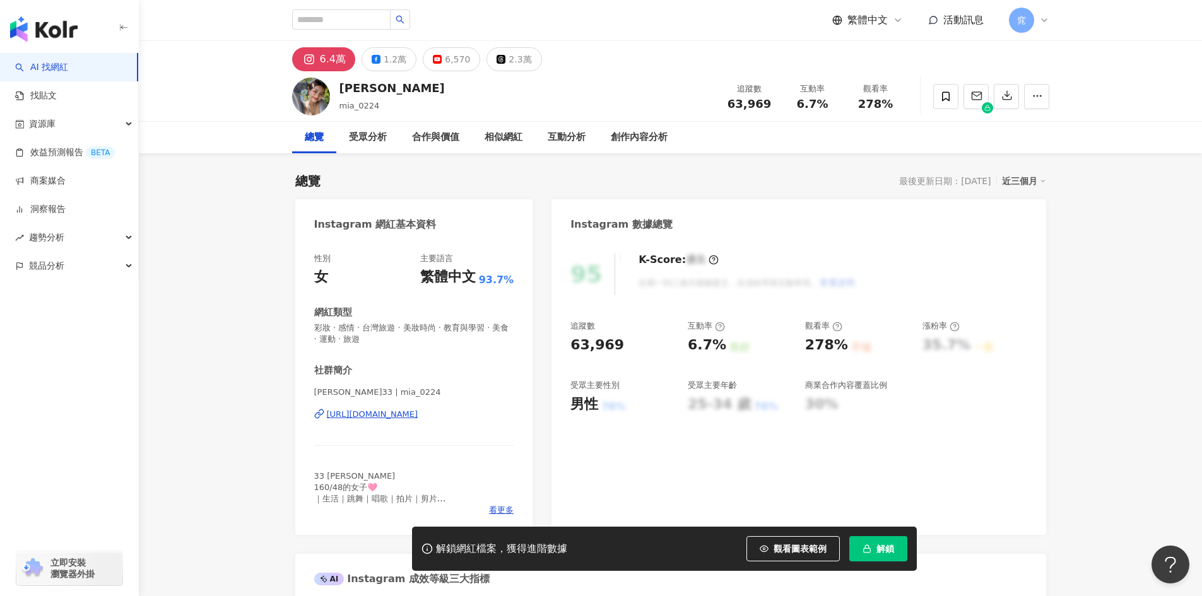
click at [418, 411] on div "https://www.instagram.com/mia_0224/" at bounding box center [372, 414] width 91 height 11
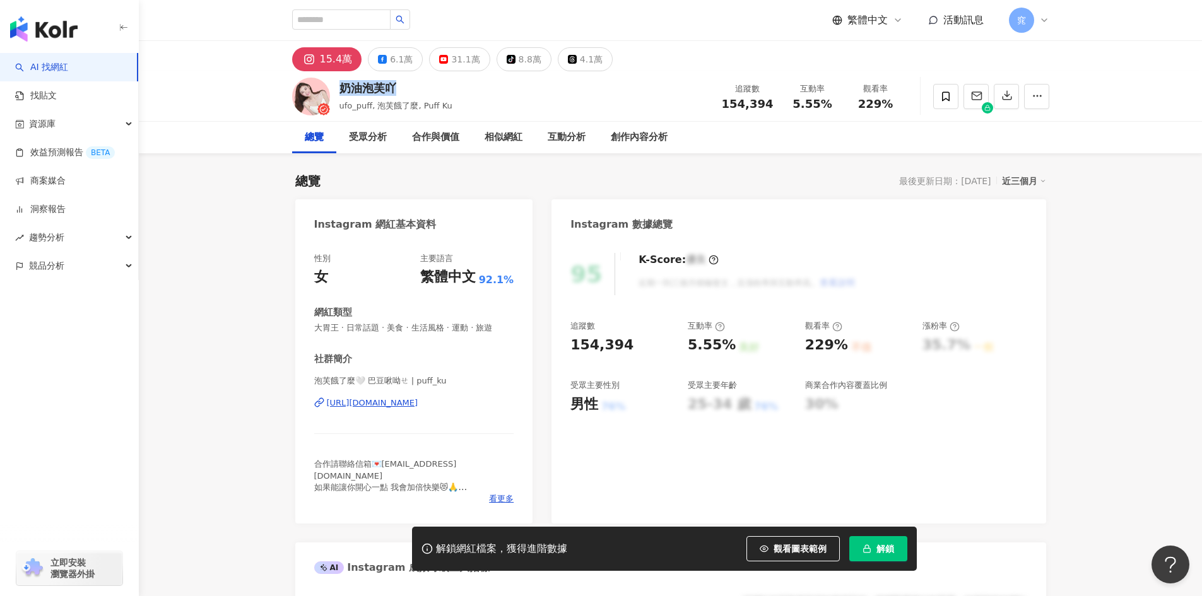
drag, startPoint x: 396, startPoint y: 86, endPoint x: 338, endPoint y: 91, distance: 57.6
click at [338, 91] on div "奶油泡芙吖 ufo_puff, 泡芙餓了麼, Puff Ku 追蹤數 154,394 互動率 5.55% 觀看率 229%" at bounding box center [671, 96] width 808 height 50
copy div "奶油泡芙吖"
click at [400, 400] on div "https://www.instagram.com/puff_ku/" at bounding box center [372, 403] width 91 height 11
drag, startPoint x: 572, startPoint y: 350, endPoint x: 622, endPoint y: 346, distance: 50.6
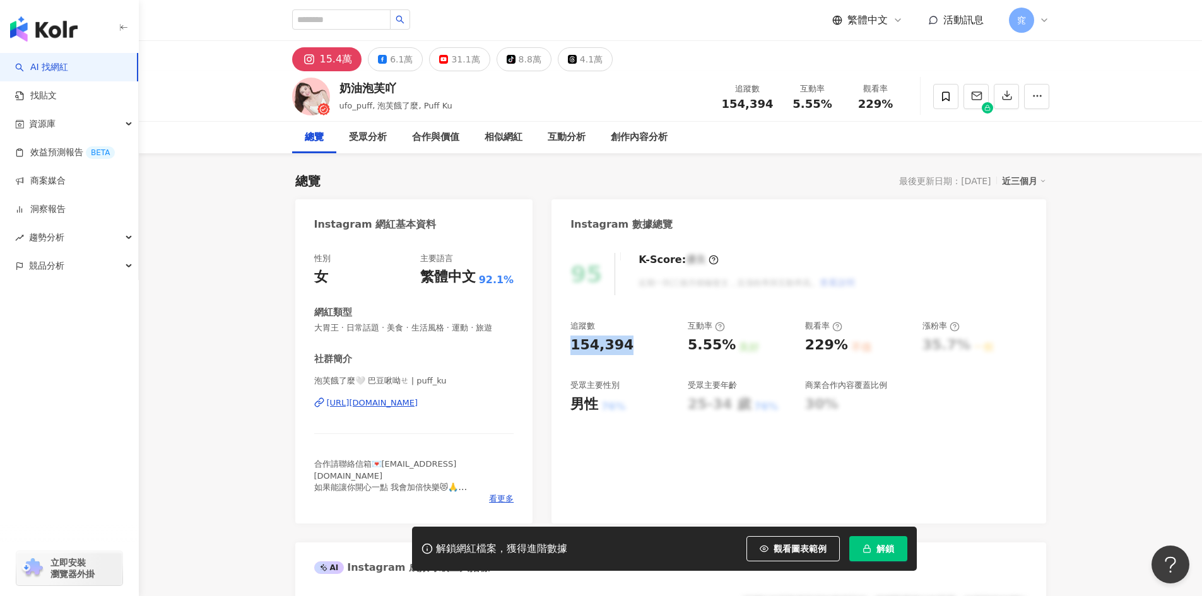
click at [622, 346] on div "154,394" at bounding box center [601, 346] width 63 height 20
copy div "154,394"
click at [402, 59] on div "6.1萬" at bounding box center [401, 59] width 23 height 18
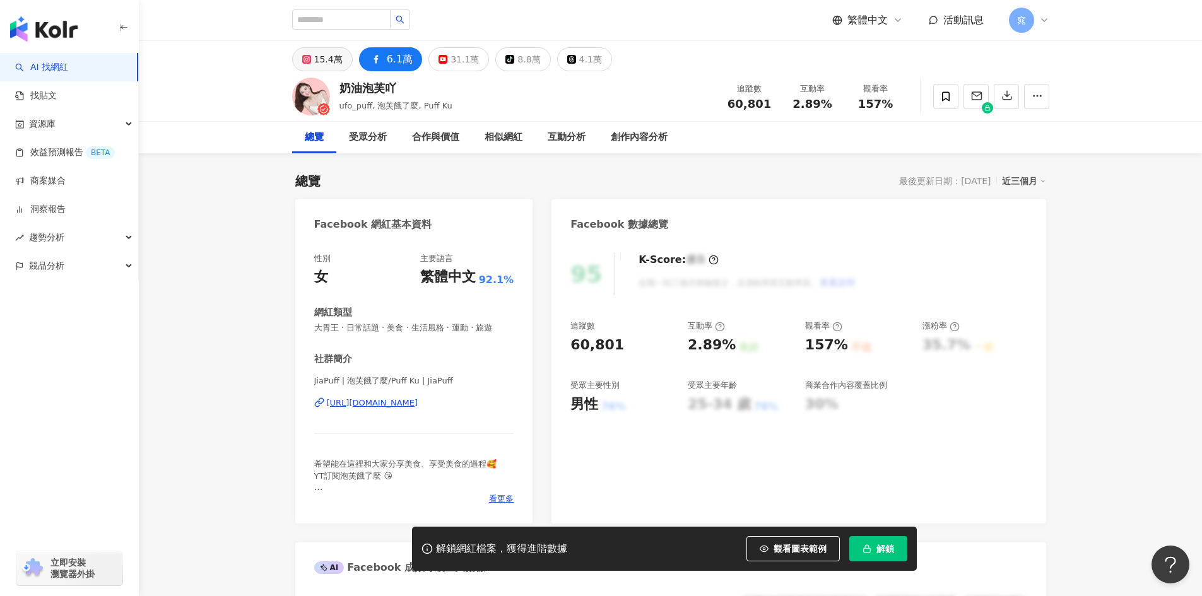
click at [329, 64] on div "15.4萬" at bounding box center [328, 59] width 28 height 18
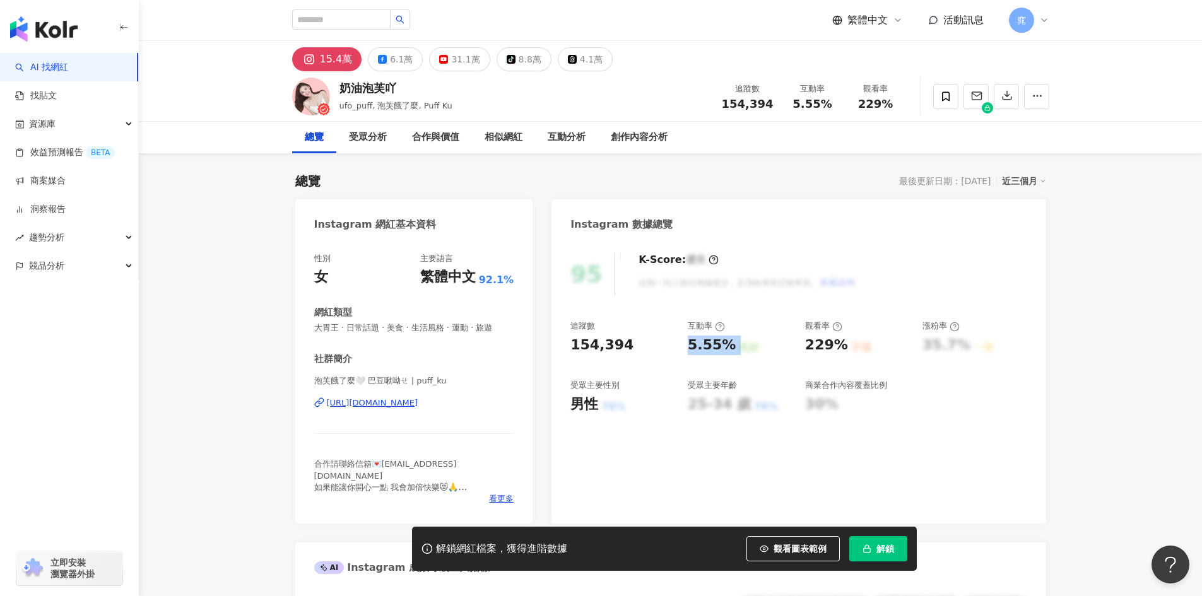
drag, startPoint x: 687, startPoint y: 345, endPoint x: 736, endPoint y: 345, distance: 49.2
click at [736, 345] on div "追蹤數 154,394 互動率 5.55% 良好 觀看率 229% 不佳 漲粉率 35.7% 一般 受眾主要性別 男性 76% 受眾主要年齡 25-34 歲 …" at bounding box center [798, 367] width 456 height 93
copy div "5.55% 良好"
drag, startPoint x: 807, startPoint y: 350, endPoint x: 839, endPoint y: 343, distance: 33.1
click at [839, 343] on div "229%" at bounding box center [826, 346] width 43 height 20
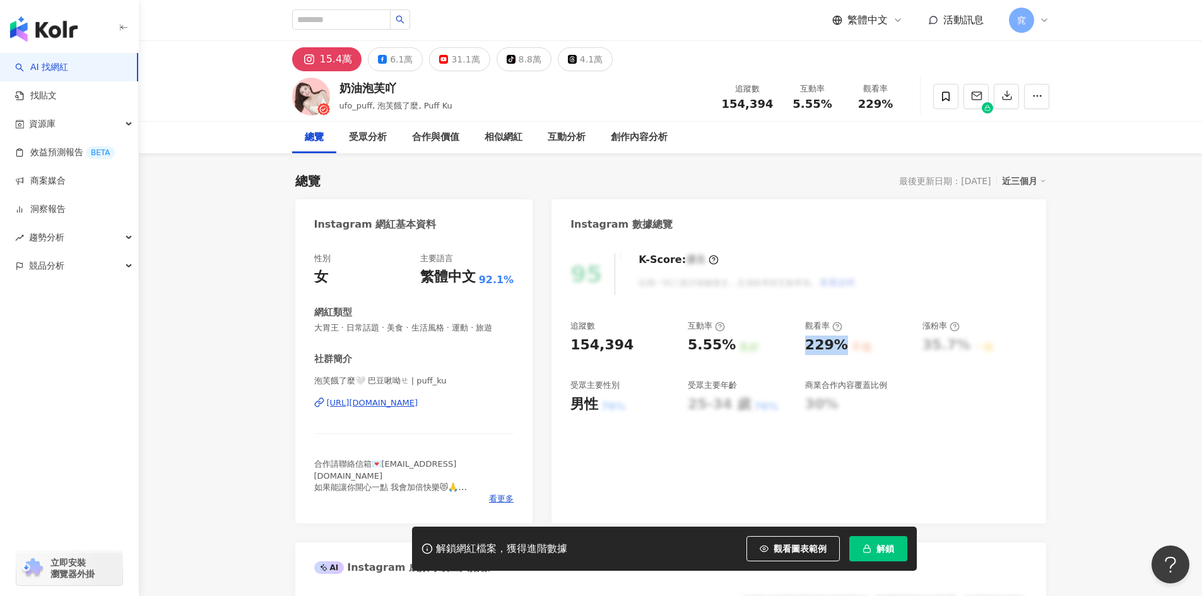
copy div "229%"
click at [393, 63] on div "6.1萬" at bounding box center [401, 59] width 23 height 18
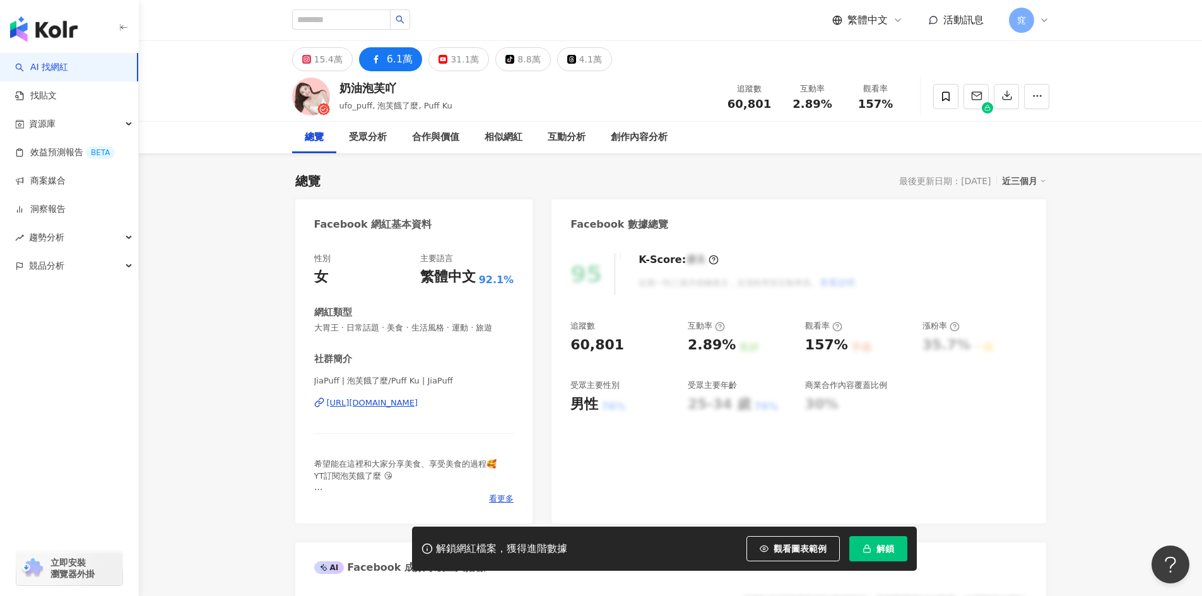
click at [418, 402] on div "https://www.facebook.com/110910184817546" at bounding box center [372, 403] width 91 height 11
drag, startPoint x: 572, startPoint y: 349, endPoint x: 639, endPoint y: 345, distance: 67.0
click at [639, 345] on div "60,801" at bounding box center [622, 346] width 105 height 20
click at [451, 61] on div "31.1萬" at bounding box center [465, 59] width 28 height 18
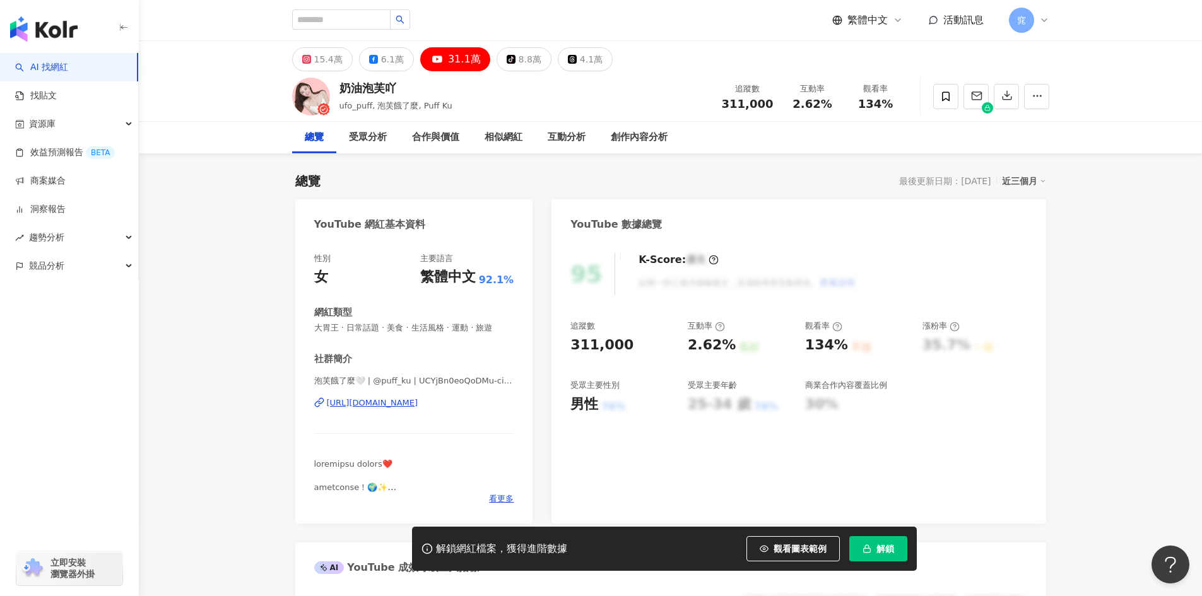
click at [457, 61] on div "31.1萬" at bounding box center [464, 59] width 33 height 18
click at [418, 403] on div "https://www.youtube.com/channel/UCYjBn0eoQoDMu-cisOmYfFA" at bounding box center [372, 403] width 91 height 11
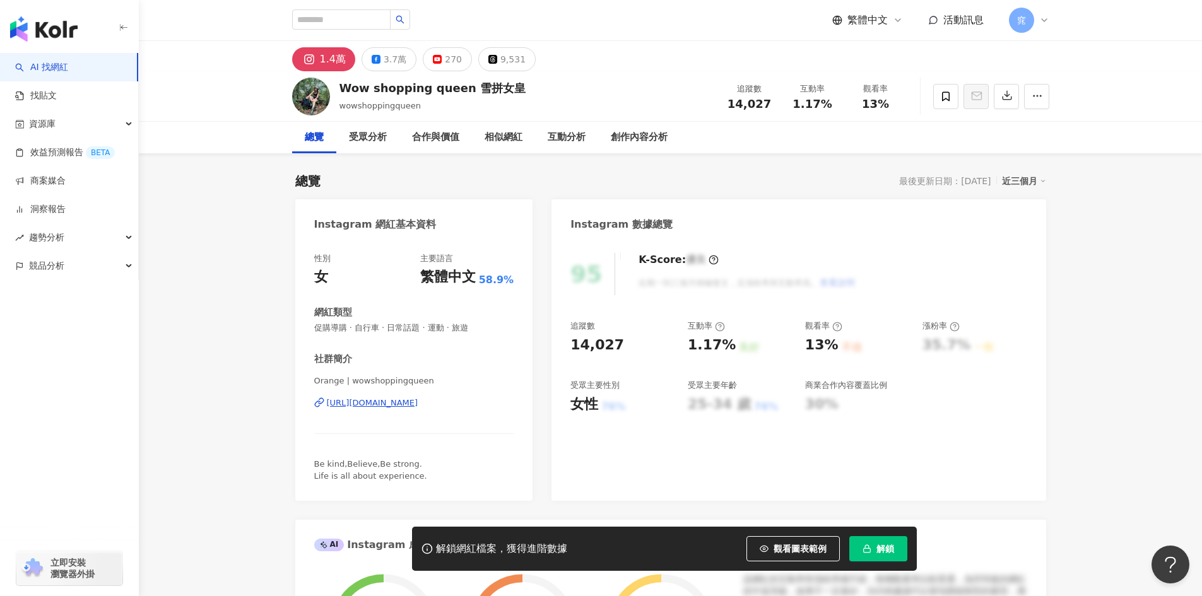
click at [418, 405] on div "[URL][DOMAIN_NAME]" at bounding box center [372, 403] width 91 height 11
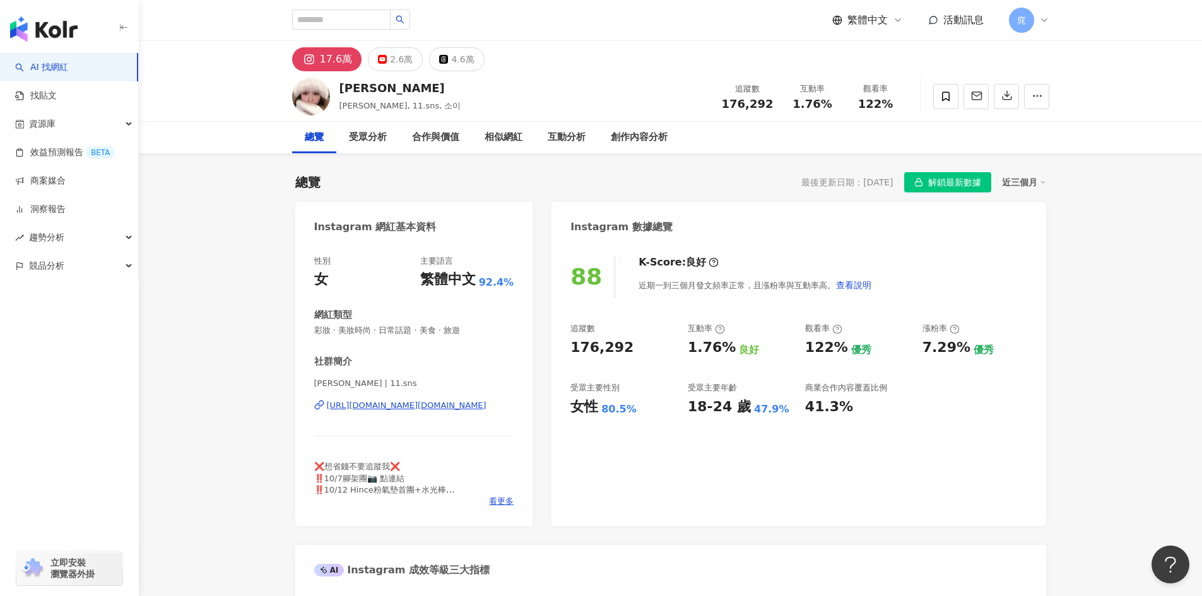
click at [361, 85] on div "蕭伊" at bounding box center [400, 88] width 122 height 16
drag, startPoint x: 361, startPoint y: 85, endPoint x: 343, endPoint y: 88, distance: 17.8
click at [344, 88] on div "蕭伊" at bounding box center [400, 88] width 122 height 16
click at [343, 88] on div "蕭伊" at bounding box center [400, 88] width 122 height 16
drag, startPoint x: 365, startPoint y: 90, endPoint x: 342, endPoint y: 90, distance: 23.3
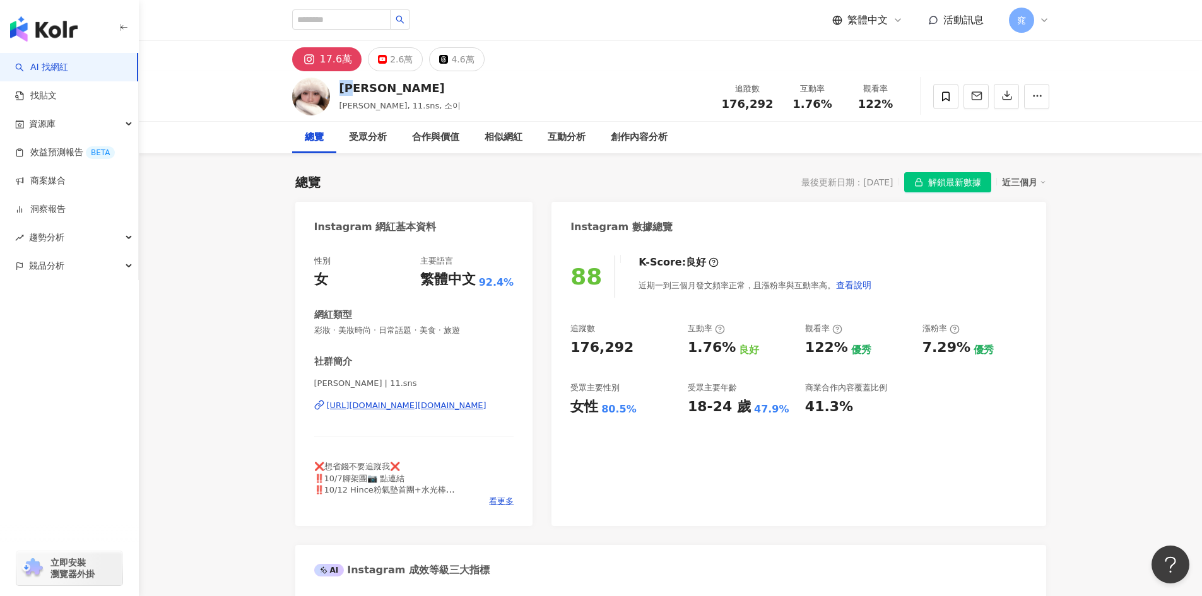
click at [342, 90] on div "蕭伊" at bounding box center [400, 88] width 122 height 16
copy div "蕭伊"
drag, startPoint x: 572, startPoint y: 349, endPoint x: 628, endPoint y: 348, distance: 55.5
click at [628, 348] on div "176,292" at bounding box center [622, 348] width 105 height 20
copy div "176,292"
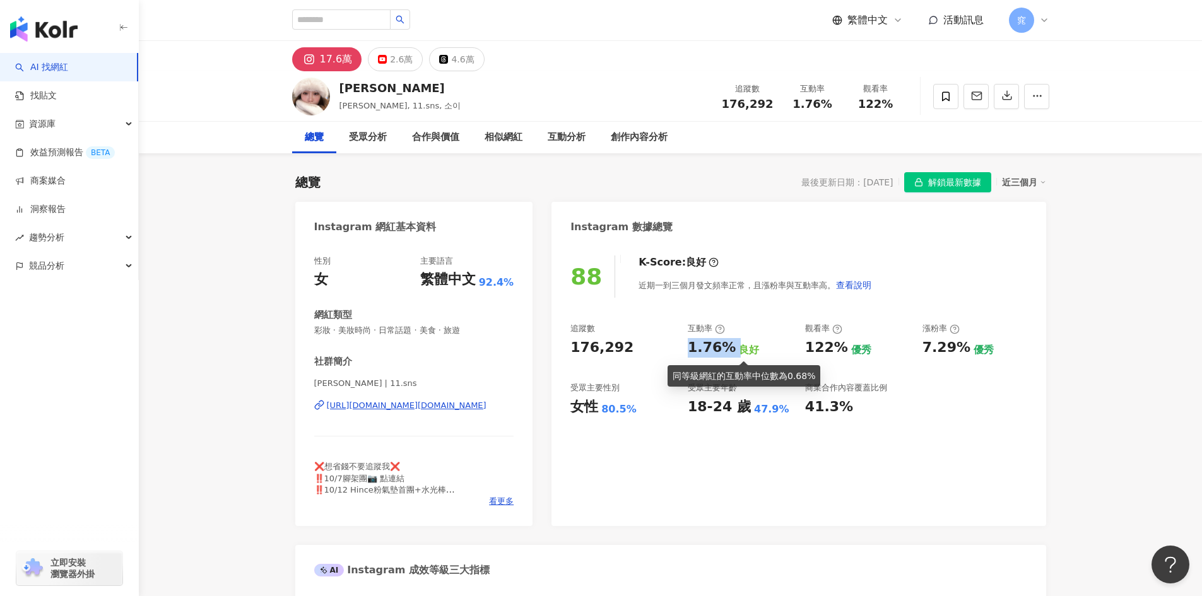
drag, startPoint x: 688, startPoint y: 351, endPoint x: 734, endPoint y: 349, distance: 46.1
click at [734, 349] on div "1.76% 良好" at bounding box center [740, 348] width 105 height 20
copy div "1.76%"
drag, startPoint x: 808, startPoint y: 346, endPoint x: 843, endPoint y: 345, distance: 35.4
click at [843, 345] on div "122% 優秀" at bounding box center [857, 348] width 105 height 20
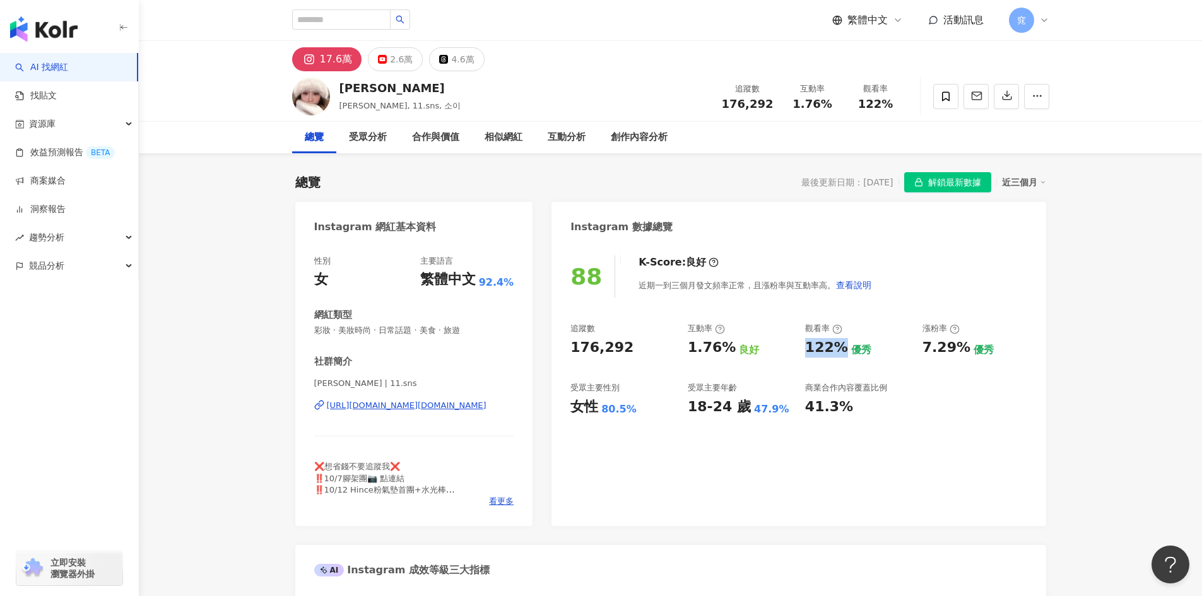
copy div "122%"
click at [391, 404] on div "https://www.instagram.com/11.sns/" at bounding box center [407, 405] width 160 height 11
click at [408, 52] on div "2.6萬" at bounding box center [401, 59] width 23 height 18
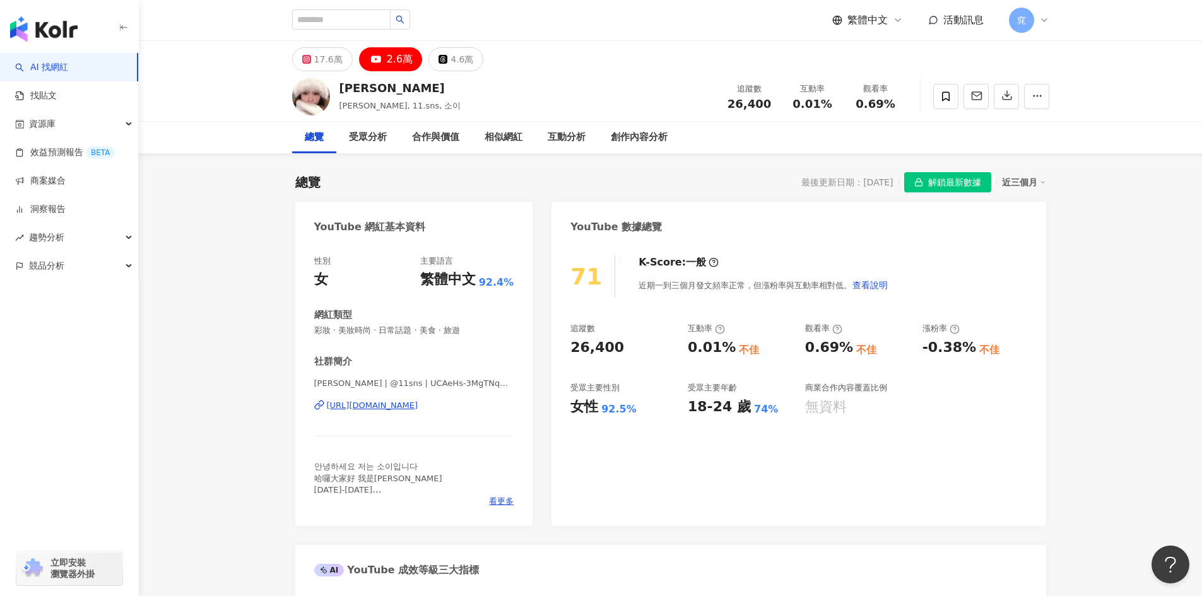
click at [321, 406] on icon at bounding box center [320, 404] width 5 height 6
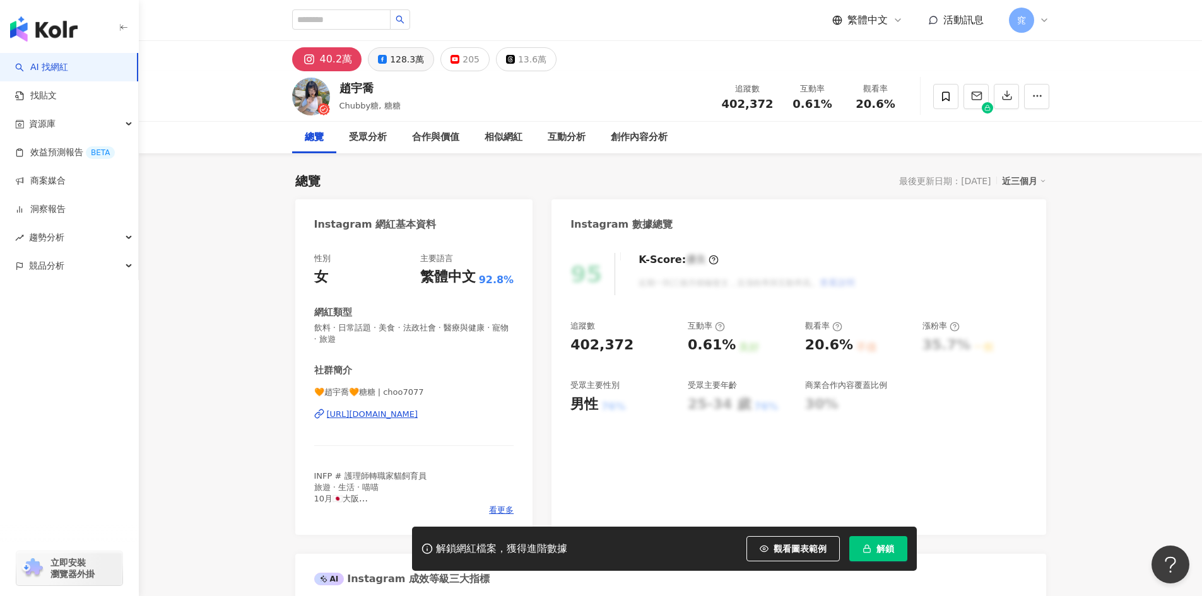
click at [382, 63] on icon at bounding box center [382, 59] width 9 height 9
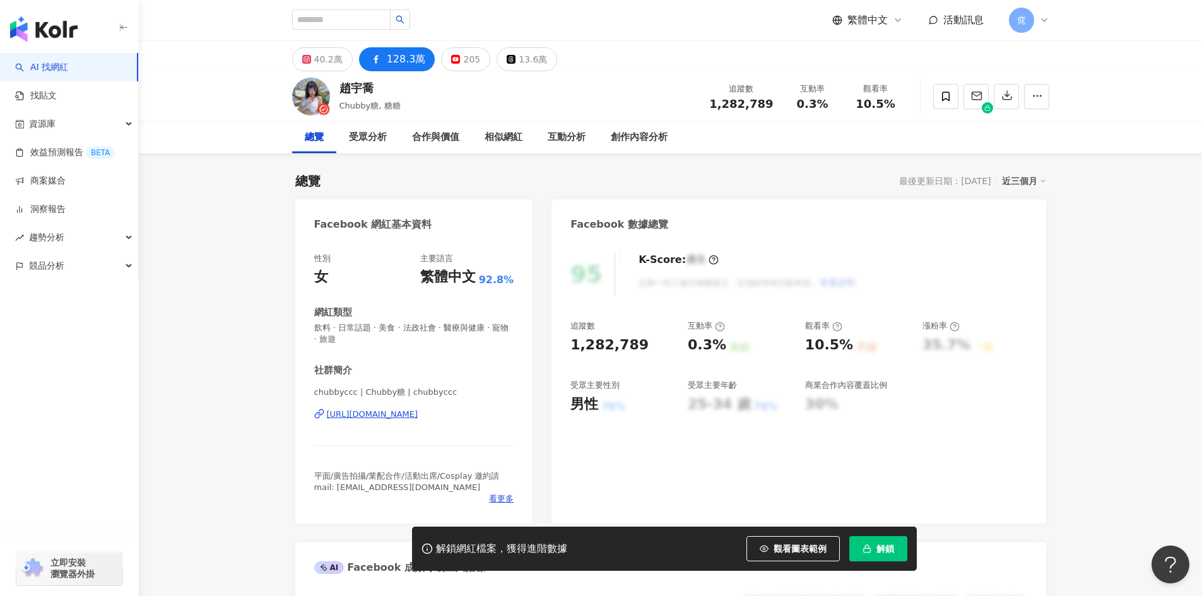
click at [410, 414] on div "[URL][DOMAIN_NAME]" at bounding box center [372, 414] width 91 height 11
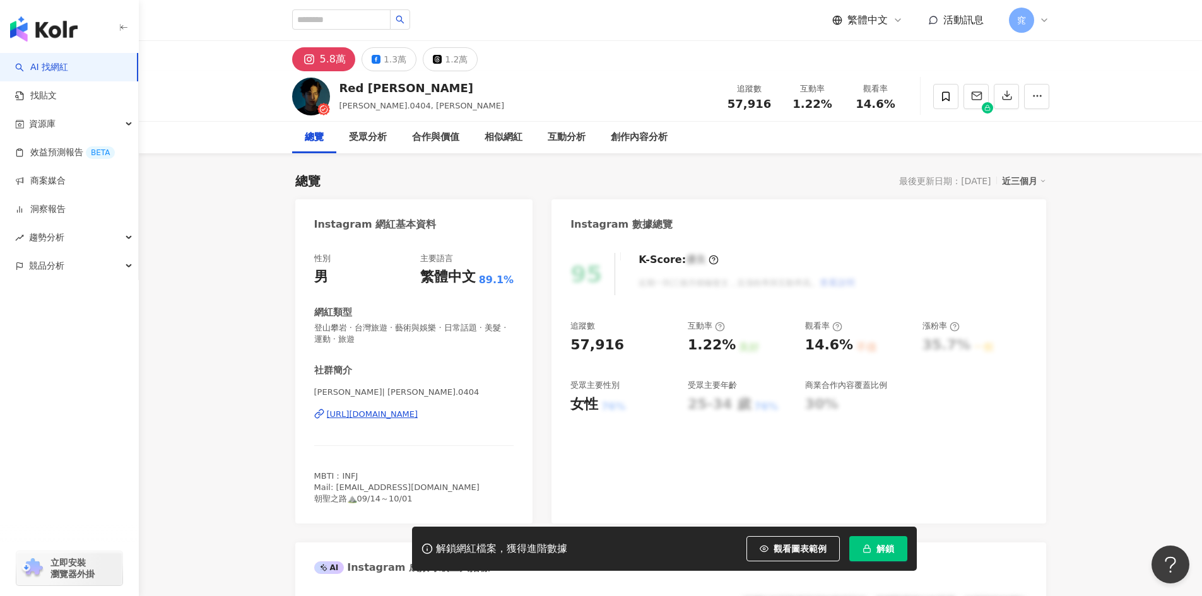
click at [379, 56] on button "1.3萬" at bounding box center [389, 59] width 55 height 24
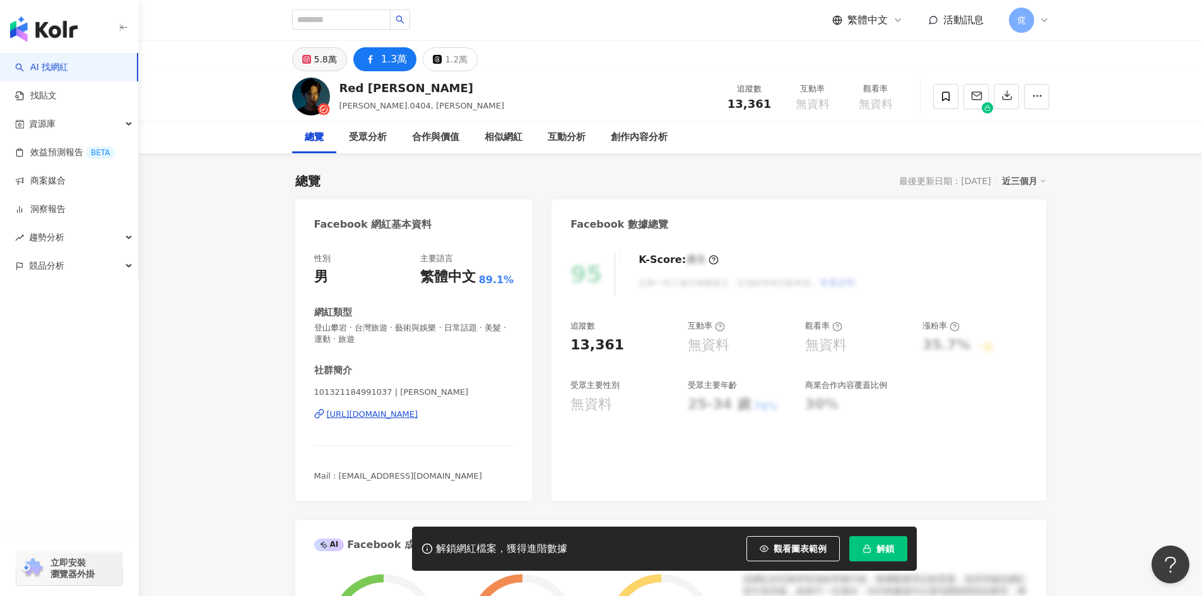
click at [325, 62] on div "5.8萬" at bounding box center [325, 59] width 23 height 18
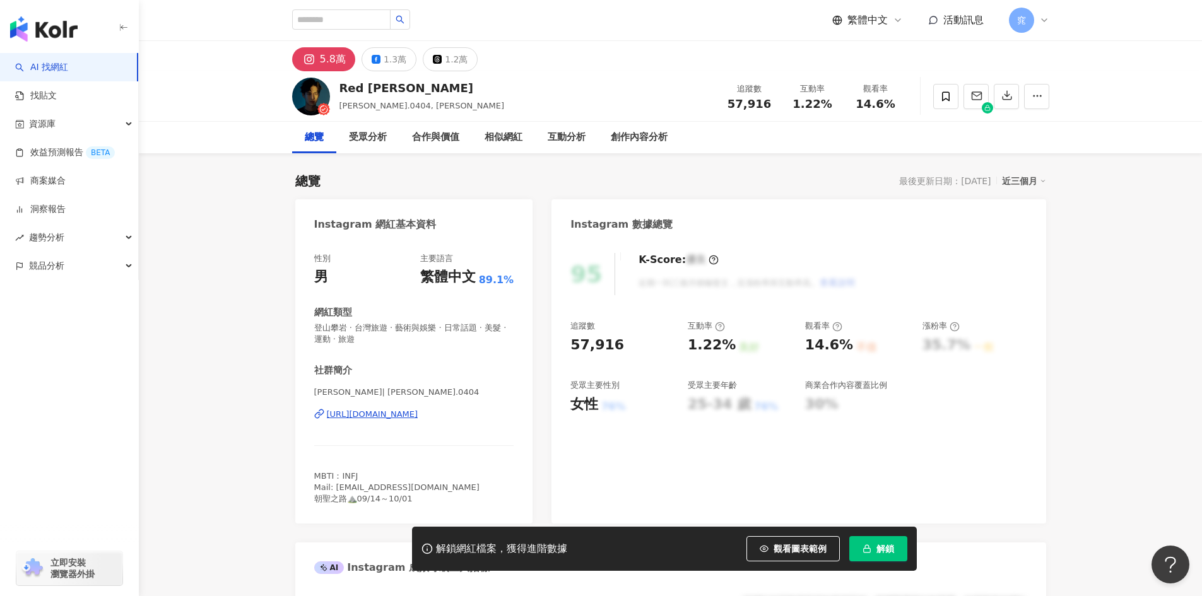
click at [389, 415] on div "https://www.instagram.com/huang.0404/" at bounding box center [372, 414] width 91 height 11
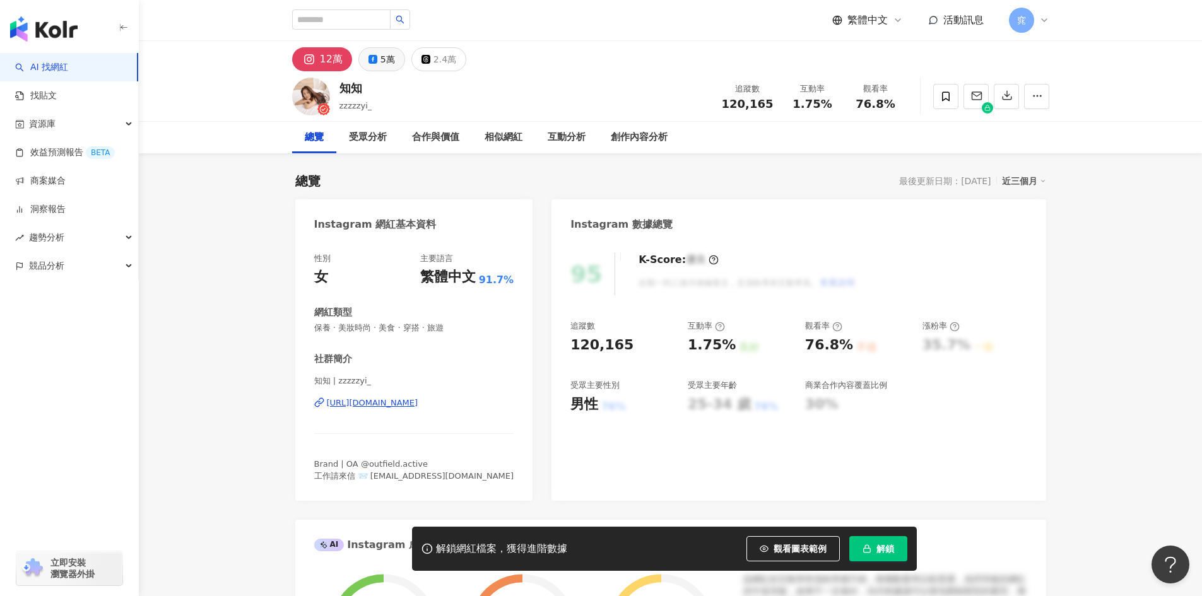
click at [383, 56] on div "5萬" at bounding box center [388, 59] width 15 height 18
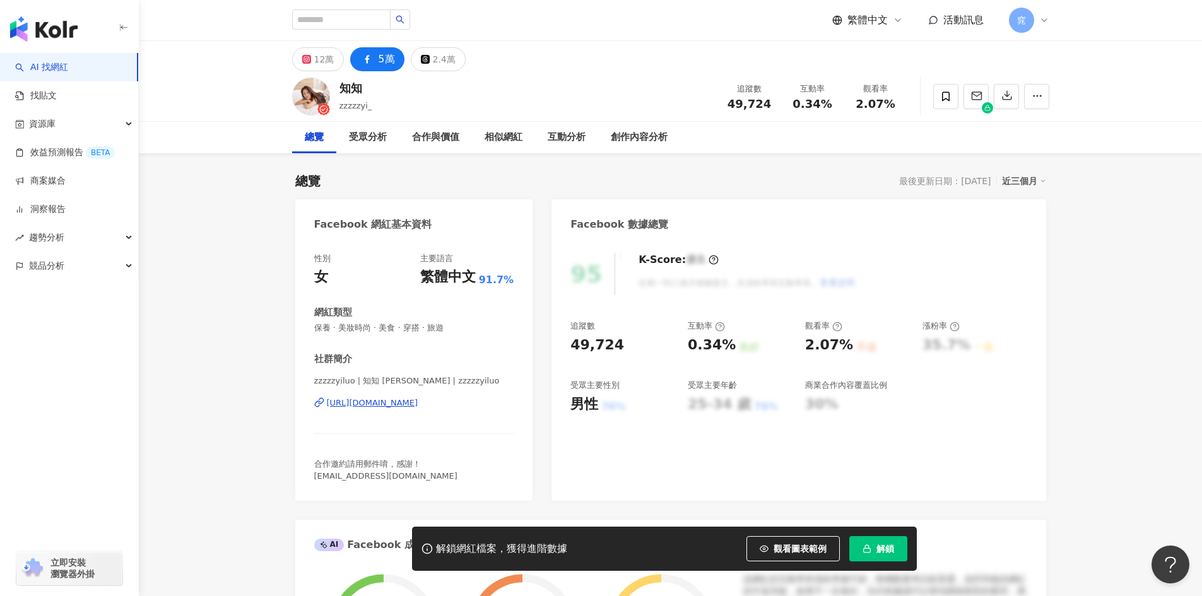
click at [418, 400] on div "[URL][DOMAIN_NAME]" at bounding box center [372, 403] width 91 height 11
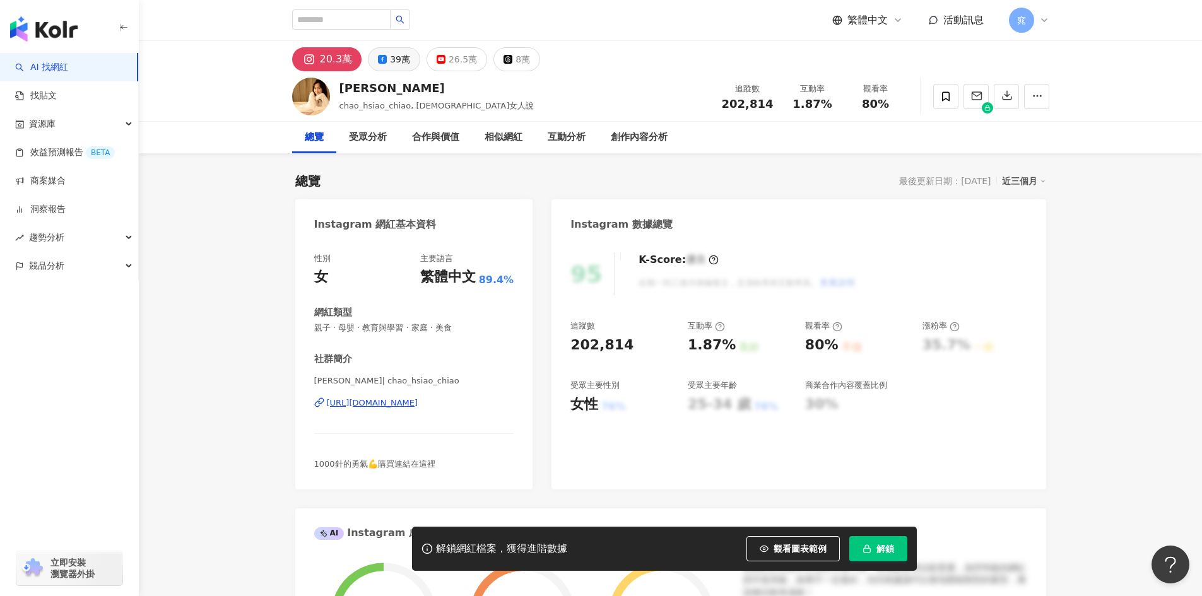
click at [386, 60] on button "39萬" at bounding box center [394, 59] width 52 height 24
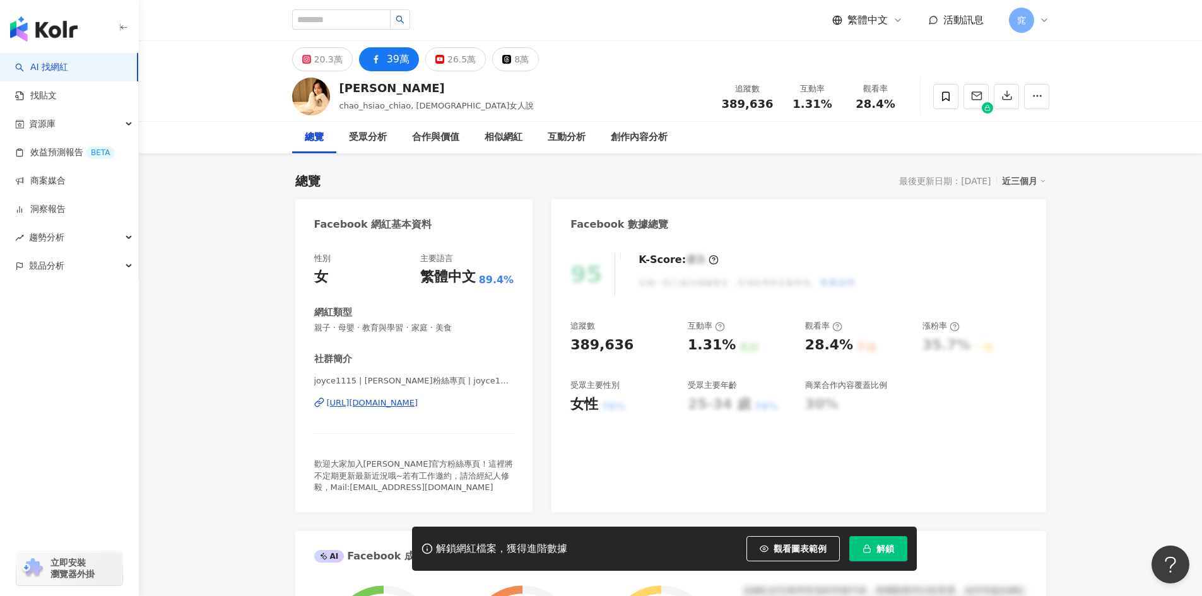
click at [418, 404] on div "https://www.facebook.com/150508551698222" at bounding box center [372, 403] width 91 height 11
click at [447, 58] on div "26.5萬" at bounding box center [461, 59] width 28 height 18
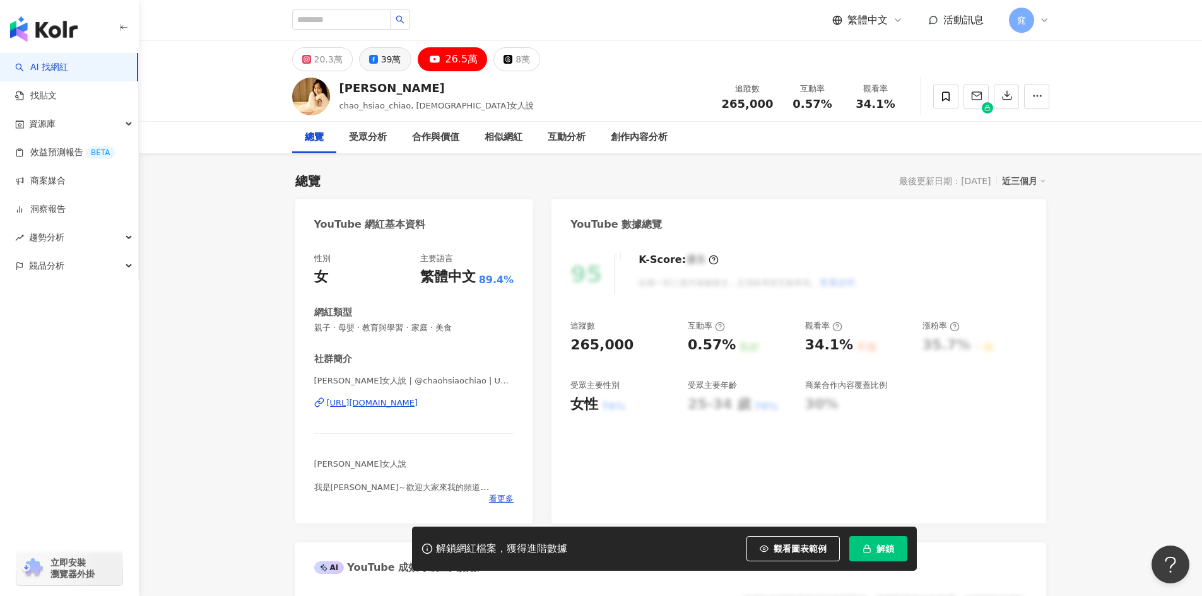
click at [382, 62] on div "39萬" at bounding box center [391, 59] width 20 height 18
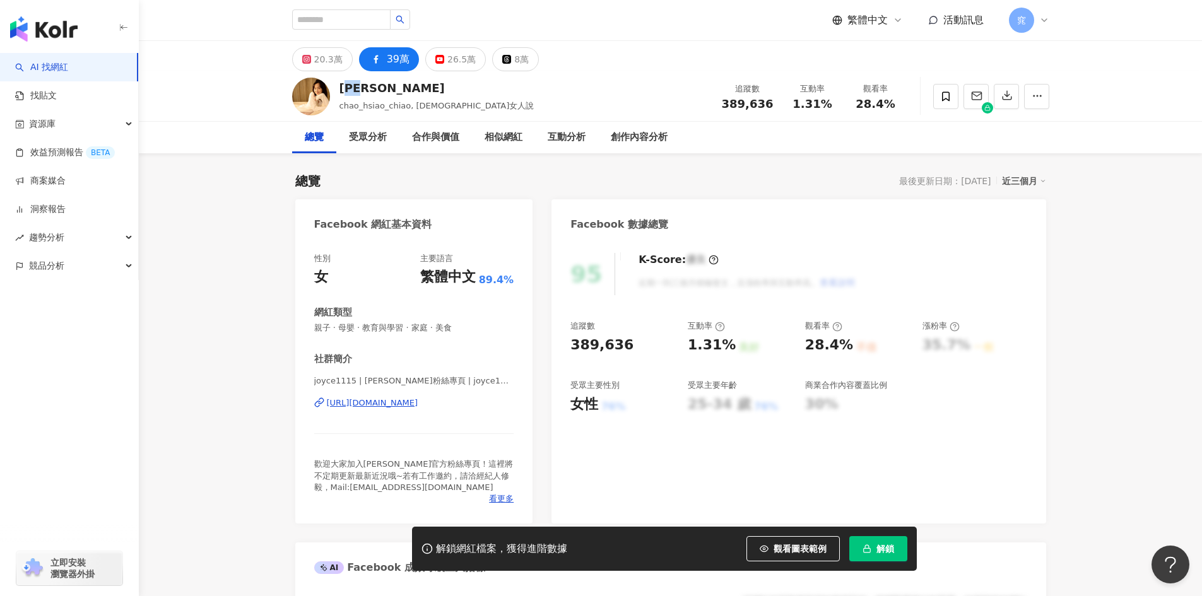
drag, startPoint x: 378, startPoint y: 91, endPoint x: 341, endPoint y: 93, distance: 36.6
click at [342, 92] on div "趙小僑" at bounding box center [436, 88] width 195 height 16
click at [327, 59] on div "20.3萬" at bounding box center [328, 59] width 28 height 18
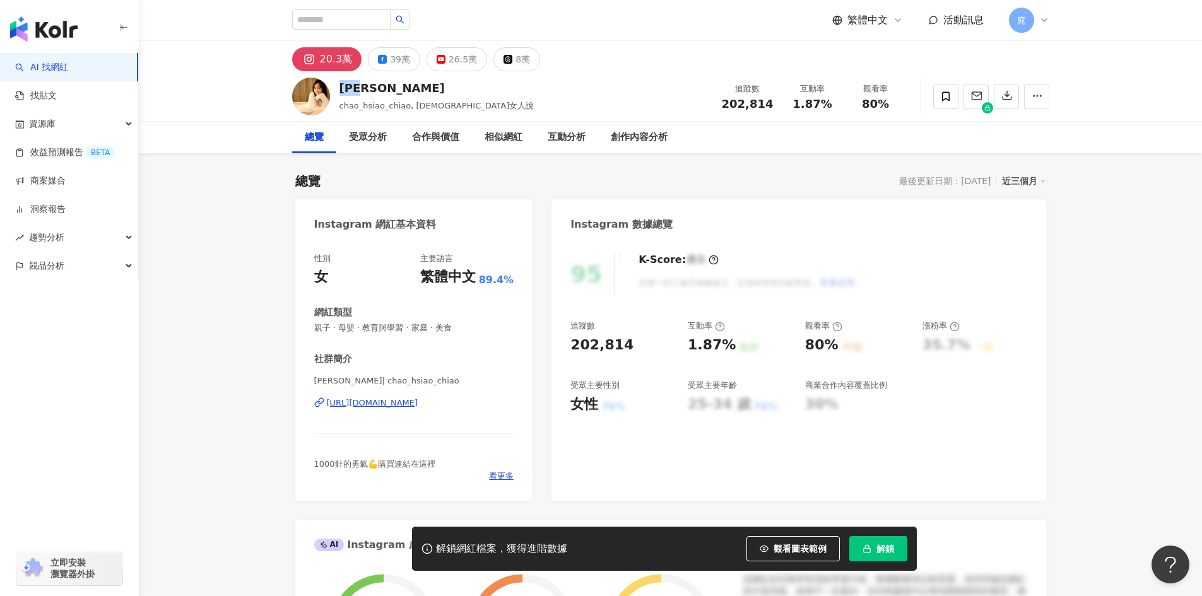
click at [418, 401] on div "https://www.instagram.com/chao_hsiao_chiao/" at bounding box center [372, 403] width 91 height 11
drag, startPoint x: 620, startPoint y: 345, endPoint x: 567, endPoint y: 349, distance: 53.1
click at [567, 349] on div "95 K-Score : 優良 近期一到三個月積極發文，且漲粉率與互動率高。 查看說明 追蹤數 202,814 互動率 1.87% 良好 觀看率 80% 不佳…" at bounding box center [799, 370] width 494 height 261
copy div "202,814"
drag, startPoint x: 729, startPoint y: 343, endPoint x: 675, endPoint y: 348, distance: 54.4
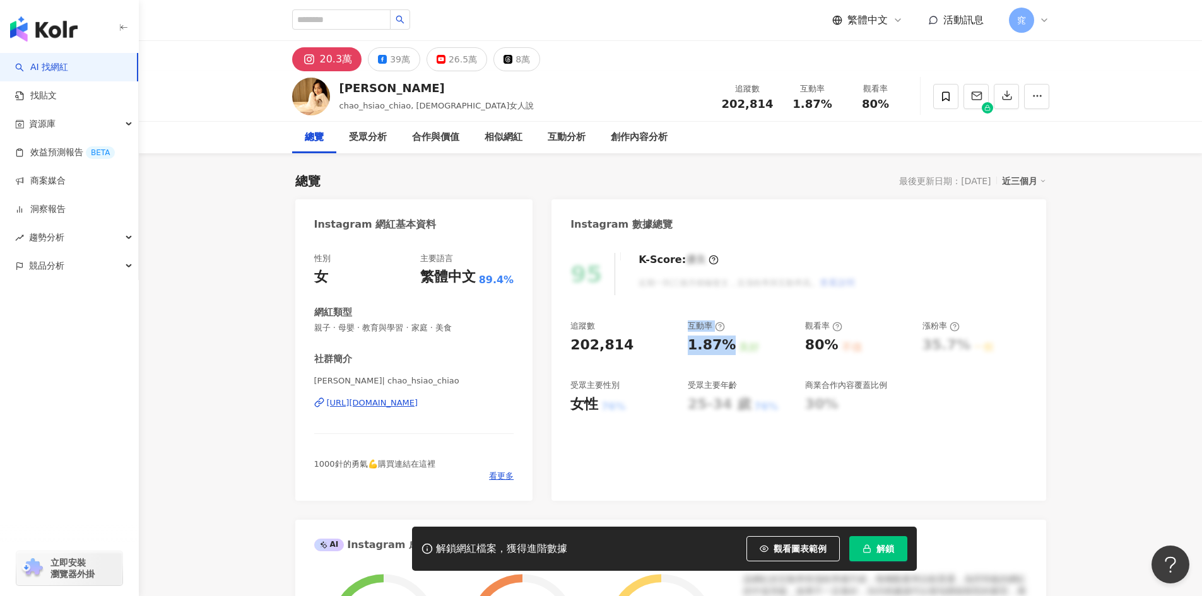
click at [675, 348] on div "追蹤數 202,814 互動率 1.87% 良好 觀看率 80% 不佳 漲粉率 35.7% 一般 受眾主要性別 女性 76% 受眾主要年齡 25-34 歲 7…" at bounding box center [798, 367] width 456 height 93
click at [685, 346] on div "追蹤數 202,814 互動率 1.87% 良好 觀看率 80% 不佳 漲粉率 35.7% 一般 受眾主要性別 女性 76% 受眾主要年齡 25-34 歲 7…" at bounding box center [798, 367] width 456 height 93
drag, startPoint x: 685, startPoint y: 346, endPoint x: 702, endPoint y: 346, distance: 16.4
click at [702, 346] on div "追蹤數 202,814 互動率 1.87% 良好 觀看率 80% 不佳 漲粉率 35.7% 一般 受眾主要性別 女性 76% 受眾主要年齡 25-34 歲 7…" at bounding box center [798, 367] width 456 height 93
drag, startPoint x: 729, startPoint y: 345, endPoint x: 687, endPoint y: 345, distance: 42.9
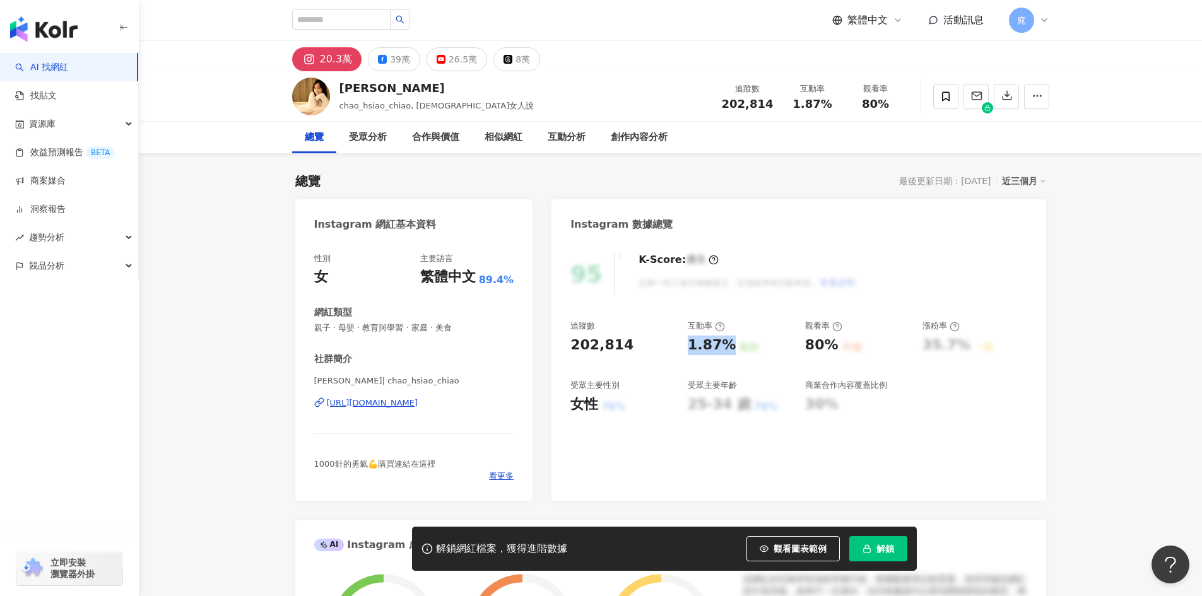
click at [687, 345] on div "追蹤數 202,814 互動率 1.87% 良好 觀看率 80% 不佳 漲粉率 35.7% 一般 受眾主要性別 女性 76% 受眾主要年齡 25-34 歲 7…" at bounding box center [798, 367] width 456 height 93
copy div "1.87%"
drag, startPoint x: 835, startPoint y: 347, endPoint x: 805, endPoint y: 347, distance: 30.3
click at [805, 347] on div "80% 不佳" at bounding box center [857, 346] width 105 height 20
copy div "80%"
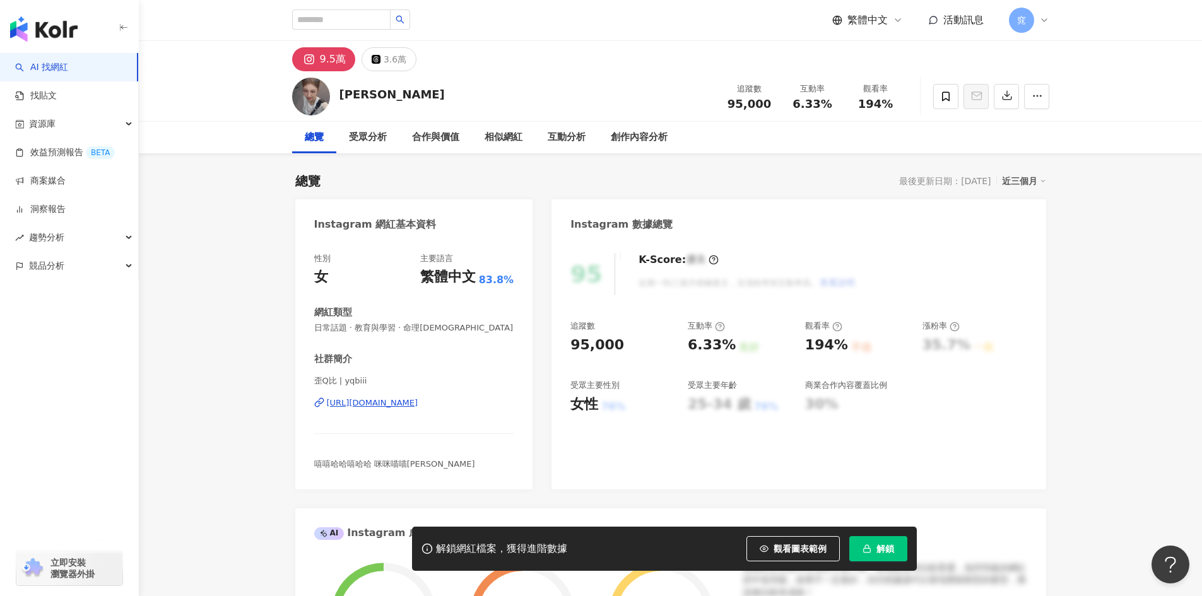
click at [405, 403] on div "[URL][DOMAIN_NAME]" at bounding box center [372, 403] width 91 height 11
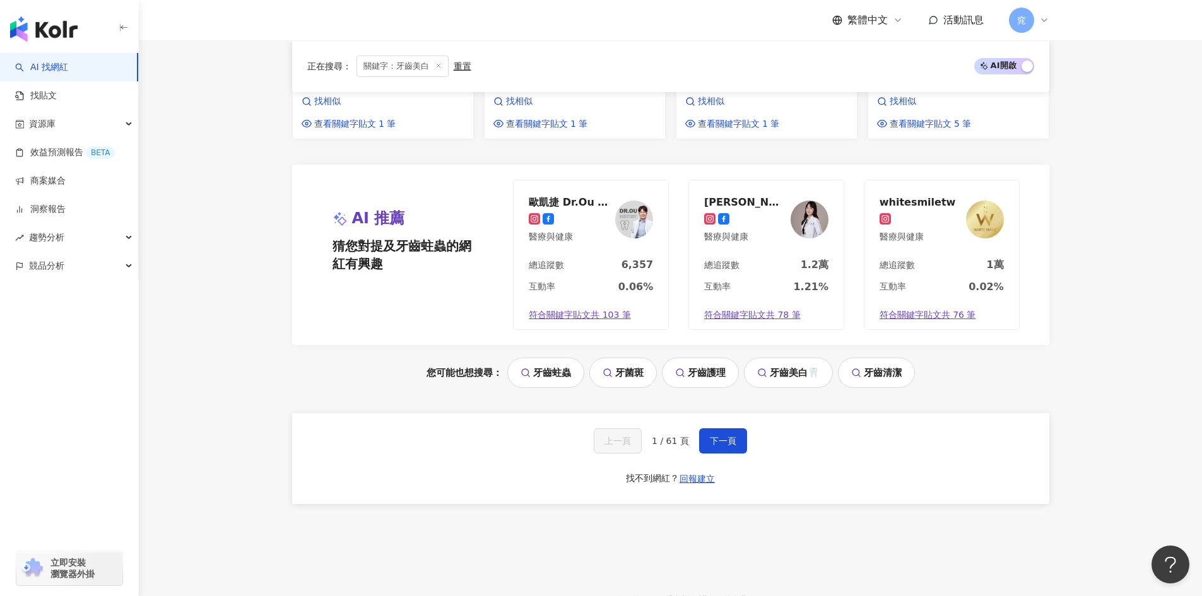
scroll to position [1383, 0]
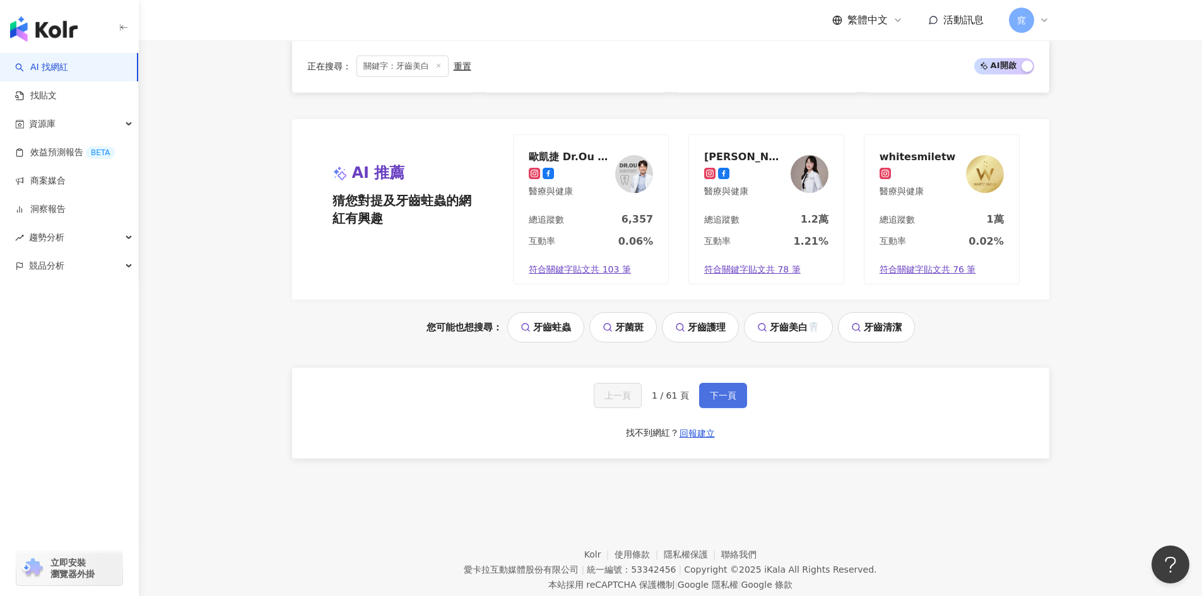
click at [712, 391] on span "下一頁" at bounding box center [723, 396] width 27 height 10
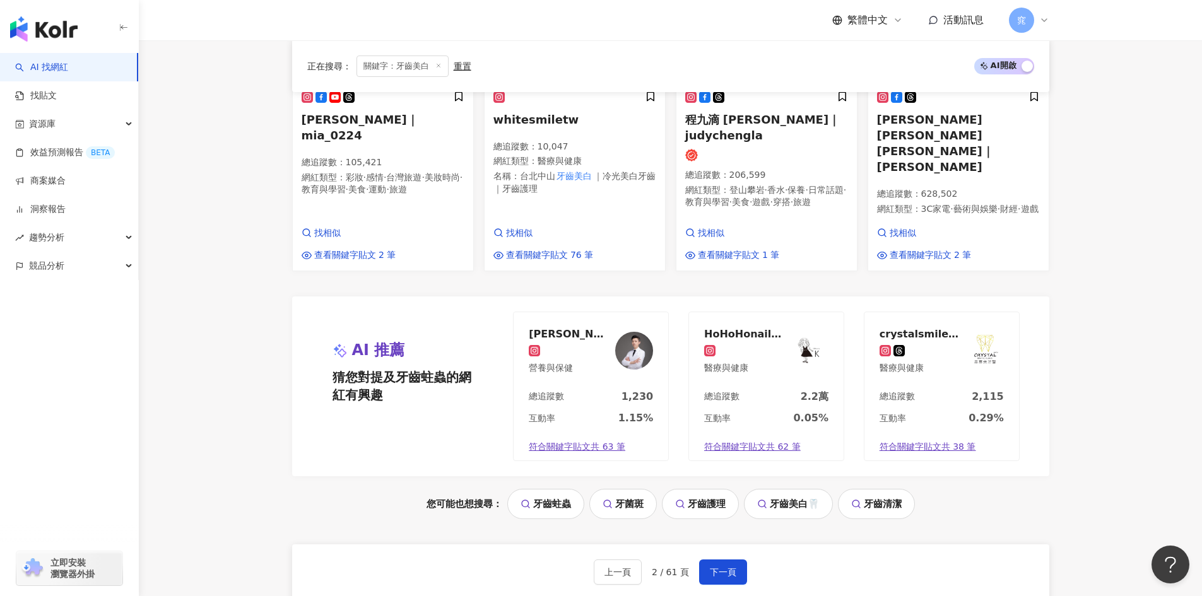
scroll to position [1410, 0]
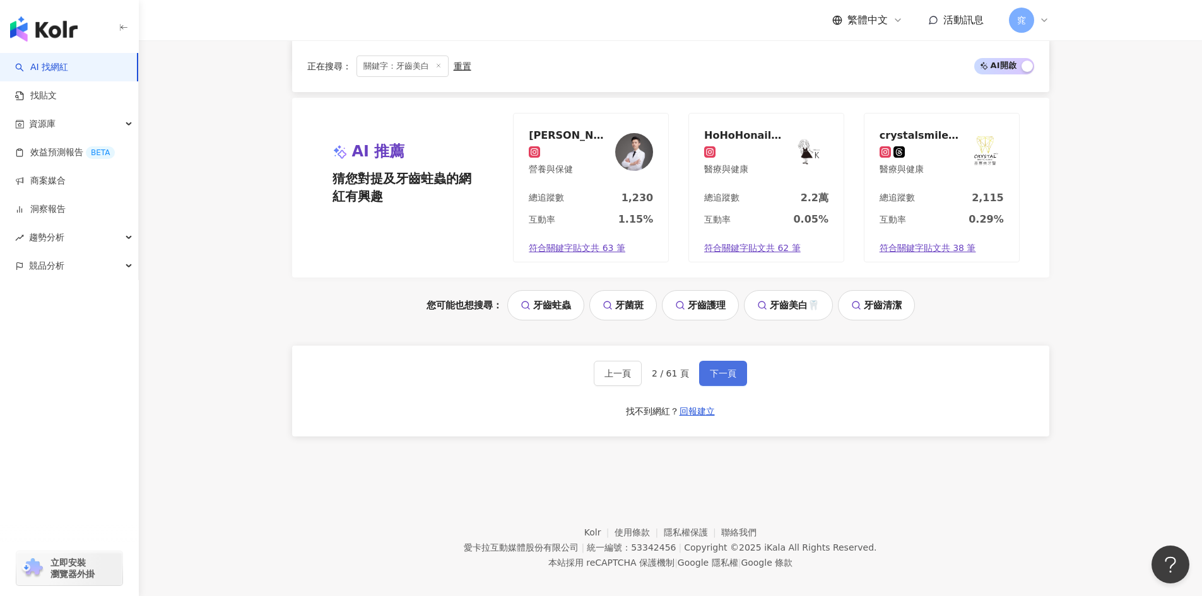
click at [723, 369] on span "下一頁" at bounding box center [723, 374] width 27 height 10
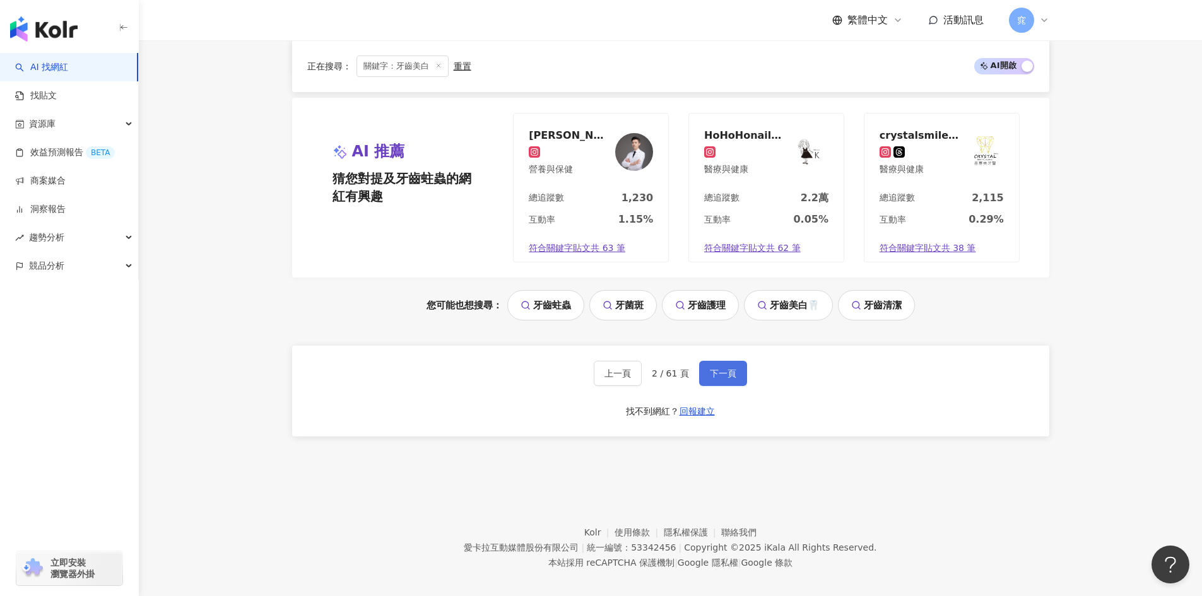
click at [723, 369] on span "下一頁" at bounding box center [723, 374] width 27 height 10
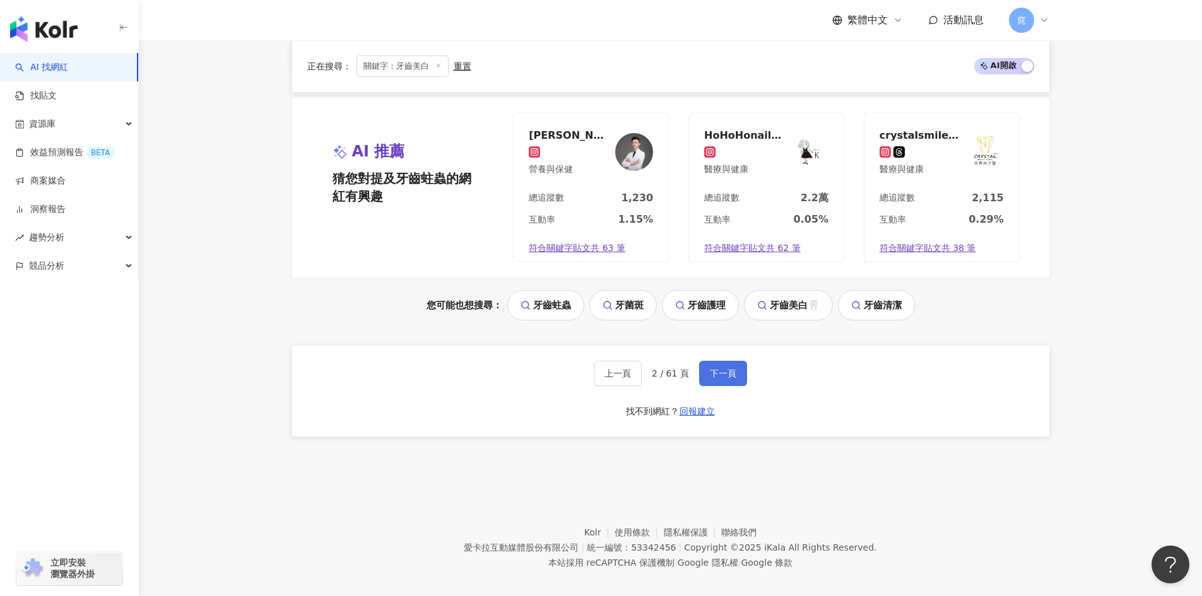
click at [723, 369] on span "下一頁" at bounding box center [723, 374] width 27 height 10
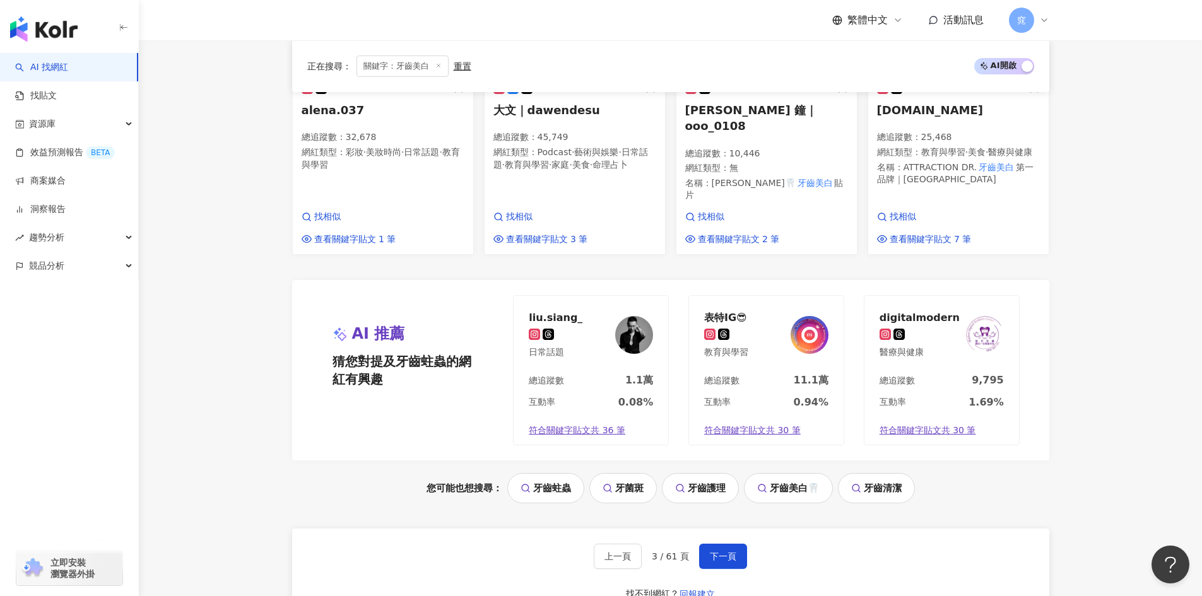
scroll to position [1378, 0]
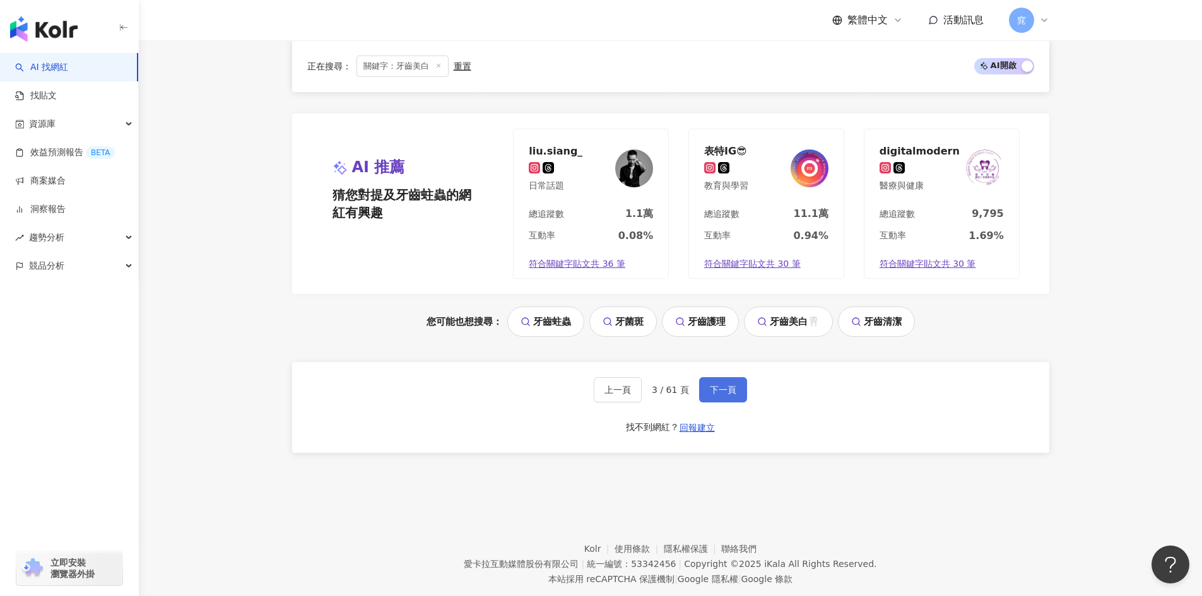
click at [724, 385] on span "下一頁" at bounding box center [723, 390] width 27 height 10
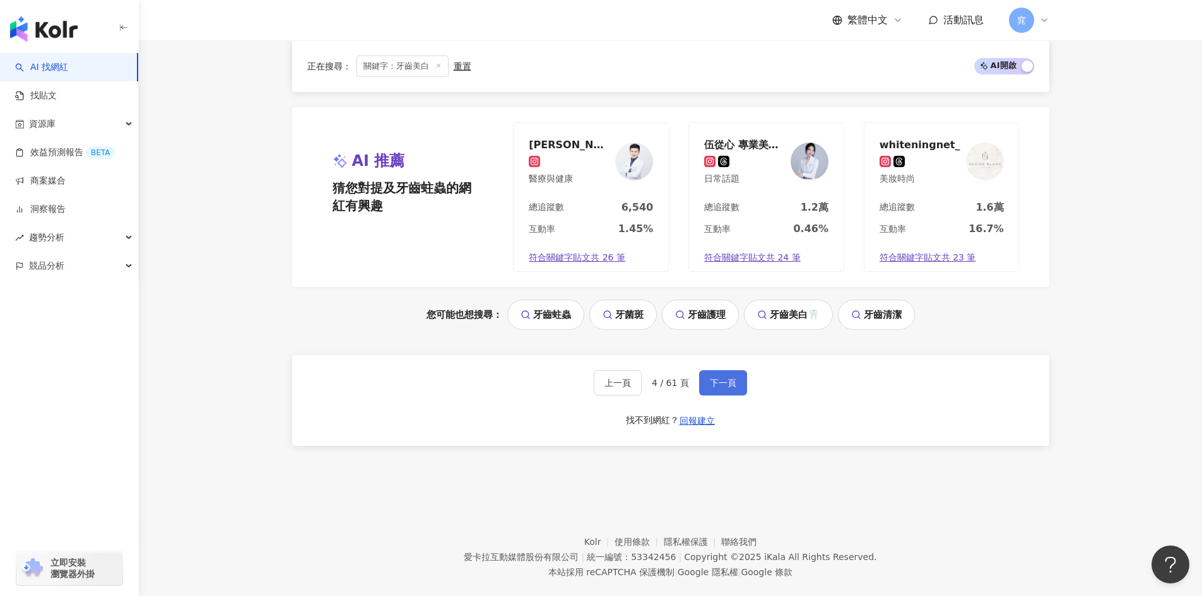
click at [724, 378] on span "下一頁" at bounding box center [723, 383] width 27 height 10
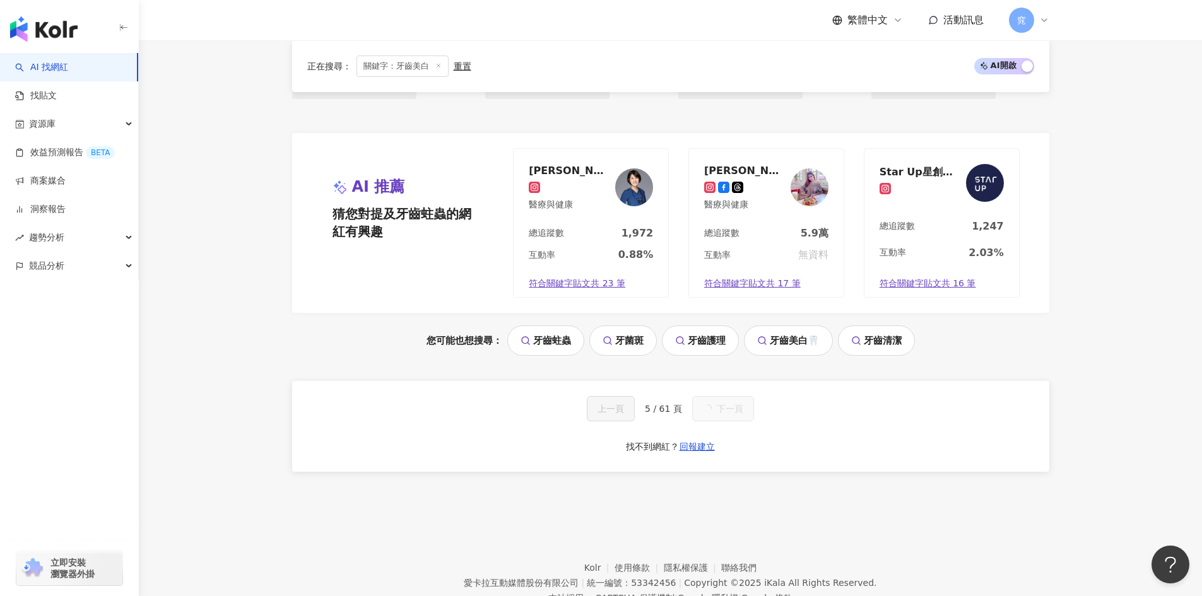
scroll to position [1211, 0]
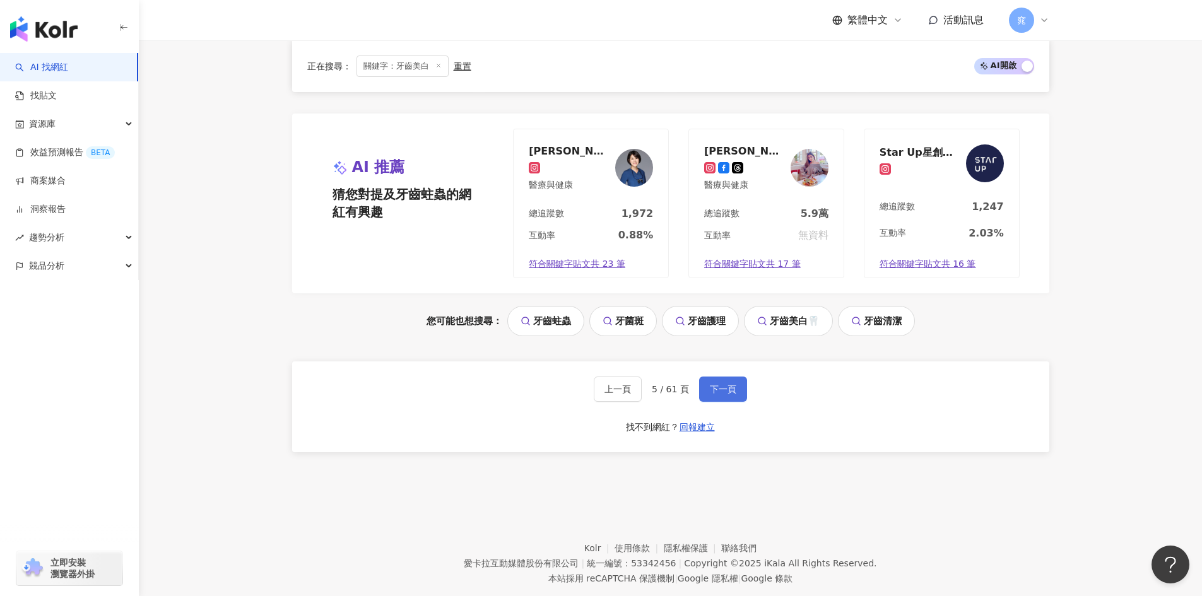
click at [724, 384] on span "下一頁" at bounding box center [723, 389] width 27 height 10
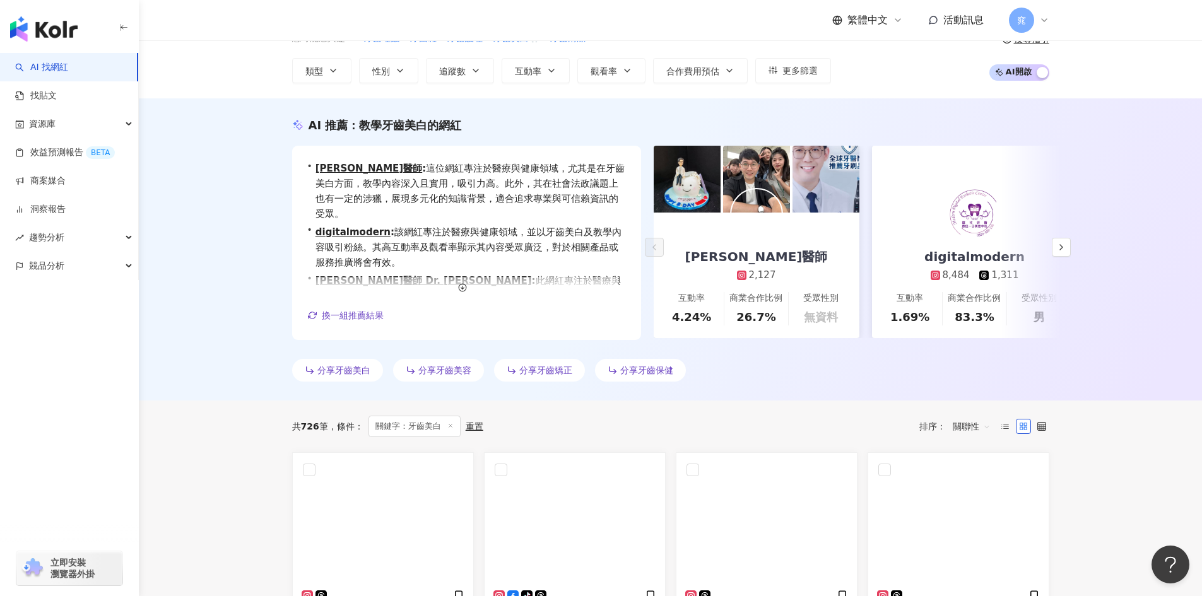
scroll to position [0, 0]
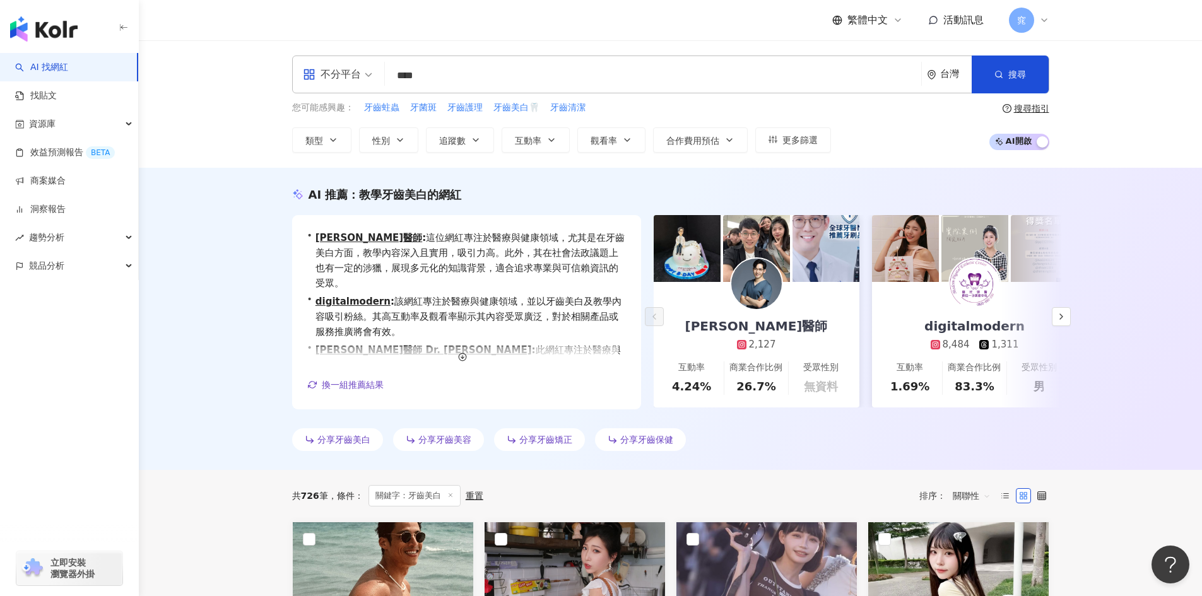
click at [446, 76] on input "****" at bounding box center [653, 76] width 526 height 24
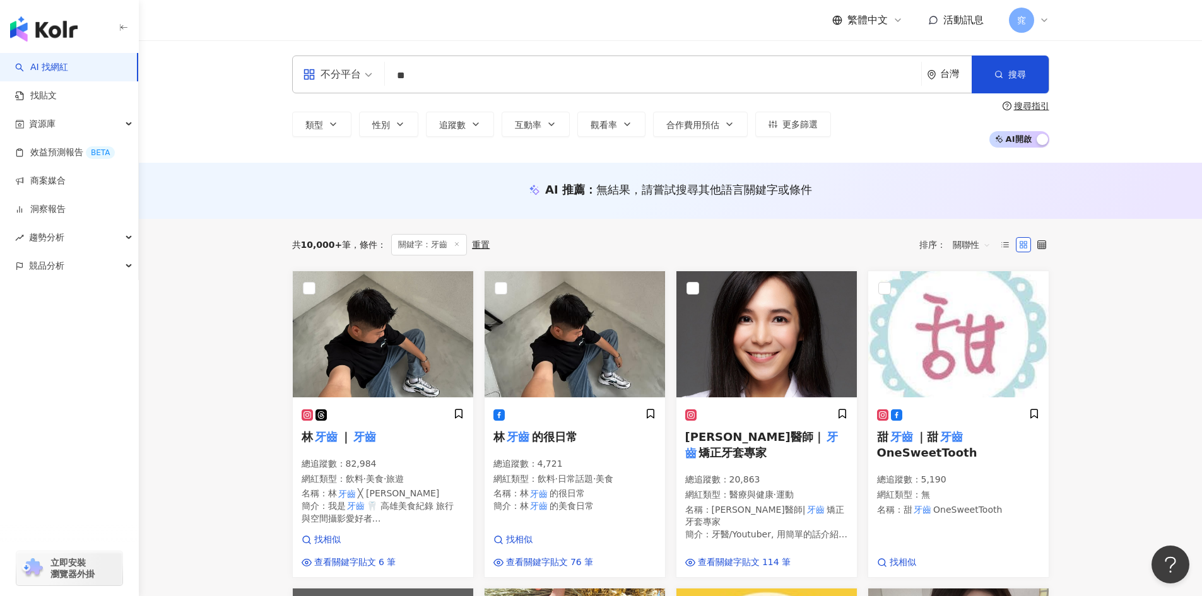
click at [444, 81] on input "**" at bounding box center [653, 76] width 526 height 24
type input "**"
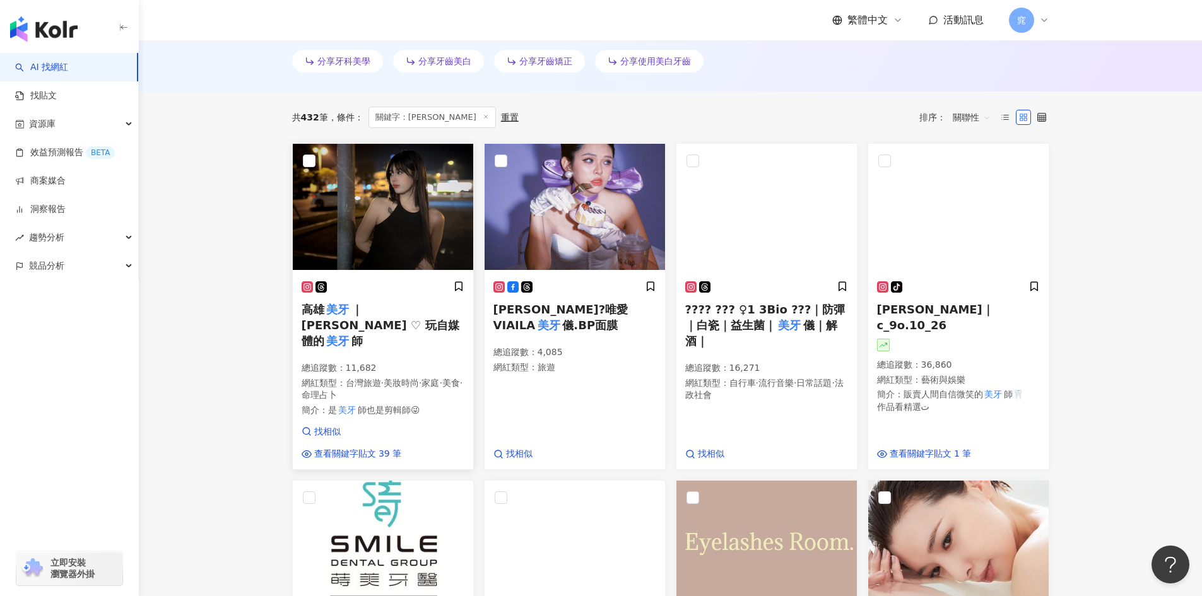
scroll to position [386, 0]
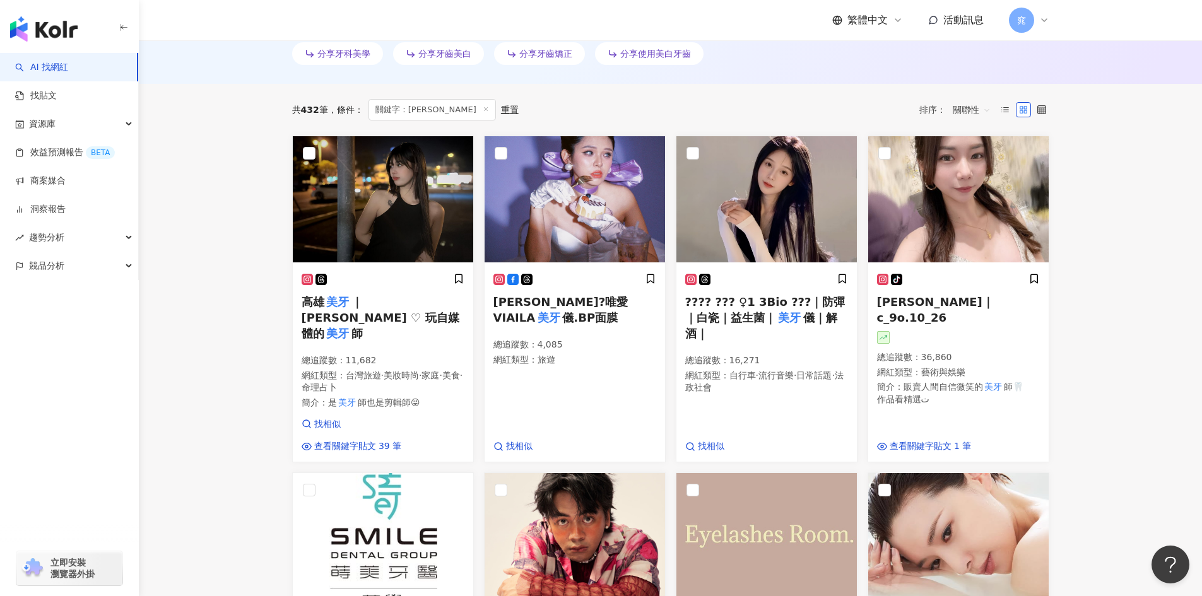
click at [1109, 341] on main "不分平台 ** 台灣 搜尋 ee27c0de-8eb7-46ee-ae6b-986c0d36ca4b f188f879-eee8-47df-9b86-d71d…" at bounding box center [670, 596] width 1063 height 1884
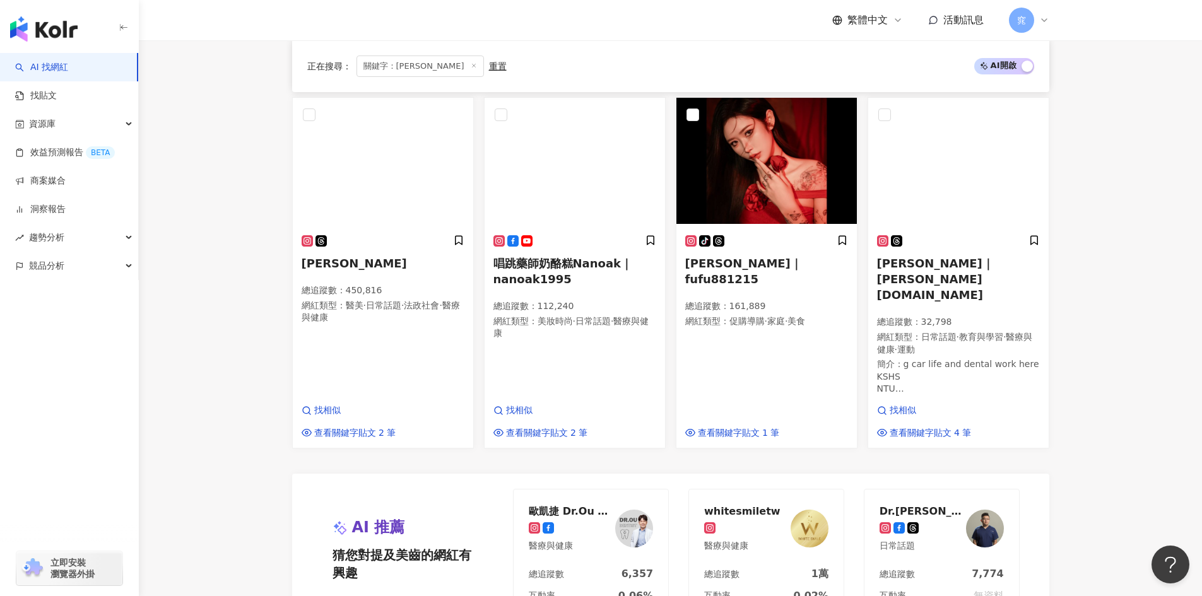
scroll to position [1080, 0]
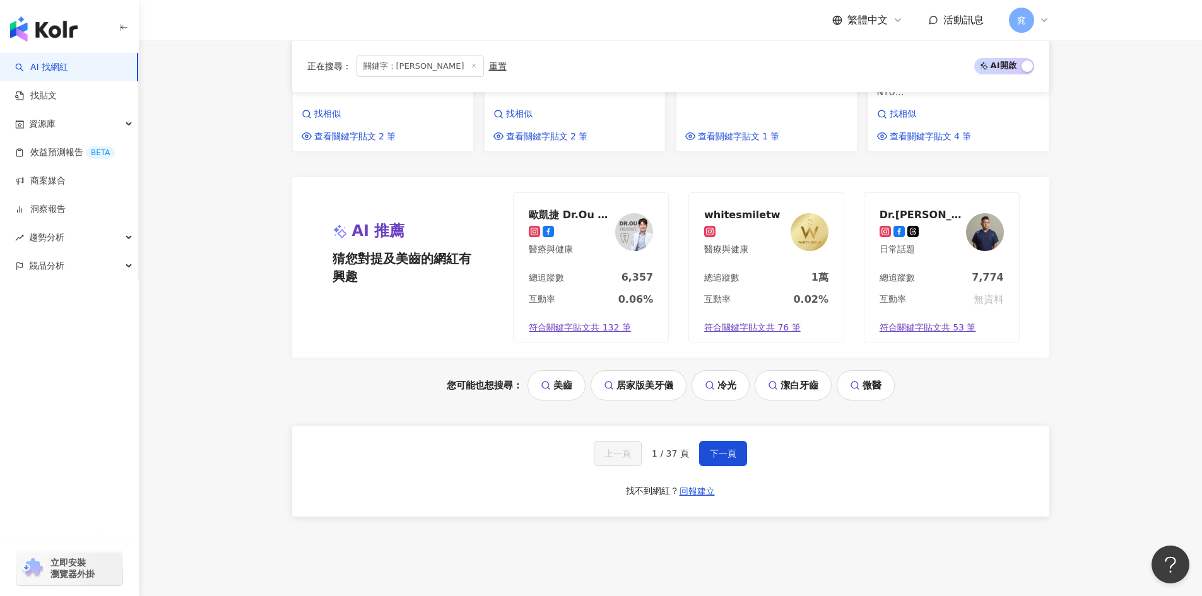
scroll to position [1396, 0]
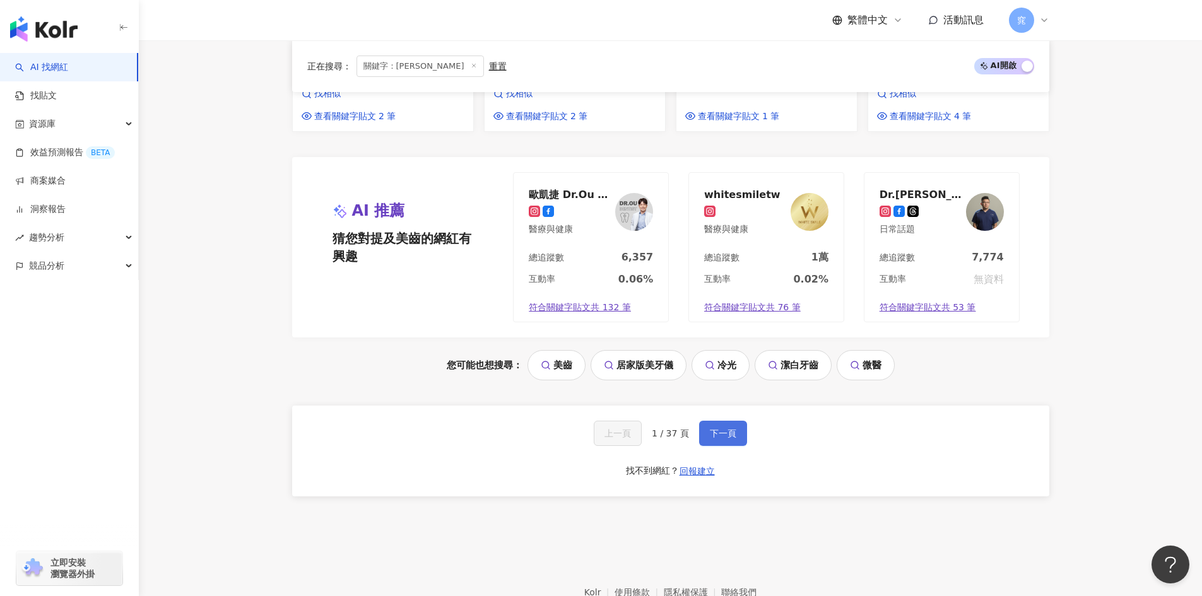
click at [712, 428] on span "下一頁" at bounding box center [723, 433] width 27 height 10
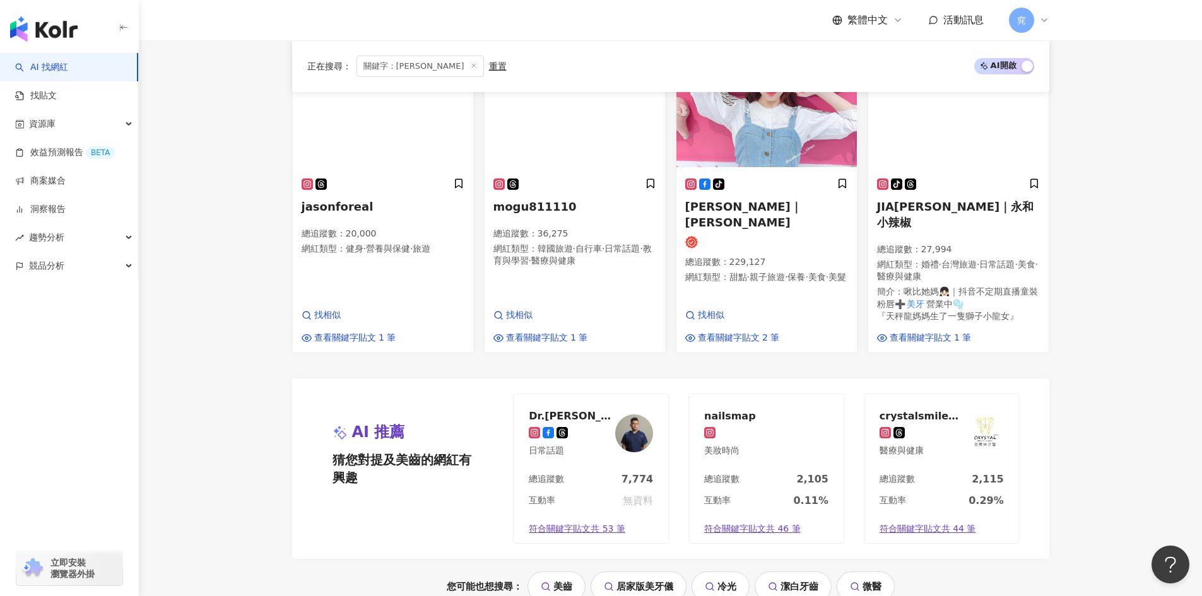
scroll to position [1410, 0]
